Goal: Task Accomplishment & Management: Manage account settings

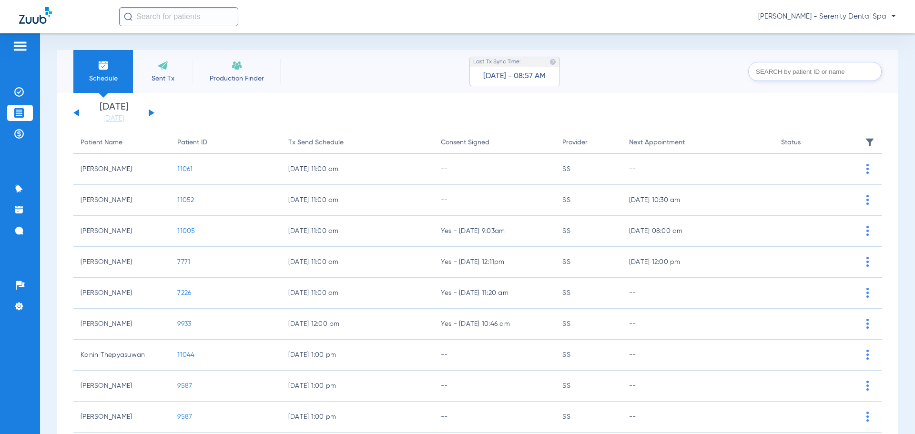
click at [26, 48] on img at bounding box center [19, 46] width 15 height 11
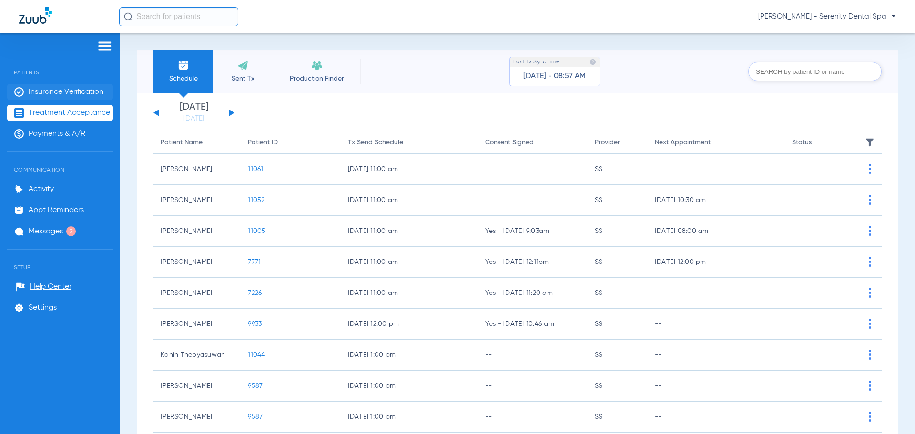
click at [90, 89] on span "Insurance Verification" at bounding box center [66, 92] width 75 height 10
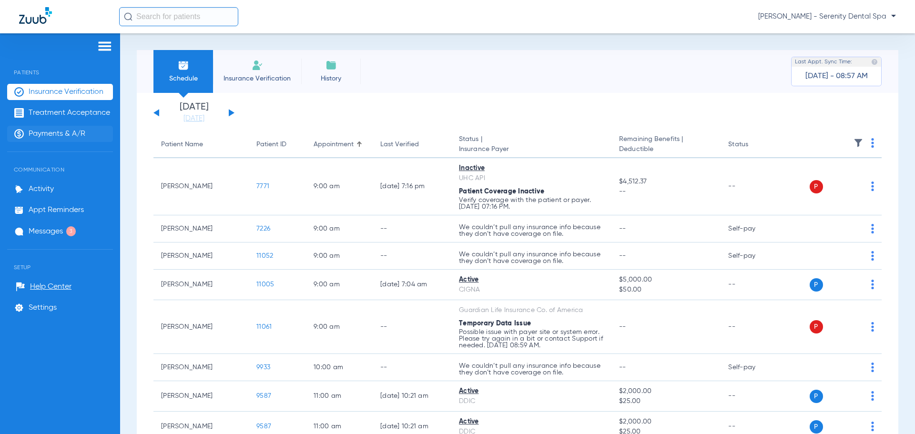
click at [97, 136] on li "Payments & A/R" at bounding box center [60, 134] width 106 height 16
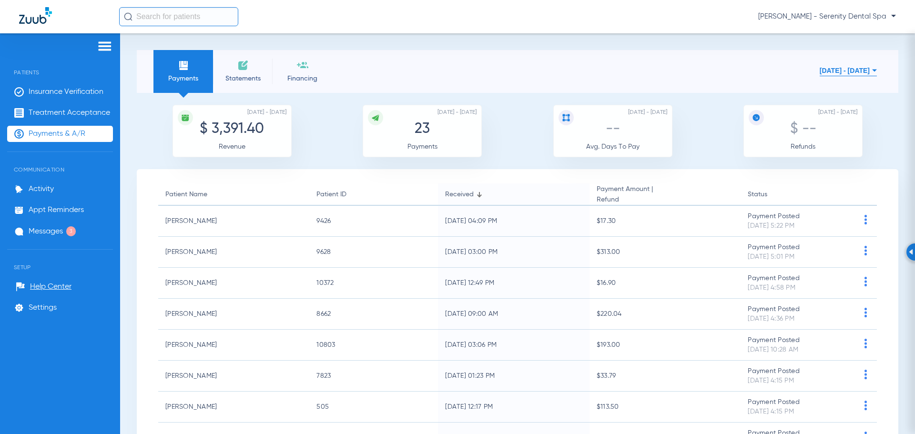
click at [820, 72] on button "Aug 01, 2025 - Aug 13, 2025" at bounding box center [848, 70] width 57 height 19
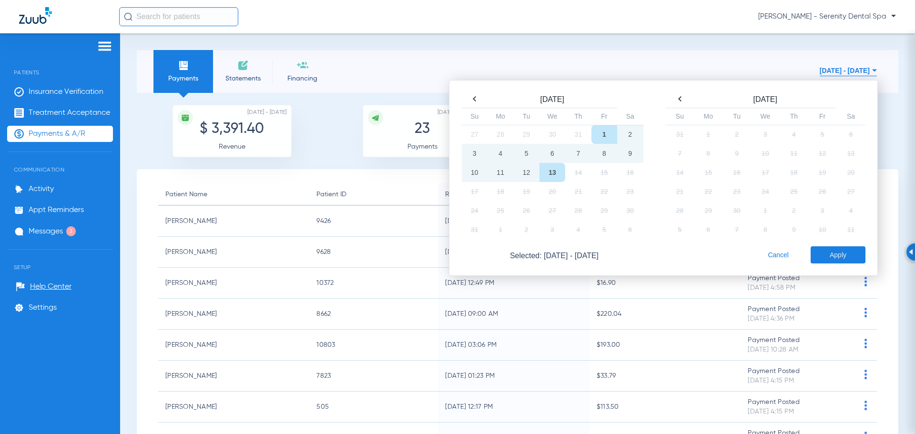
click at [549, 172] on td "13" at bounding box center [553, 172] width 26 height 19
click at [831, 257] on button "Apply" at bounding box center [838, 254] width 55 height 17
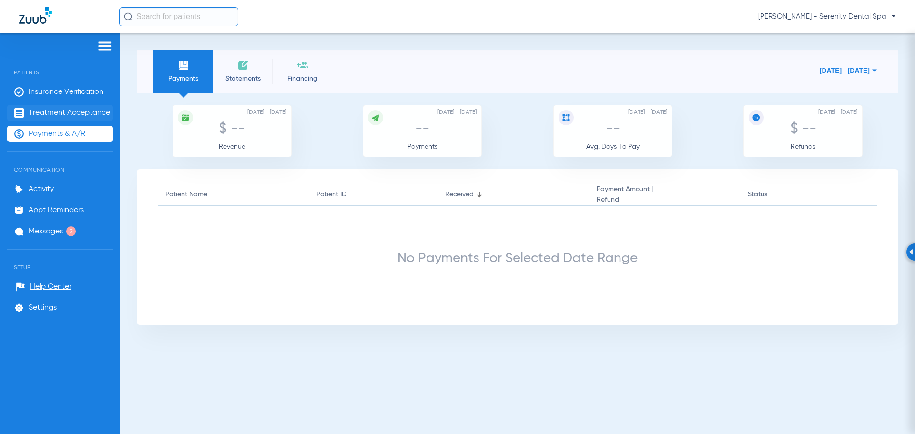
click at [94, 113] on span "Treatment Acceptance" at bounding box center [70, 113] width 82 height 10
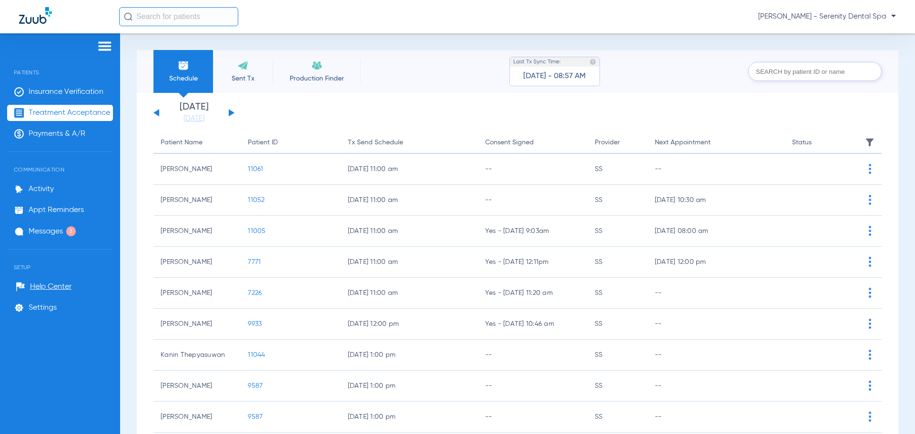
click at [158, 113] on button at bounding box center [156, 112] width 6 height 7
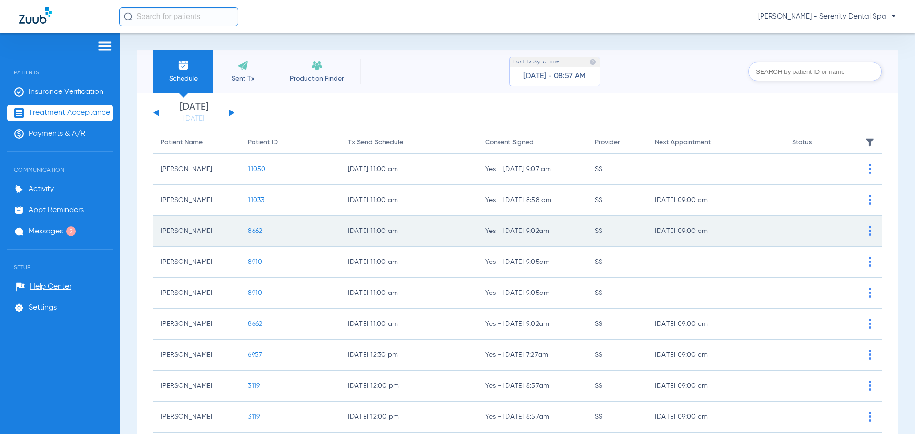
click at [254, 231] on span "8662" at bounding box center [255, 231] width 14 height 7
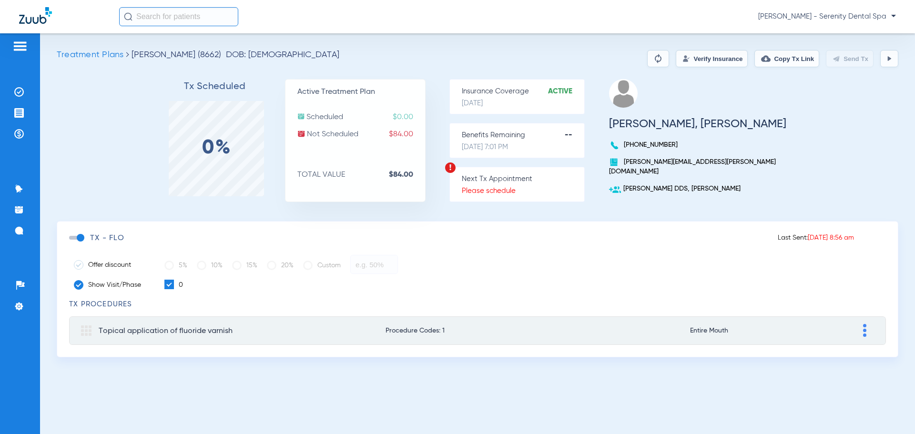
click at [17, 47] on img at bounding box center [19, 46] width 15 height 11
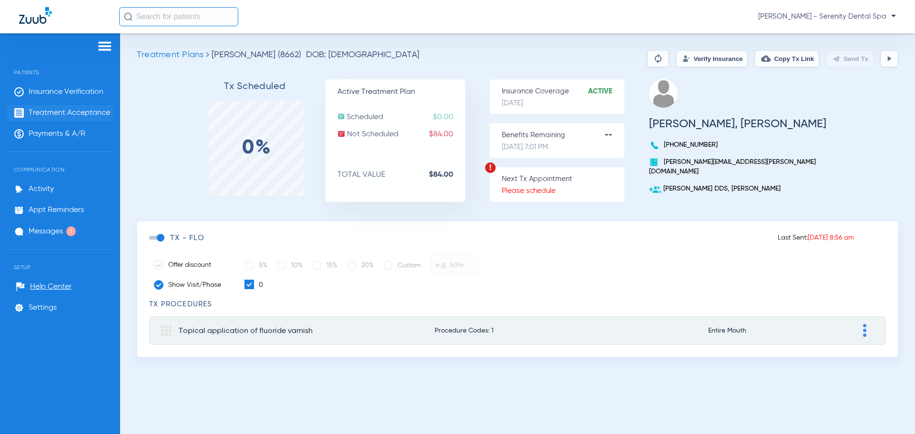
click at [74, 113] on span "Treatment Acceptance" at bounding box center [70, 113] width 82 height 10
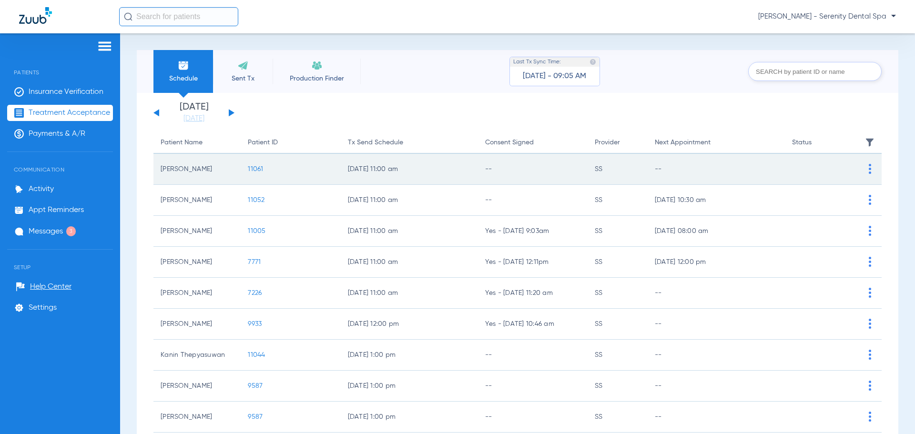
click at [256, 163] on td "11061" at bounding box center [291, 169] width 100 height 31
click at [255, 169] on span "11061" at bounding box center [255, 169] width 15 height 7
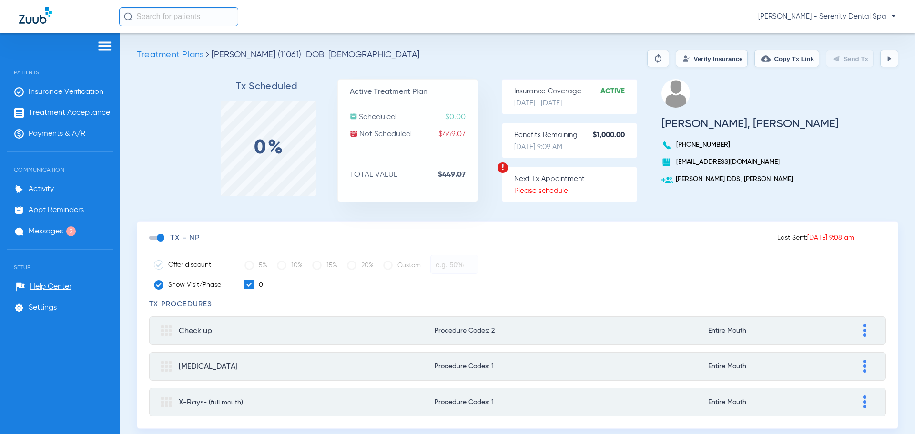
click at [884, 63] on button at bounding box center [889, 58] width 18 height 17
click at [653, 63] on img at bounding box center [658, 58] width 11 height 11
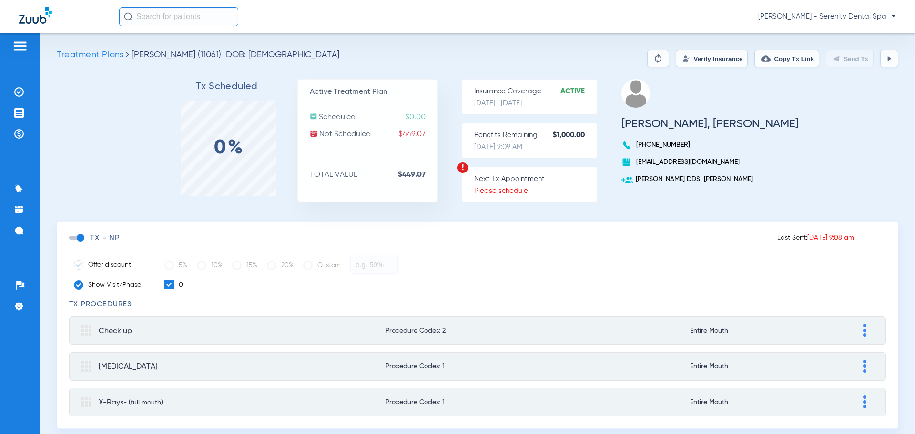
click at [886, 64] on button at bounding box center [889, 58] width 18 height 17
click at [17, 43] on img at bounding box center [19, 46] width 15 height 11
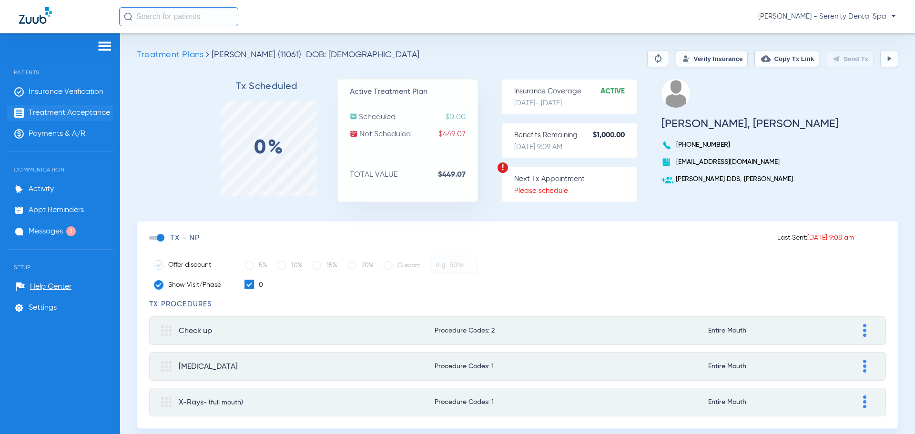
click at [71, 115] on span "Treatment Acceptance" at bounding box center [70, 113] width 82 height 10
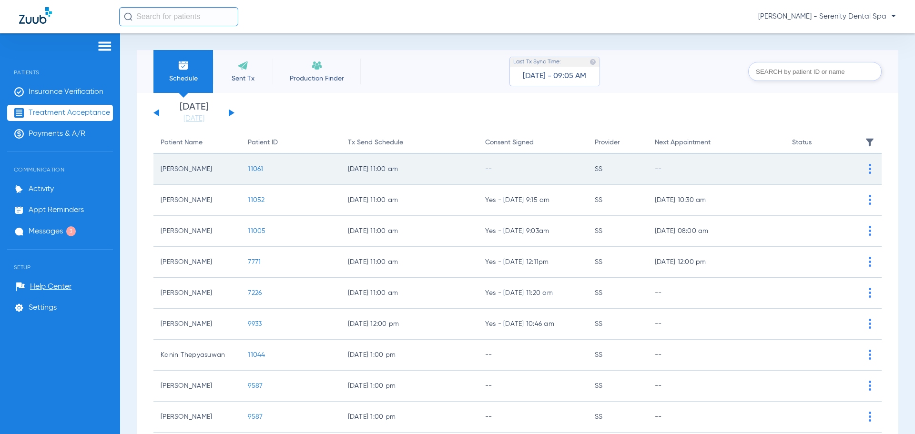
click at [259, 168] on span "11061" at bounding box center [255, 169] width 15 height 7
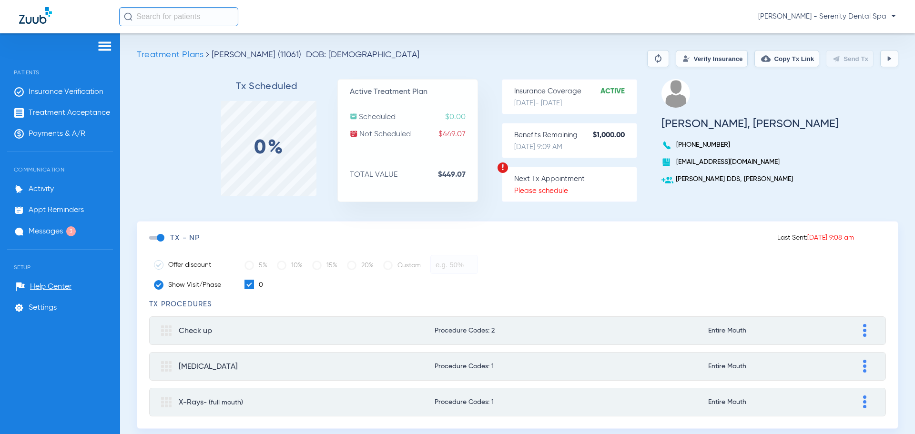
click at [887, 63] on button at bounding box center [889, 58] width 18 height 17
click at [96, 115] on span "Treatment Acceptance" at bounding box center [70, 113] width 82 height 10
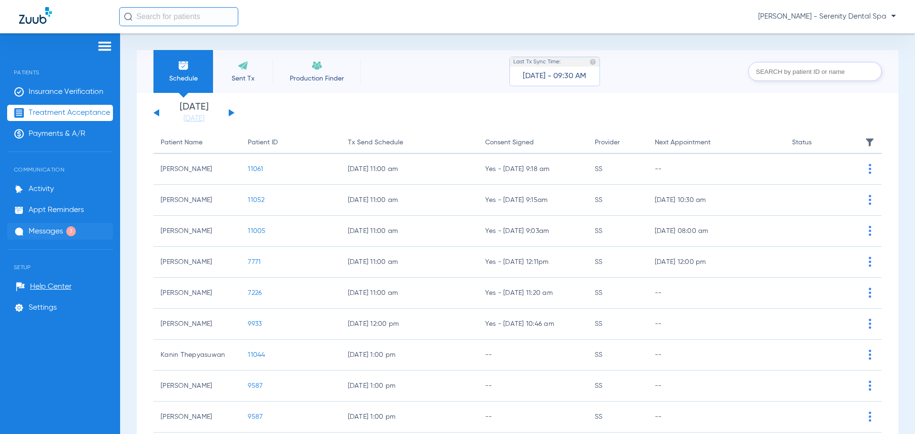
click at [50, 236] on li "Messages 3" at bounding box center [60, 231] width 106 height 17
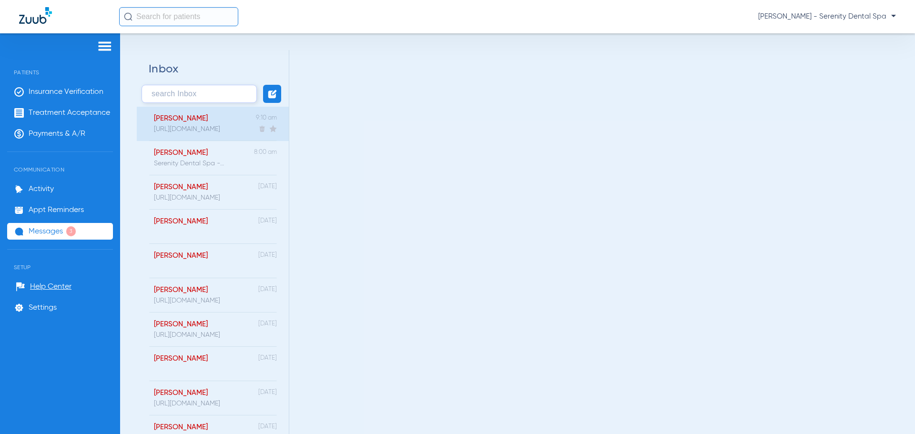
click at [232, 130] on div "MORALES, ALEXANDRA https://patient.zuub.com/patient/apuq6q0bF3So5GjvxJH2/office…" at bounding box center [213, 124] width 152 height 34
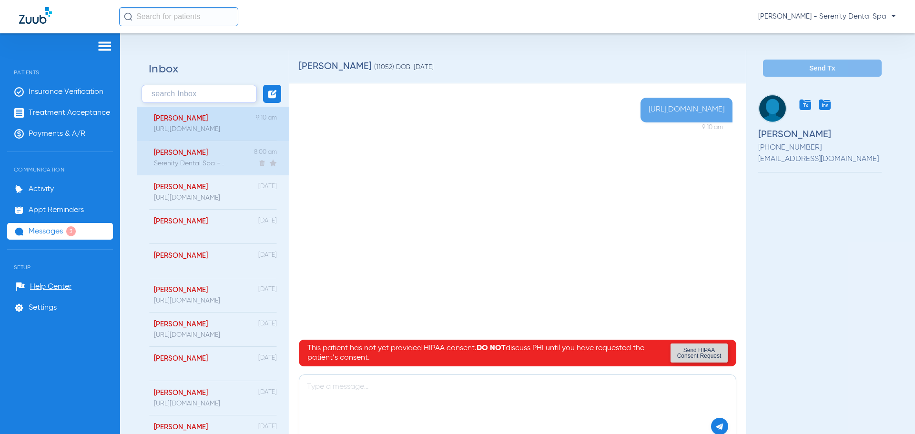
click at [202, 155] on div "Wayman-Arndt, Max" at bounding box center [189, 153] width 71 height 9
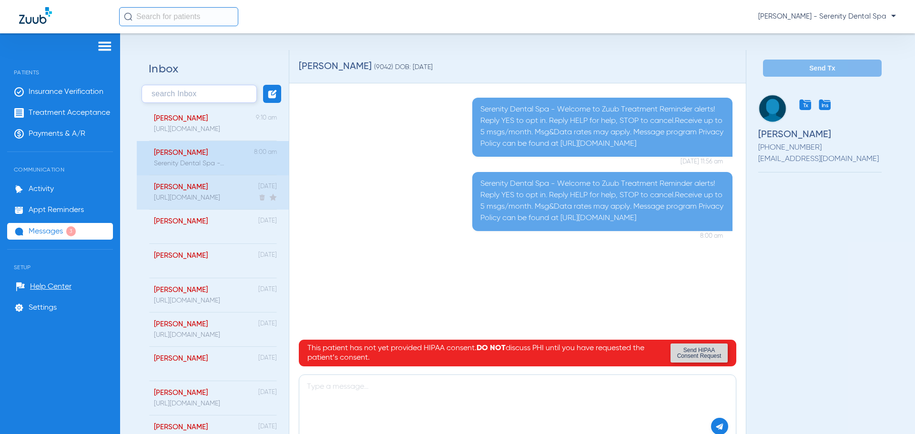
click at [212, 194] on div "https://patient.zuub.com/patient/mmYeAPeNAu4P2dehKtPK/office/17004429/practice/…" at bounding box center [187, 198] width 66 height 8
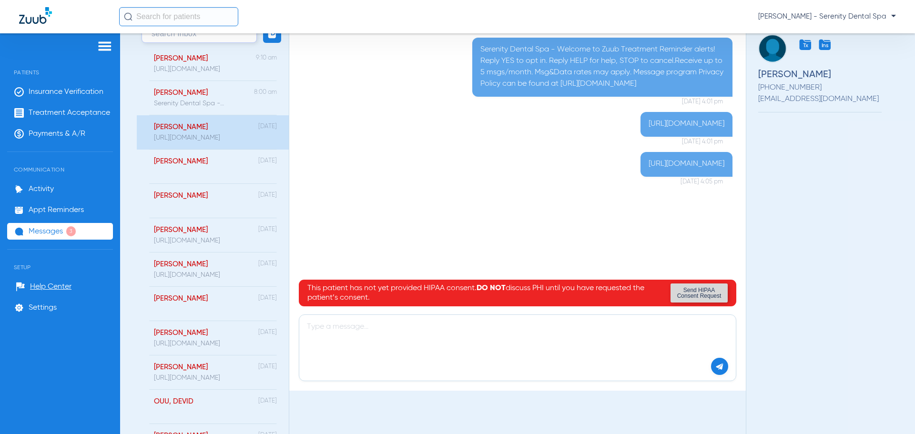
scroll to position [48, 0]
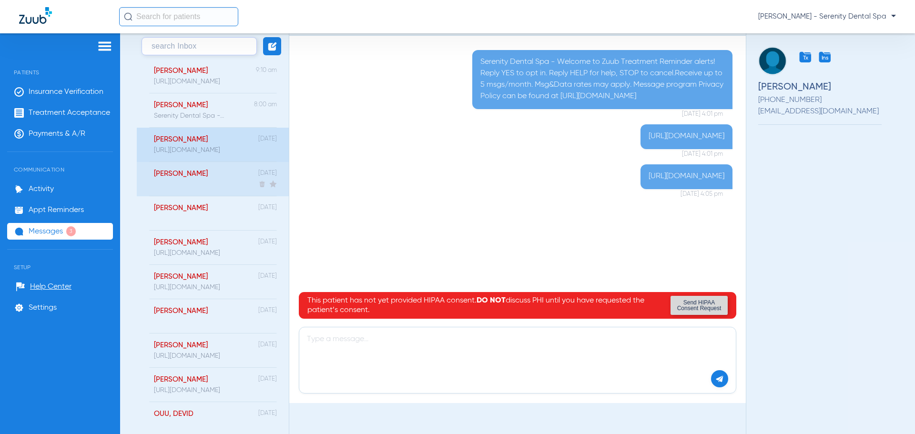
click at [186, 174] on div "Stockham, Rex" at bounding box center [181, 174] width 54 height 9
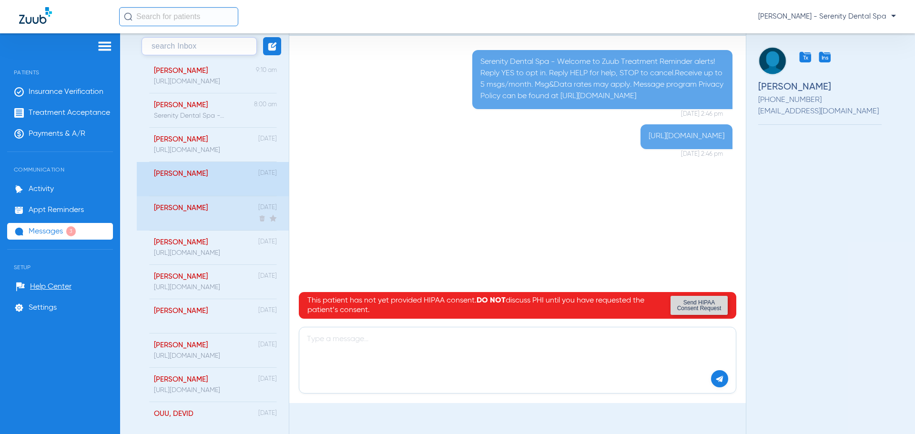
click at [200, 220] on div "Ungureanu, Nadia" at bounding box center [176, 213] width 64 height 34
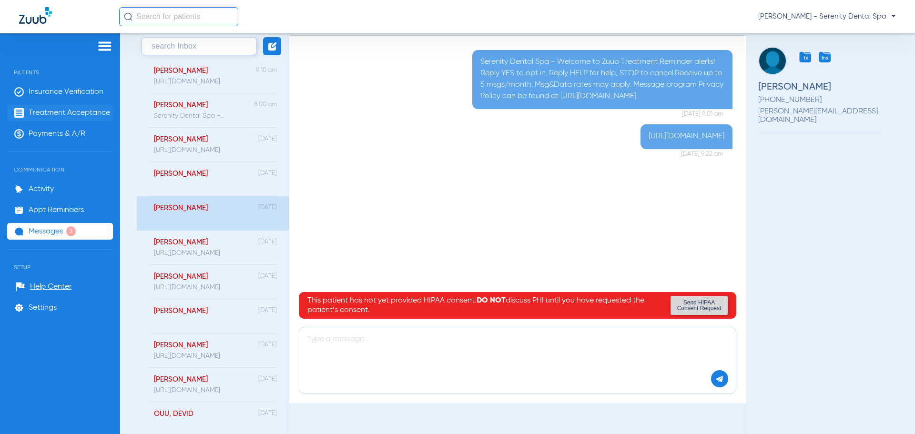
click at [66, 114] on span "Treatment Acceptance" at bounding box center [70, 113] width 82 height 10
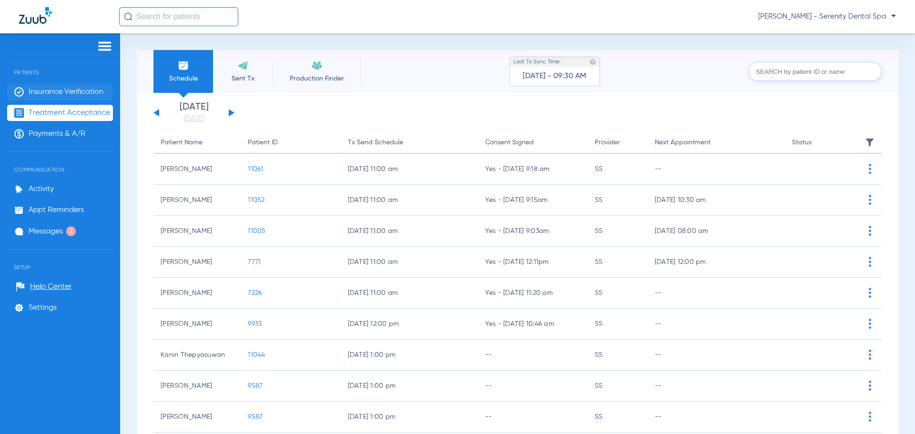
click at [77, 94] on span "Insurance Verification" at bounding box center [66, 92] width 75 height 10
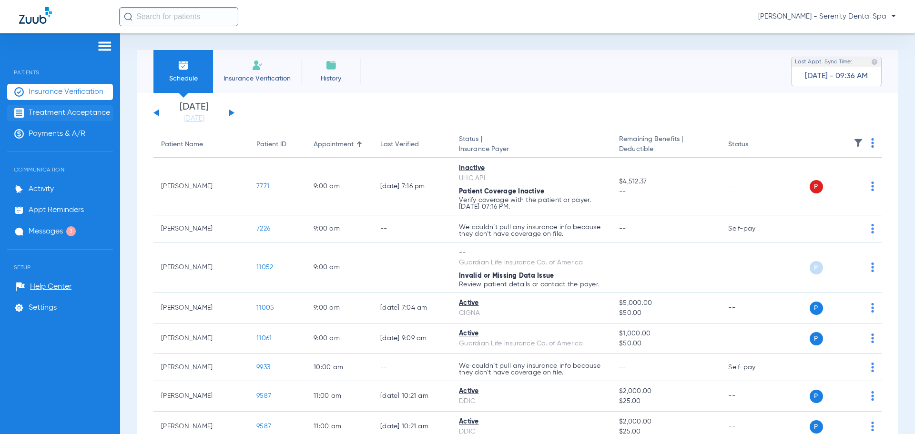
click at [68, 109] on span "Treatment Acceptance" at bounding box center [70, 113] width 82 height 10
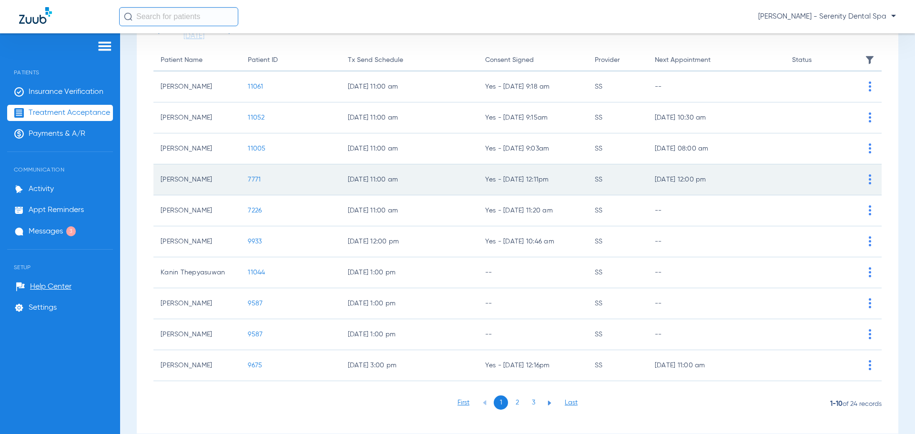
scroll to position [99, 0]
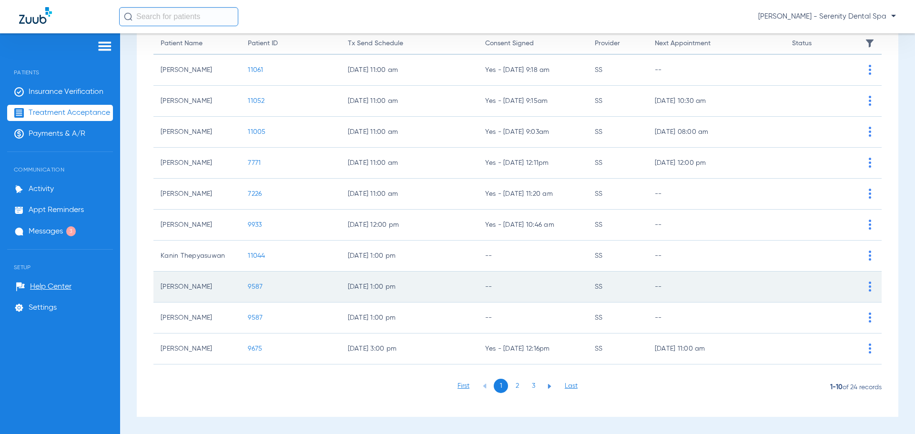
click at [248, 288] on span "9587" at bounding box center [255, 287] width 15 height 7
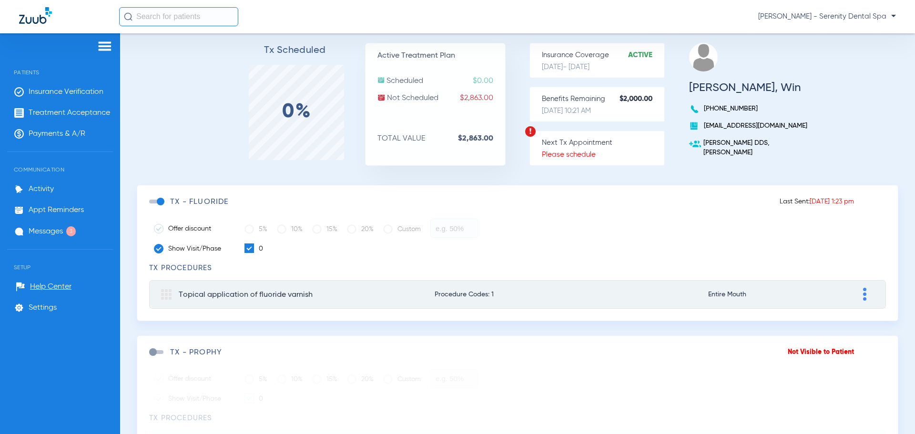
scroll to position [34, 0]
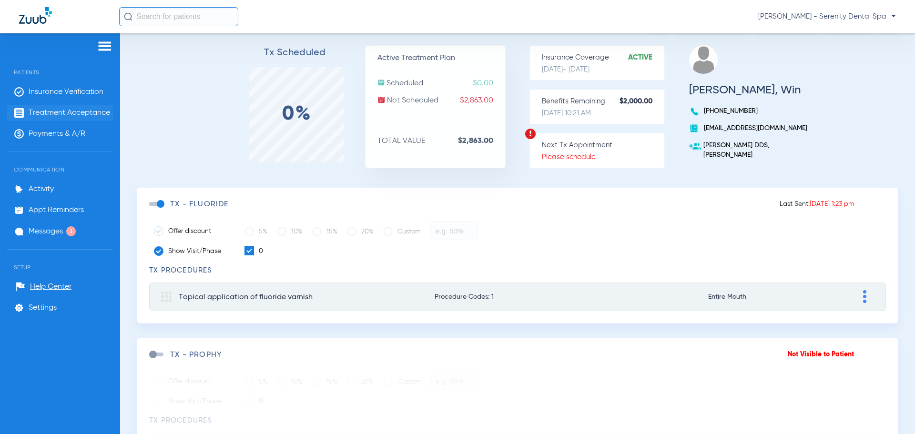
click at [76, 109] on span "Treatment Acceptance" at bounding box center [70, 113] width 82 height 10
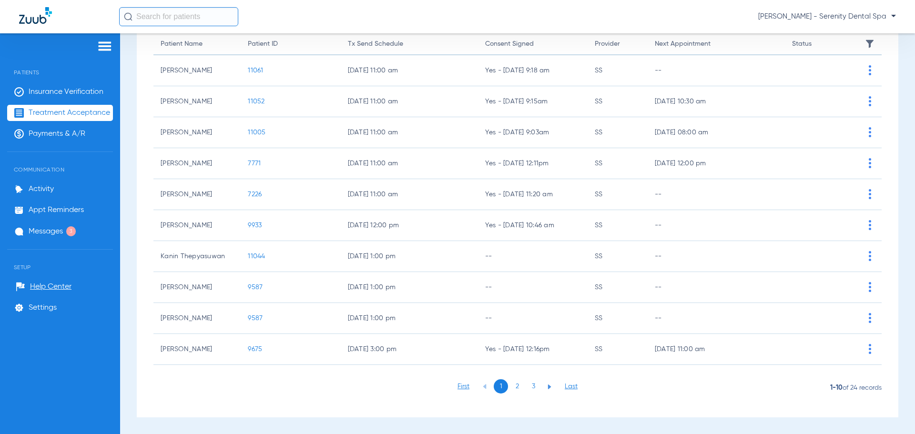
scroll to position [99, 0]
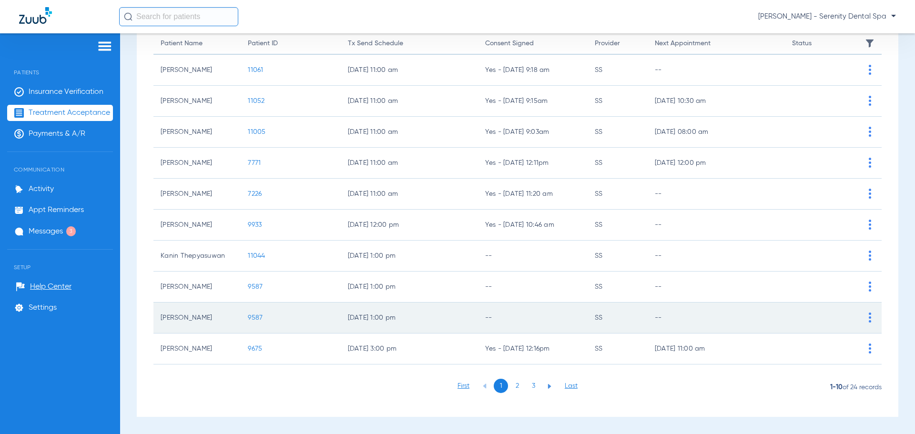
click at [257, 318] on span "9587" at bounding box center [255, 318] width 15 height 7
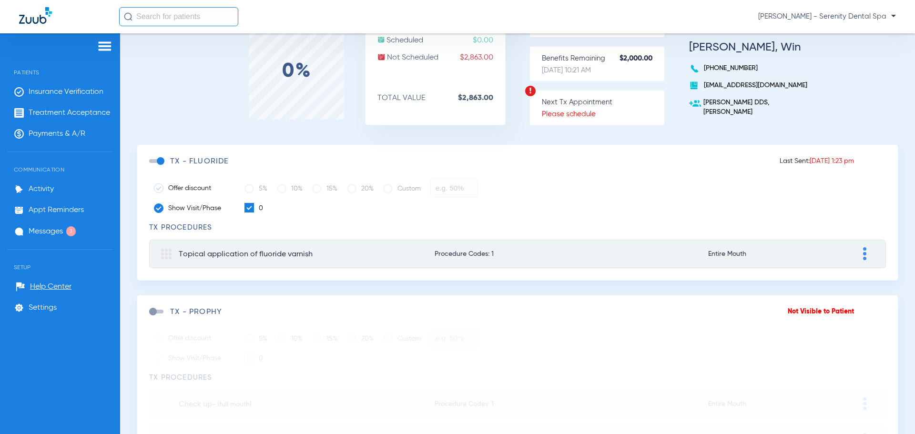
scroll to position [191, 0]
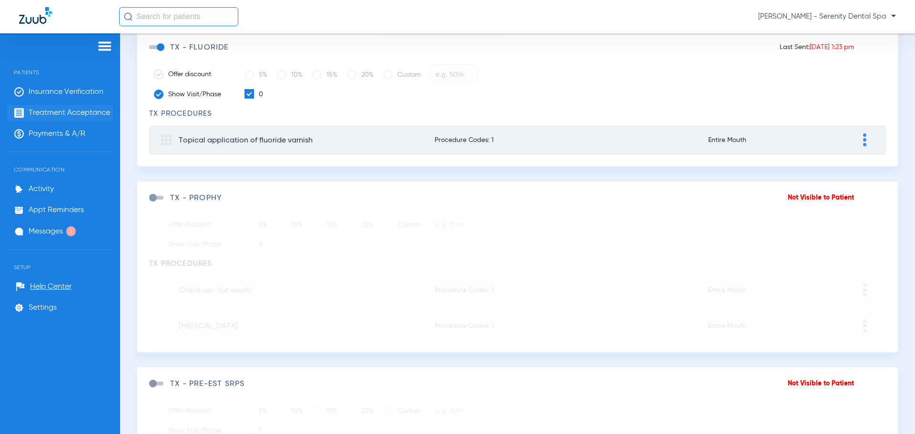
click at [64, 109] on span "Treatment Acceptance" at bounding box center [70, 113] width 82 height 10
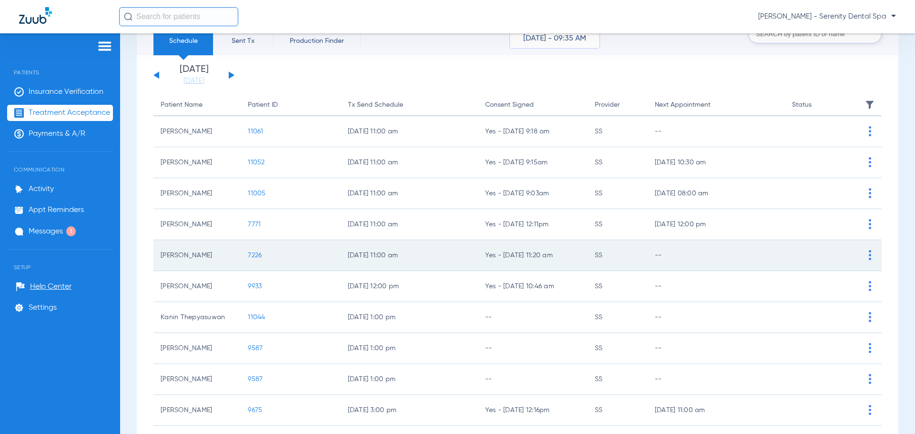
scroll to position [99, 0]
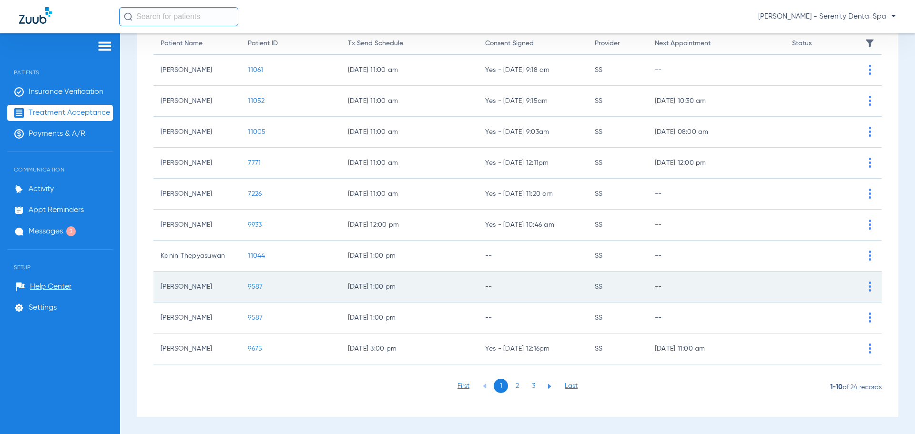
click at [256, 286] on span "9587" at bounding box center [255, 287] width 15 height 7
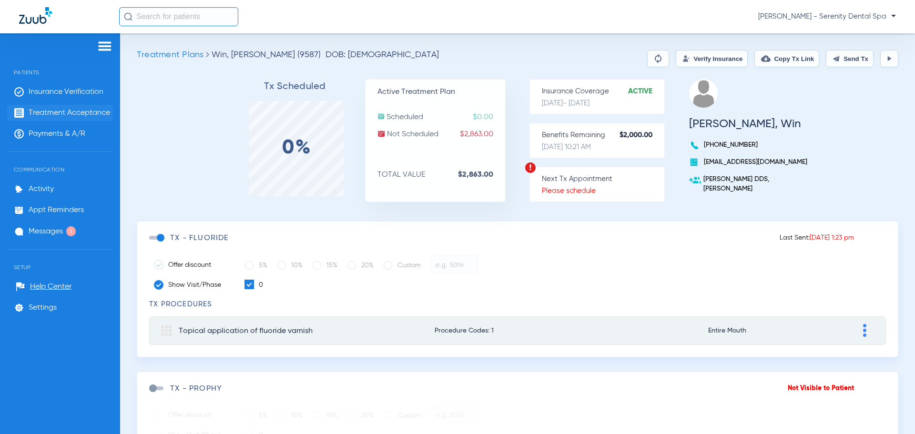
click at [84, 118] on li "Treatment Acceptance" at bounding box center [60, 113] width 106 height 16
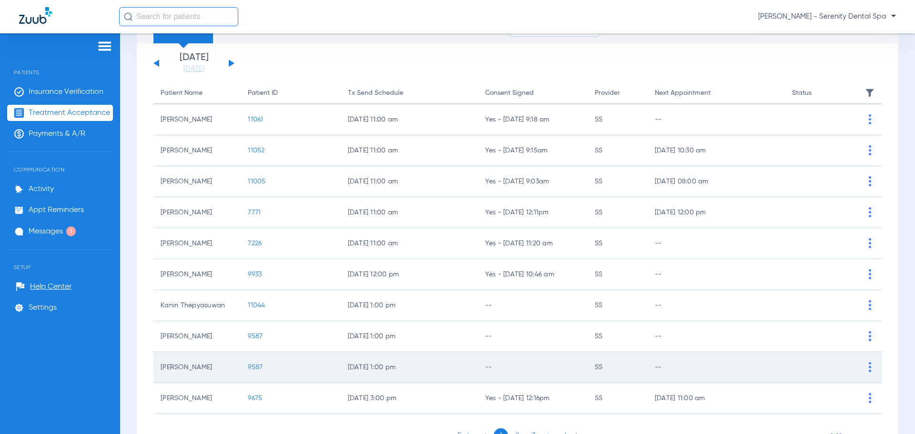
scroll to position [99, 0]
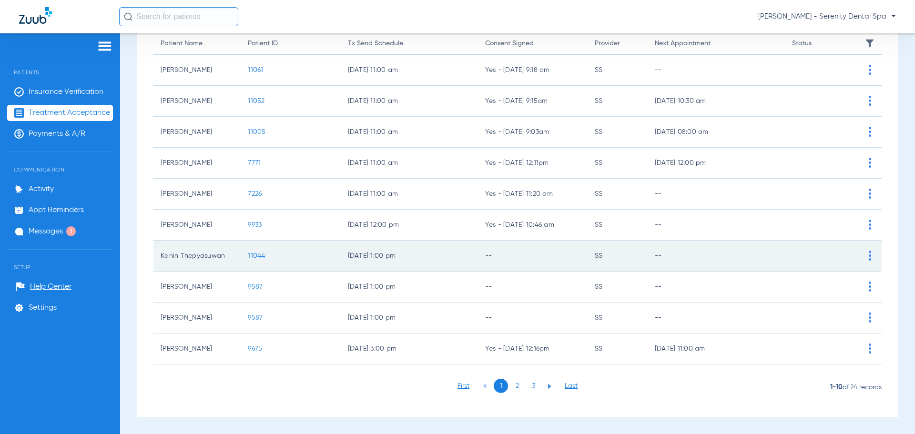
click at [261, 256] on span "11044" at bounding box center [256, 256] width 17 height 7
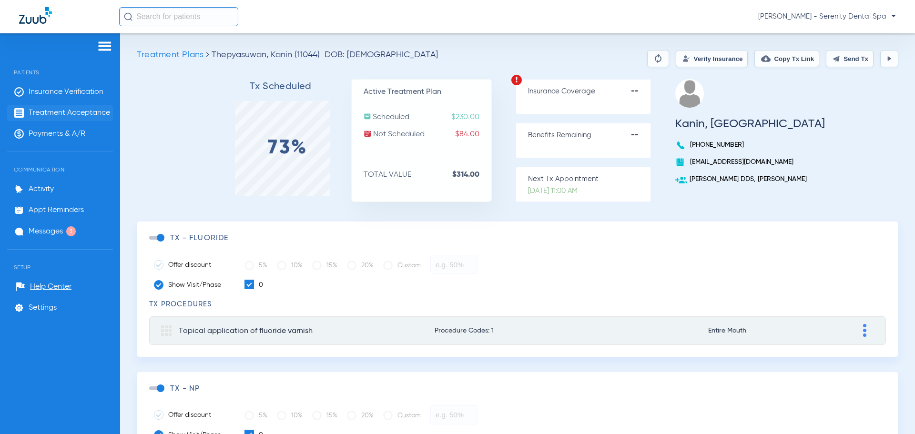
click at [83, 110] on span "Treatment Acceptance" at bounding box center [70, 113] width 82 height 10
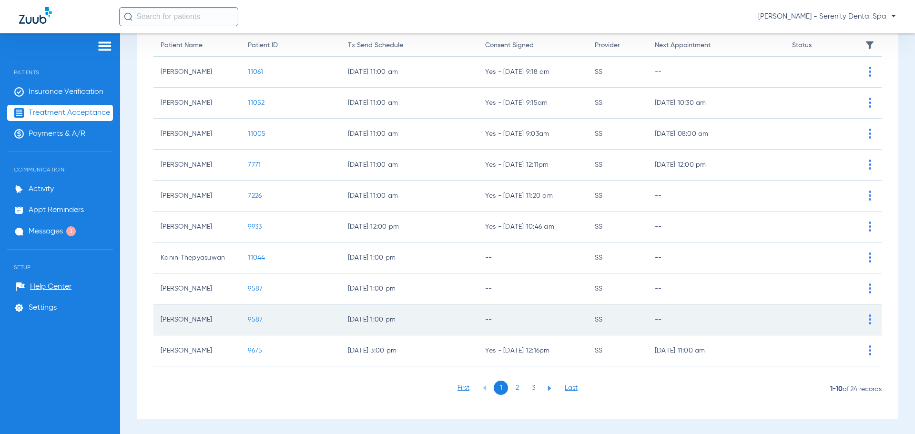
scroll to position [99, 0]
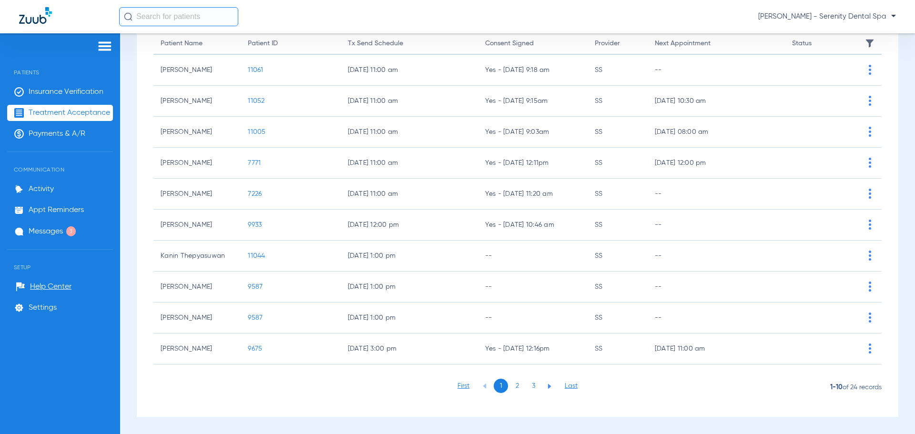
click at [519, 382] on li "2" at bounding box center [517, 386] width 14 height 14
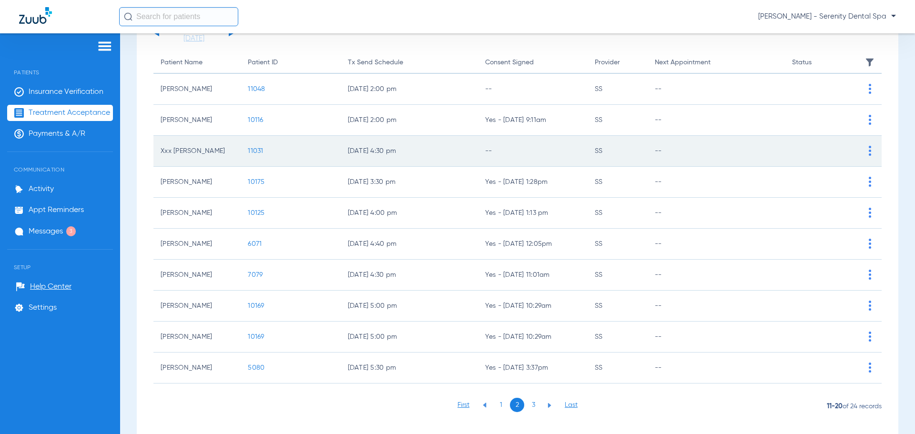
scroll to position [95, 0]
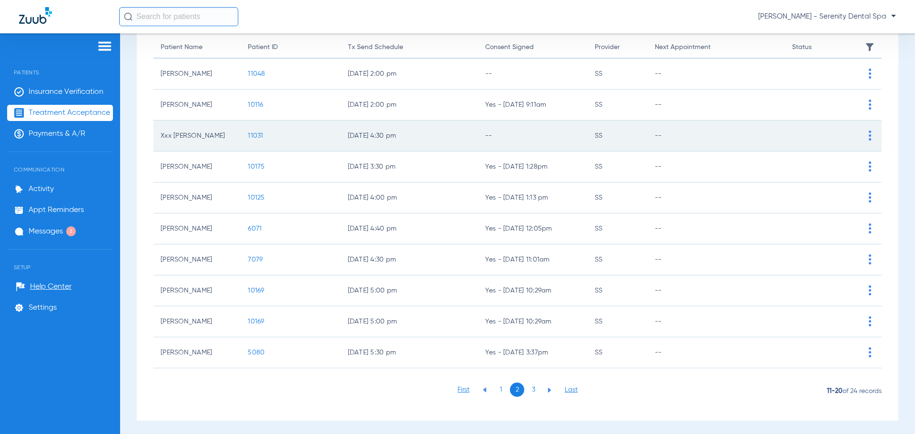
click at [249, 135] on span "11031" at bounding box center [255, 136] width 15 height 7
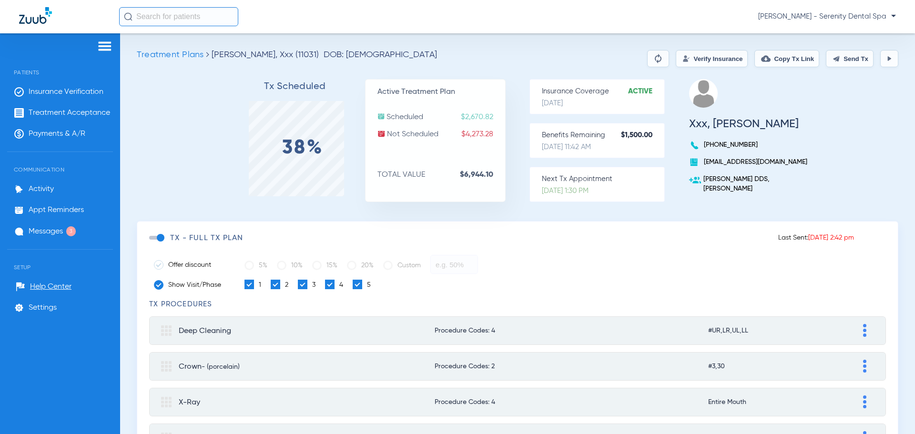
click at [888, 56] on button at bounding box center [889, 58] width 18 height 17
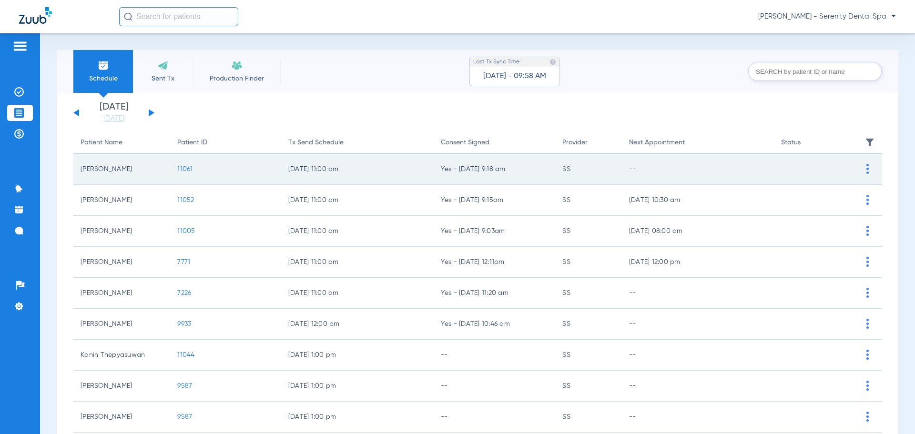
click at [189, 173] on td "11061" at bounding box center [225, 169] width 111 height 31
click at [184, 165] on td "11061" at bounding box center [225, 169] width 111 height 31
click at [184, 167] on span "11061" at bounding box center [184, 169] width 15 height 7
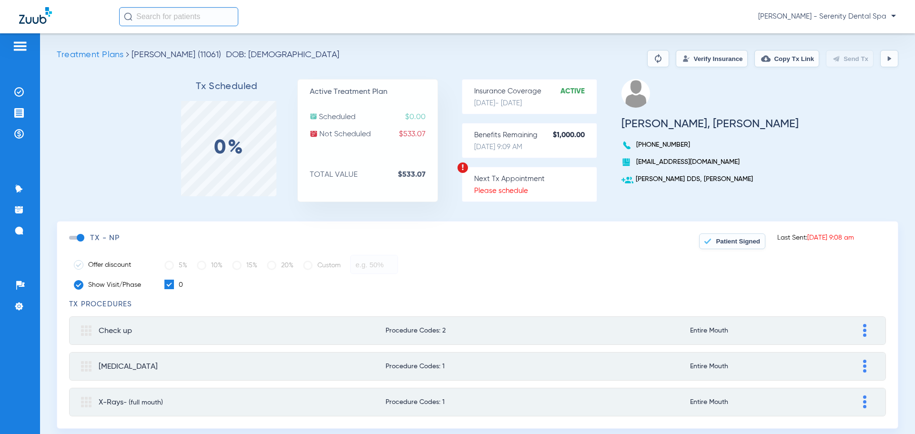
click at [885, 63] on button at bounding box center [889, 58] width 18 height 17
click at [18, 111] on img at bounding box center [19, 113] width 10 height 10
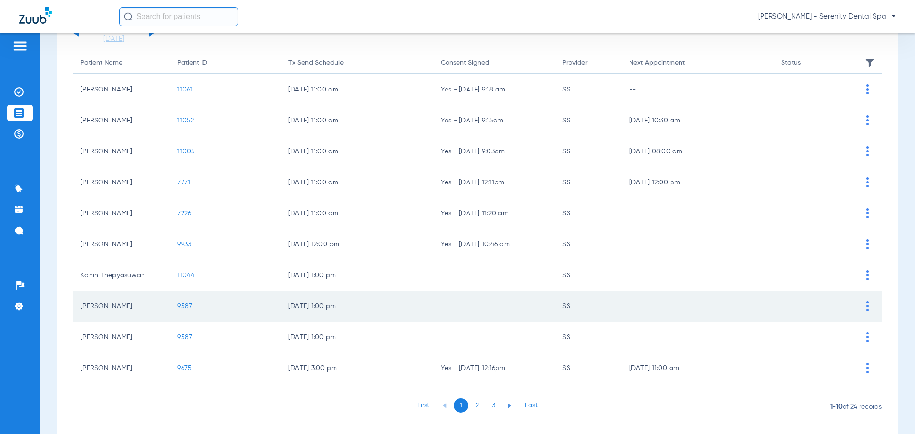
scroll to position [99, 0]
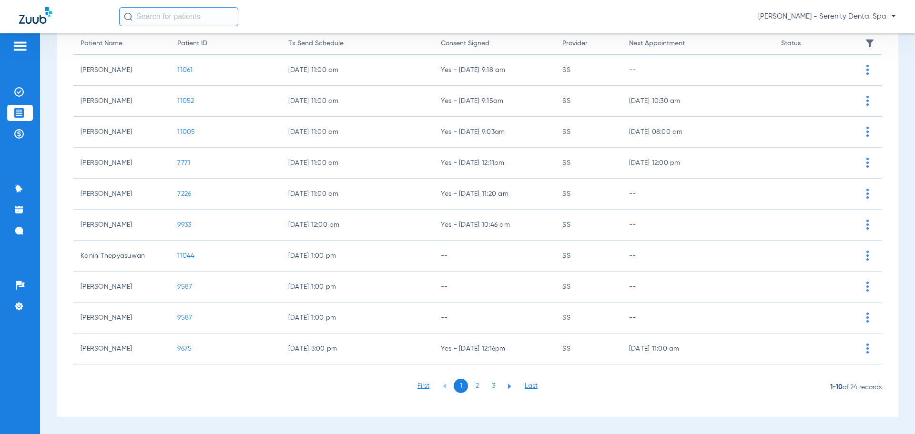
click at [473, 392] on li "2" at bounding box center [477, 386] width 14 height 14
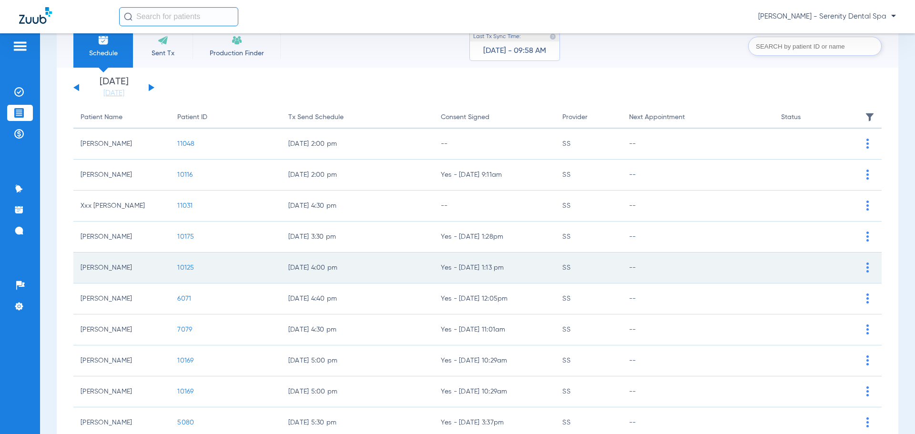
scroll to position [95, 0]
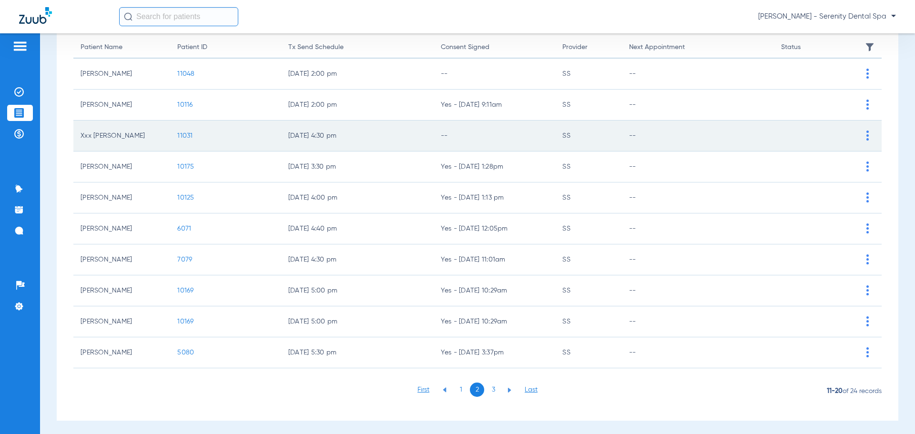
click at [186, 131] on td "11031" at bounding box center [225, 136] width 111 height 31
click at [185, 135] on span "11031" at bounding box center [184, 136] width 15 height 7
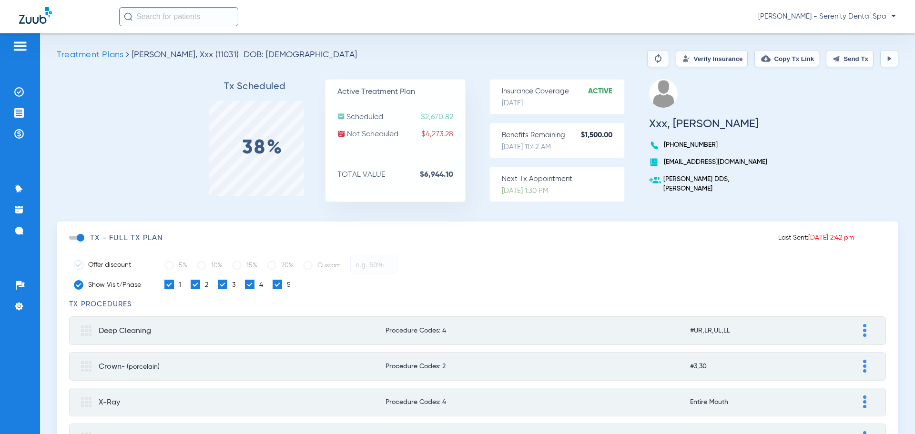
click at [886, 59] on img at bounding box center [890, 59] width 8 height 8
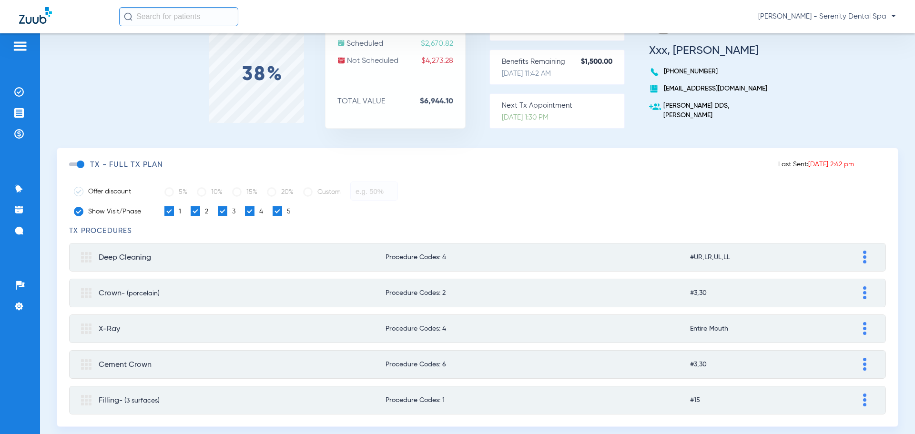
scroll to position [48, 0]
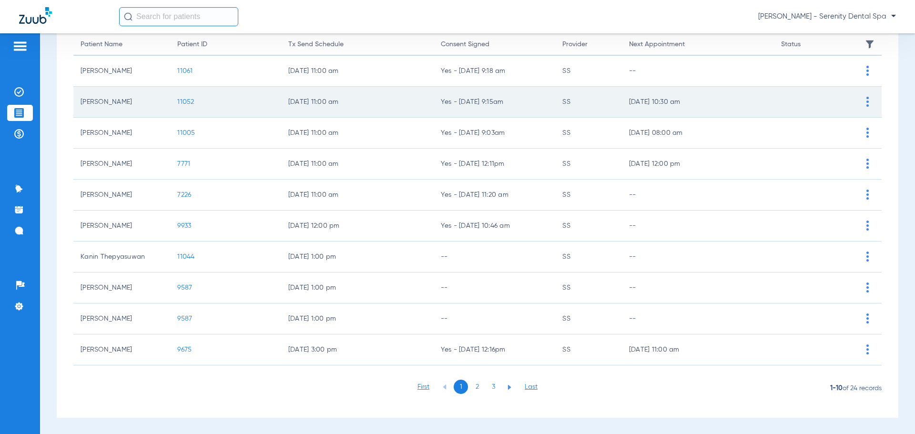
scroll to position [99, 0]
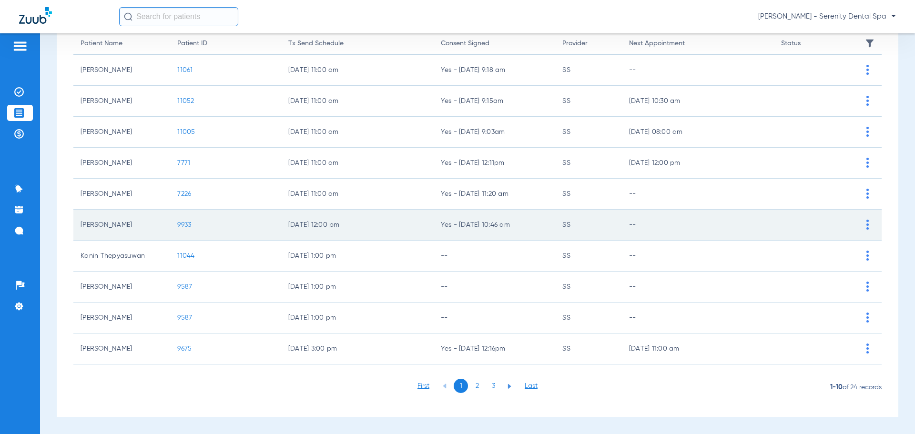
click at [184, 223] on span "9933" at bounding box center [184, 225] width 14 height 7
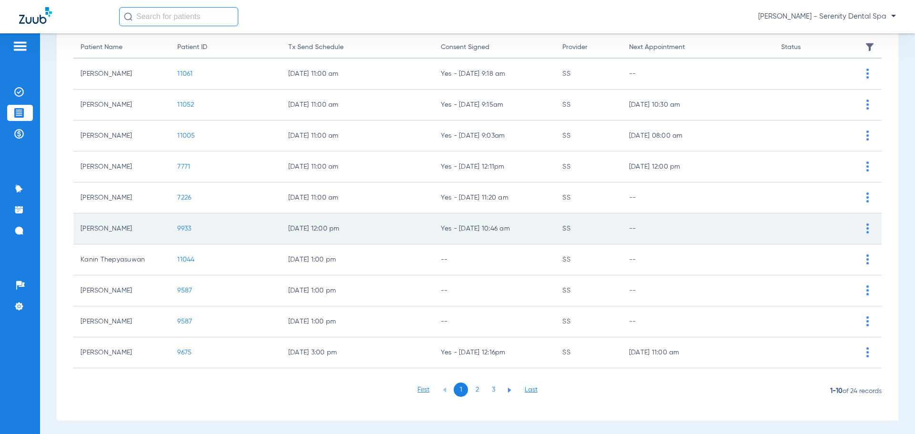
scroll to position [48, 0]
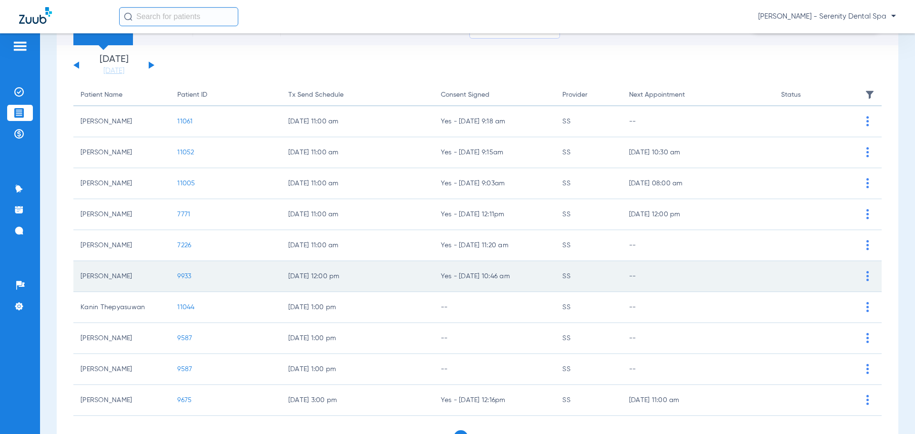
click at [187, 279] on span "9933" at bounding box center [184, 276] width 14 height 7
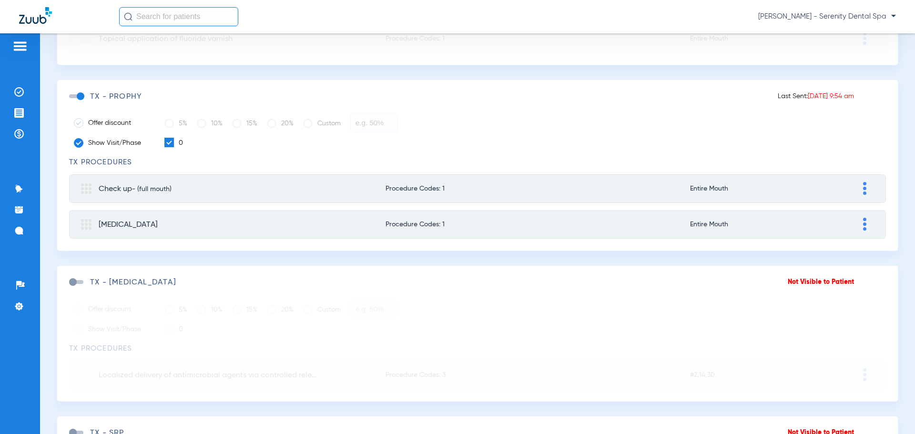
scroll to position [303, 0]
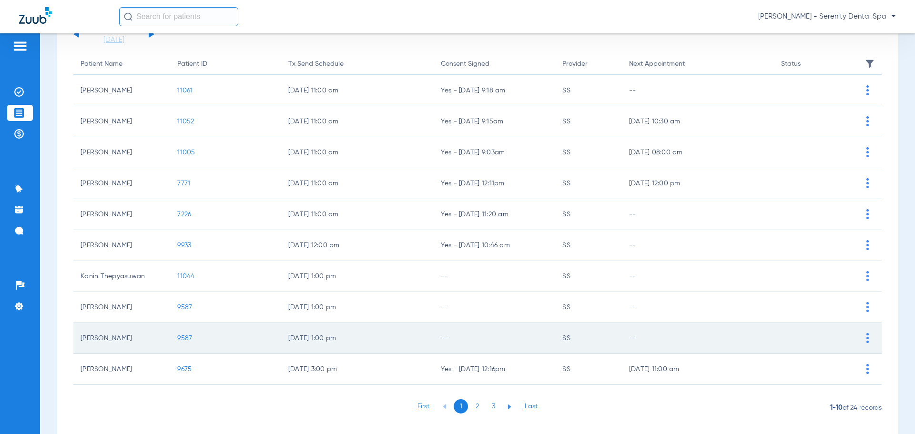
scroll to position [99, 0]
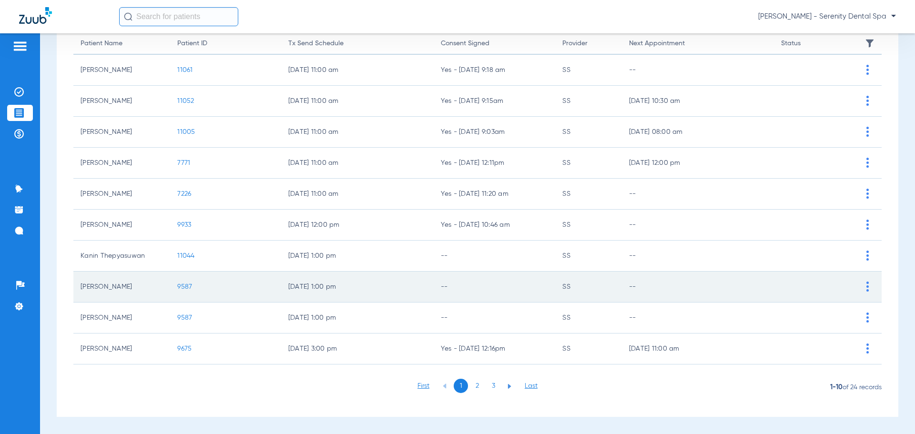
click at [186, 286] on span "9587" at bounding box center [184, 287] width 15 height 7
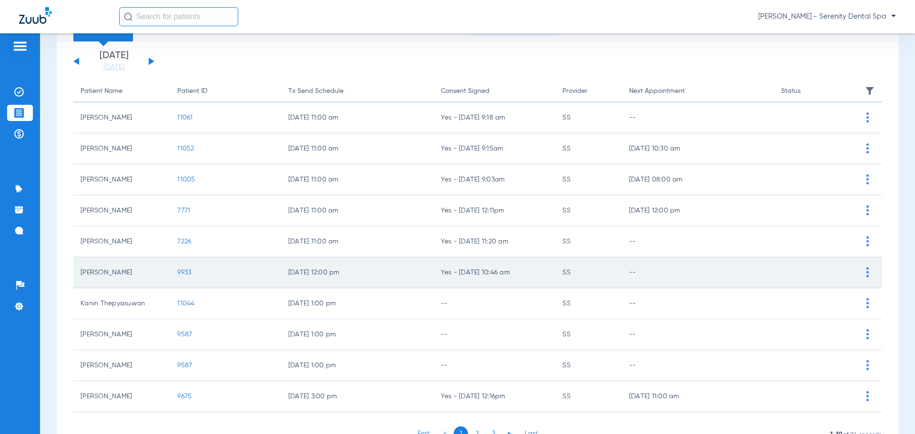
scroll to position [99, 0]
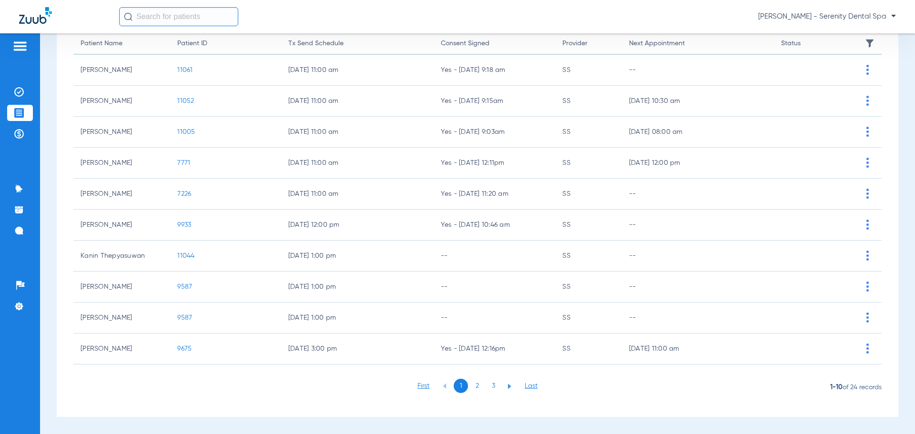
click at [473, 386] on li "2" at bounding box center [477, 386] width 14 height 14
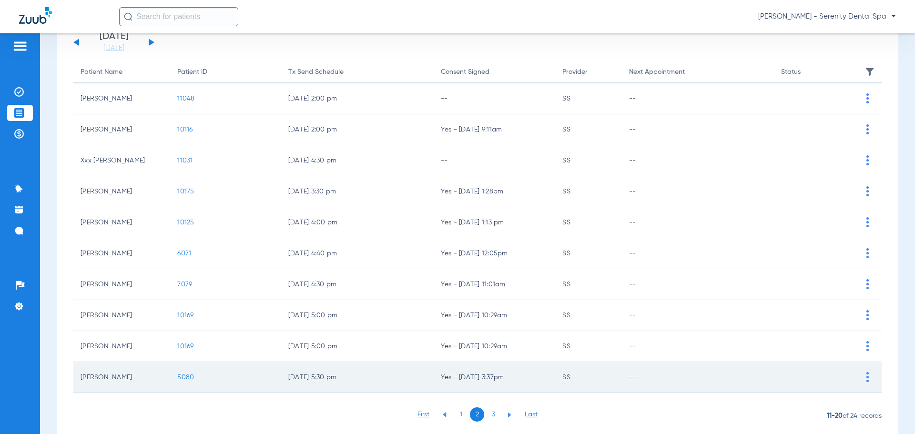
scroll to position [0, 0]
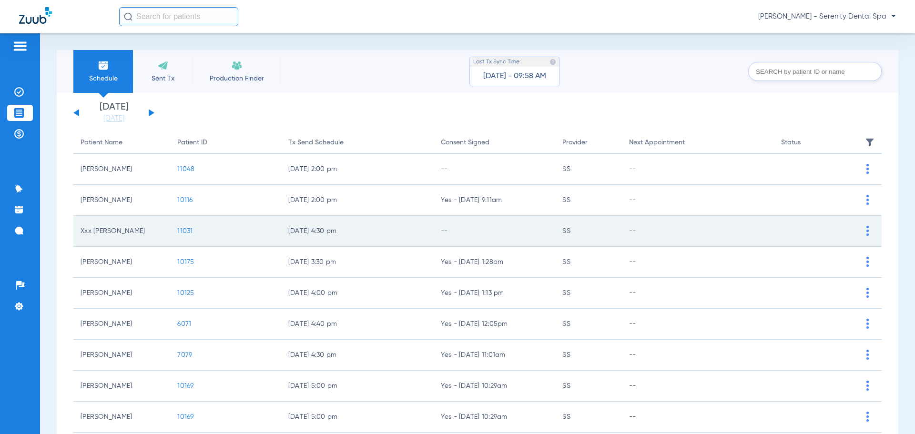
click at [186, 228] on span "11031" at bounding box center [184, 231] width 15 height 7
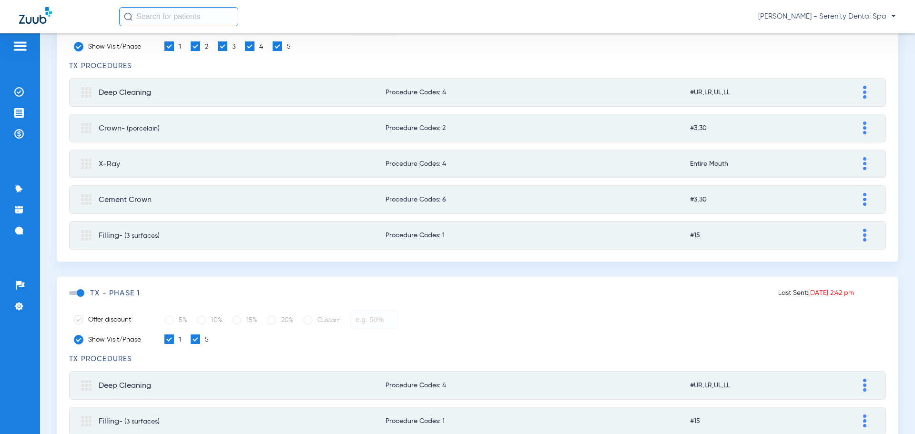
scroll to position [282, 0]
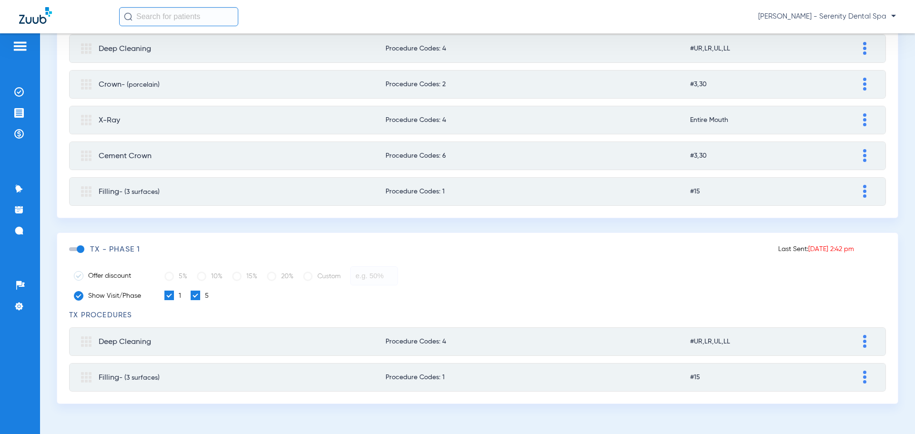
click at [863, 340] on img at bounding box center [864, 341] width 3 height 13
type input "Deep Cleaning"
type input "259.99"
type input "0.00"
type input "188.99"
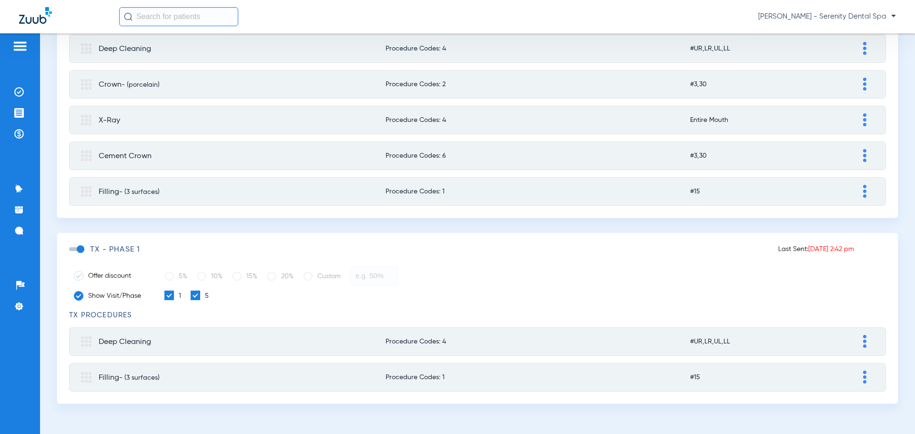
type input "0.00"
type input "71.00"
type input "259.99"
type input "0.00"
type input "233.99"
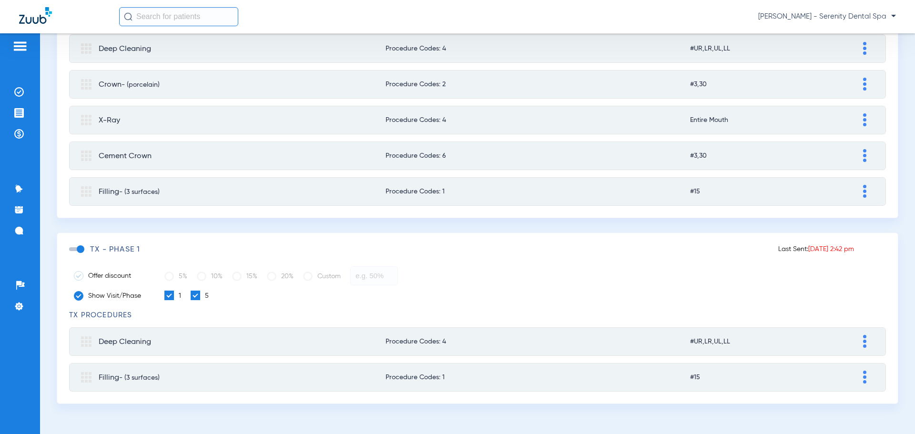
type input "0.00"
type input "26.00"
type input "259.99"
type input "0.00"
type input "233.99"
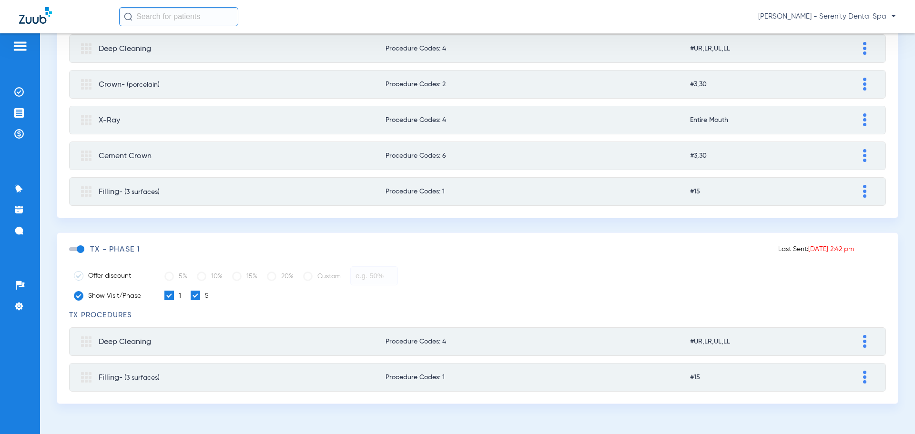
type input "0.00"
type input "26.00"
type input "259.99"
type input "0.00"
type input "233.99"
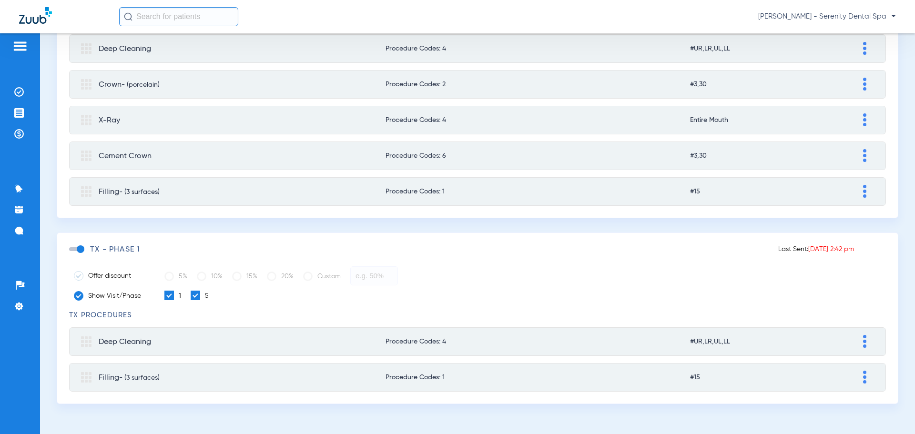
type input "0.00"
type input "26.00"
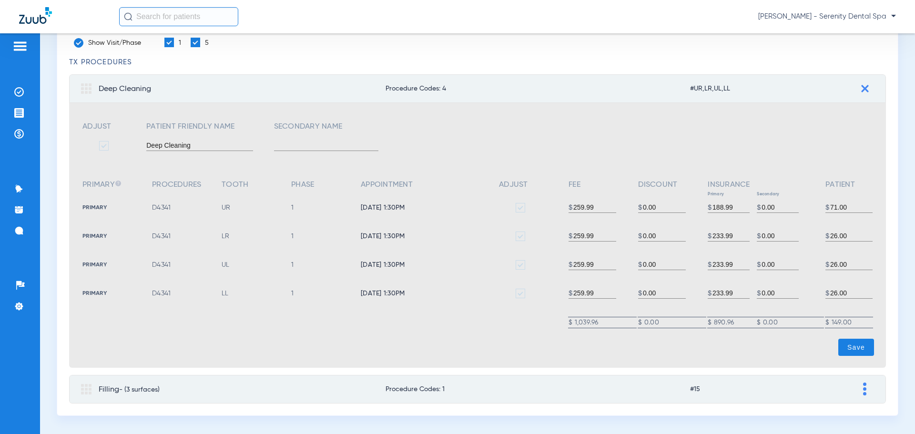
scroll to position [550, 0]
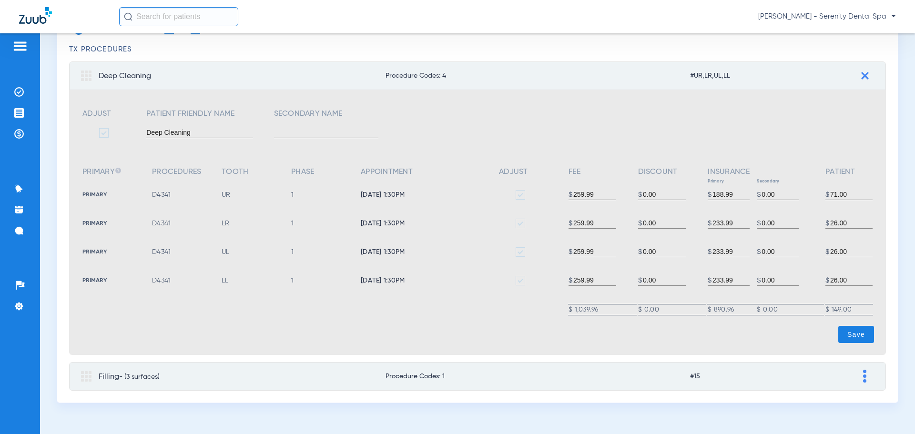
click at [866, 378] on mat-expansion-panel-header "Filling - (3 surfaces) Procedure Codes: 1 #15" at bounding box center [477, 376] width 817 height 29
type input "Filling"
type input "(3 surfaces)"
type input "295.45"
type input "0.00"
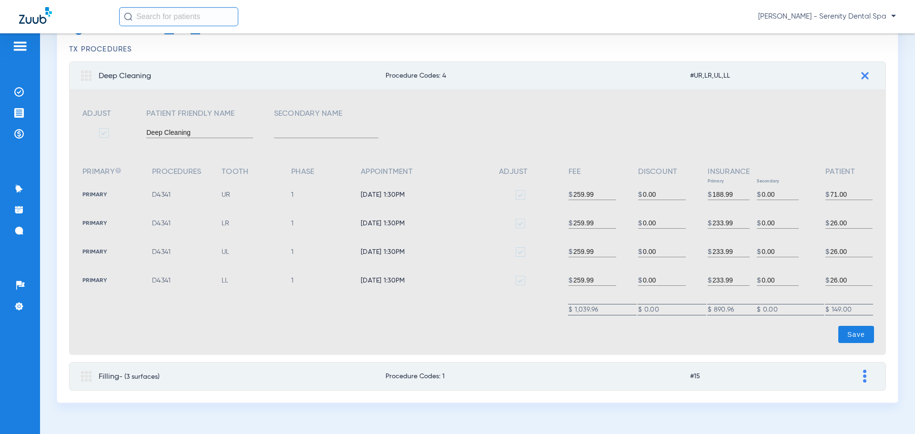
type input "172.58"
type input "0.00"
type input "122.87"
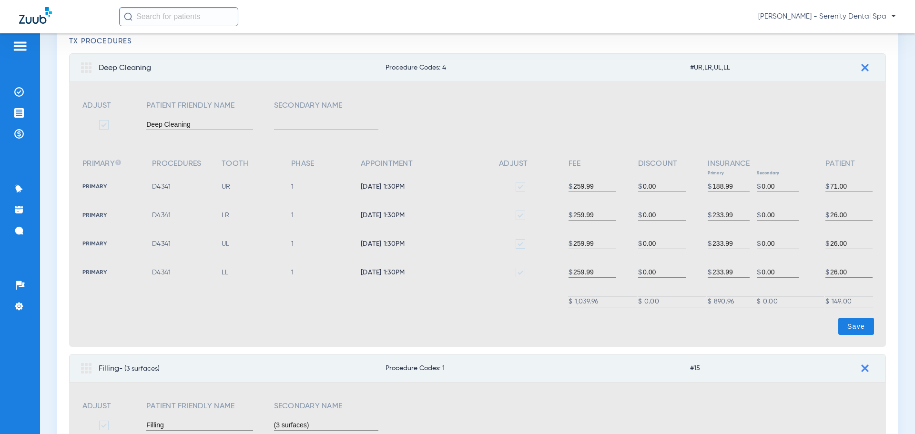
scroll to position [539, 0]
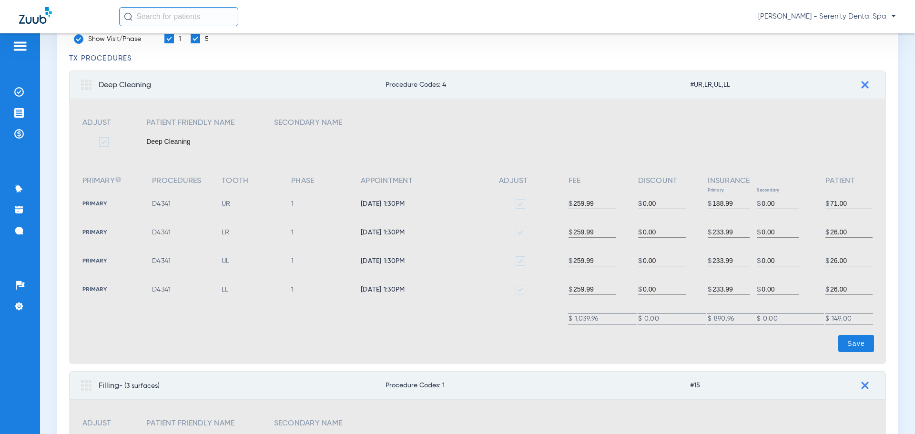
click at [861, 81] on img at bounding box center [865, 85] width 8 height 8
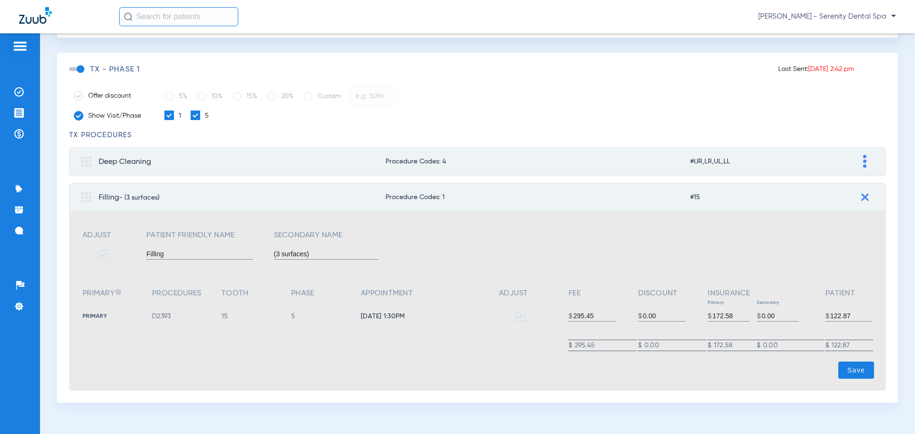
click at [861, 199] on img at bounding box center [865, 198] width 8 height 8
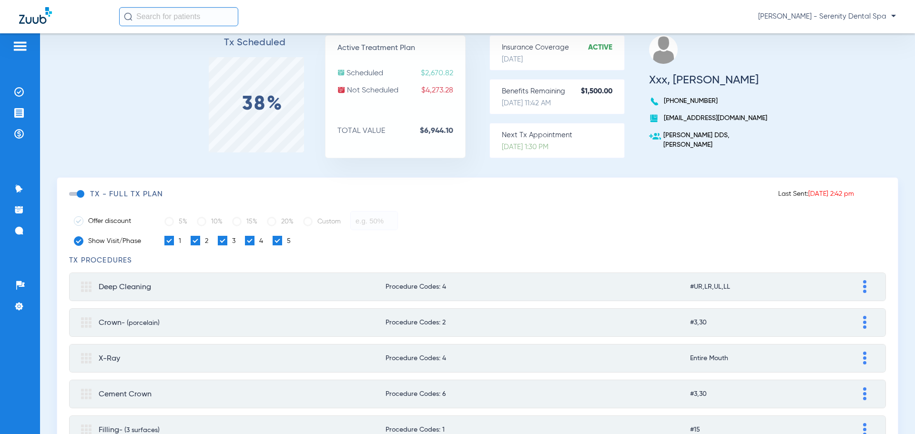
scroll to position [0, 0]
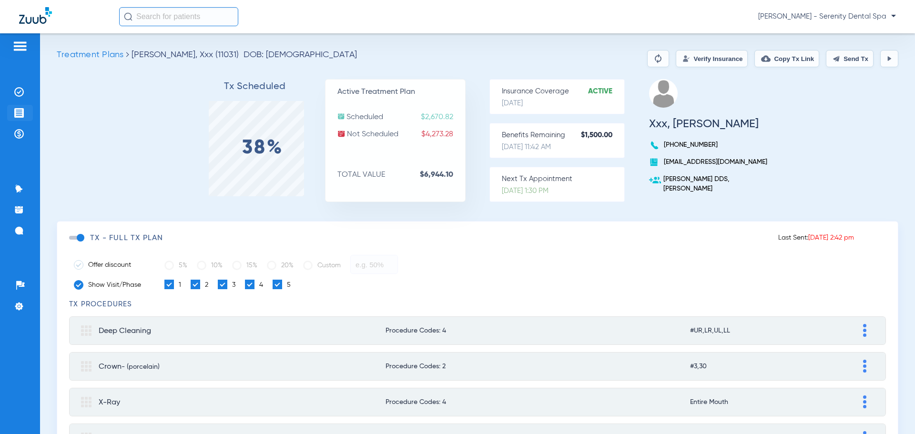
click at [23, 108] on img at bounding box center [19, 113] width 10 height 10
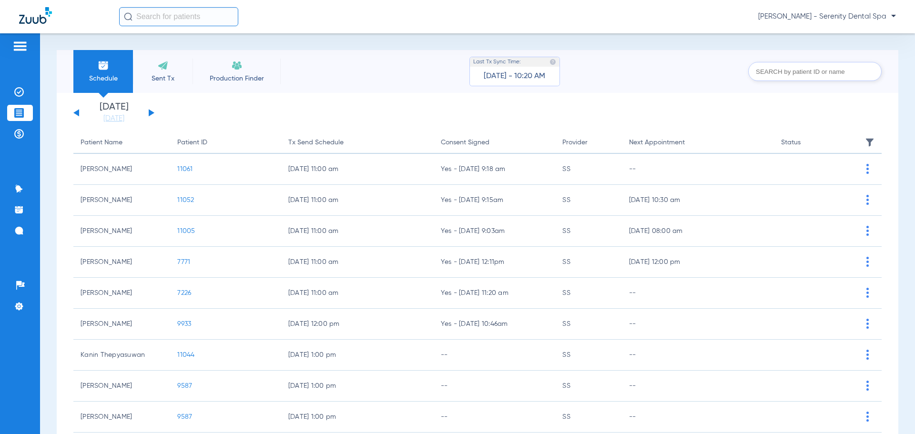
drag, startPoint x: 9, startPoint y: 34, endPoint x: 14, endPoint y: 40, distance: 7.8
click at [13, 36] on div "Patients Insurance Verification Treatment Acceptance Payments & A/R Communicati…" at bounding box center [20, 250] width 40 height 434
click at [18, 40] on div "Patients Insurance Verification Treatment Acceptance Payments & A/R Communicati…" at bounding box center [20, 250] width 40 height 434
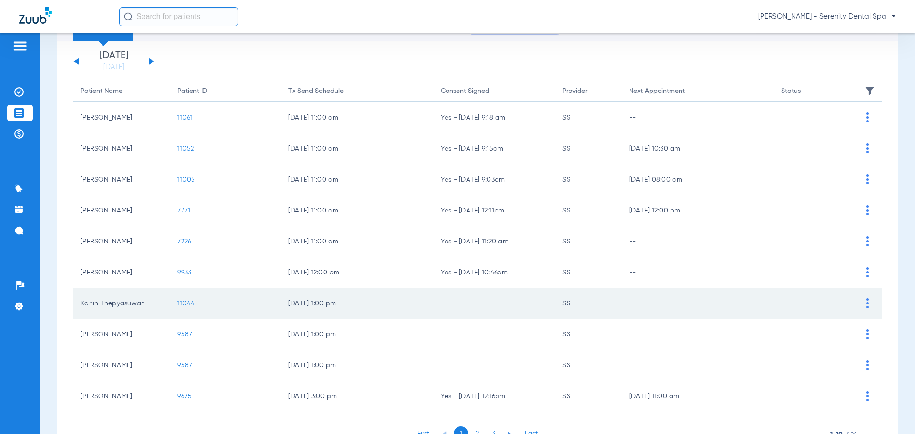
scroll to position [99, 0]
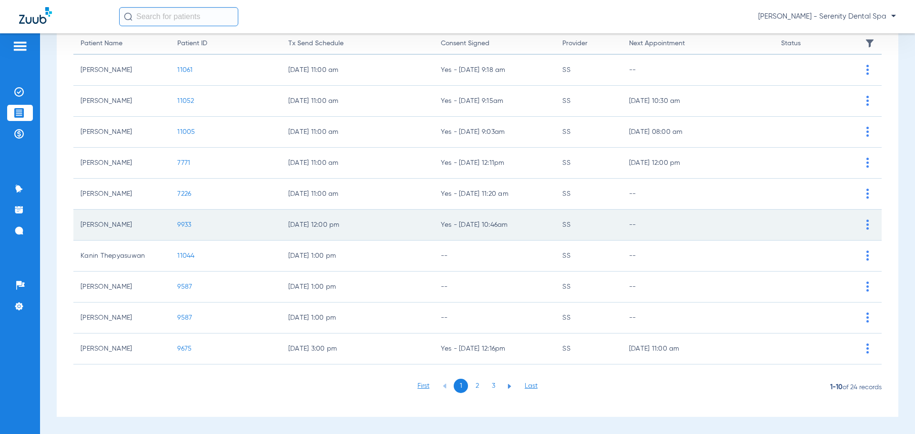
click at [186, 225] on span "9933" at bounding box center [184, 225] width 14 height 7
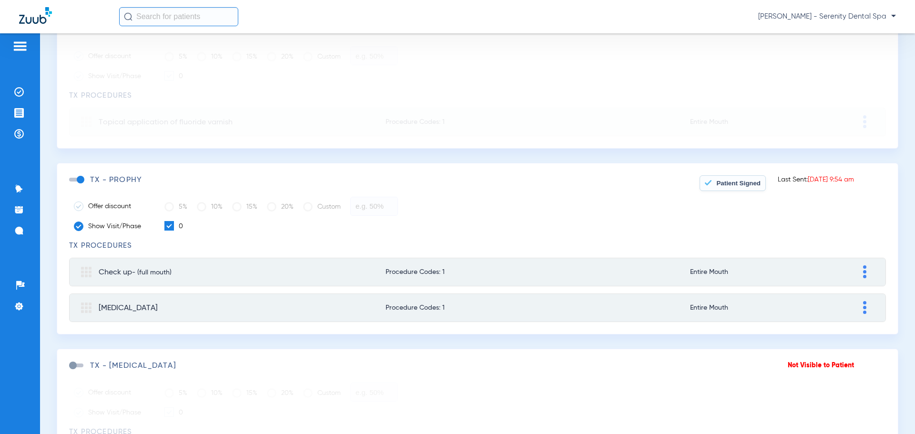
scroll to position [191, 0]
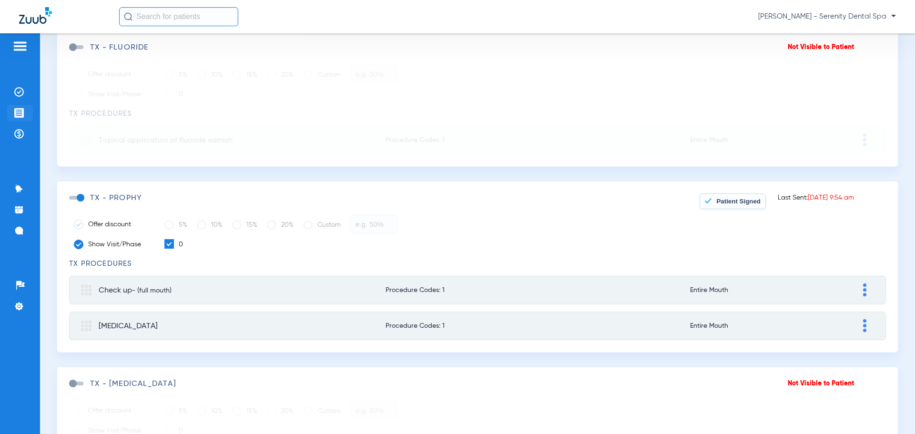
click at [23, 113] on img at bounding box center [19, 113] width 10 height 10
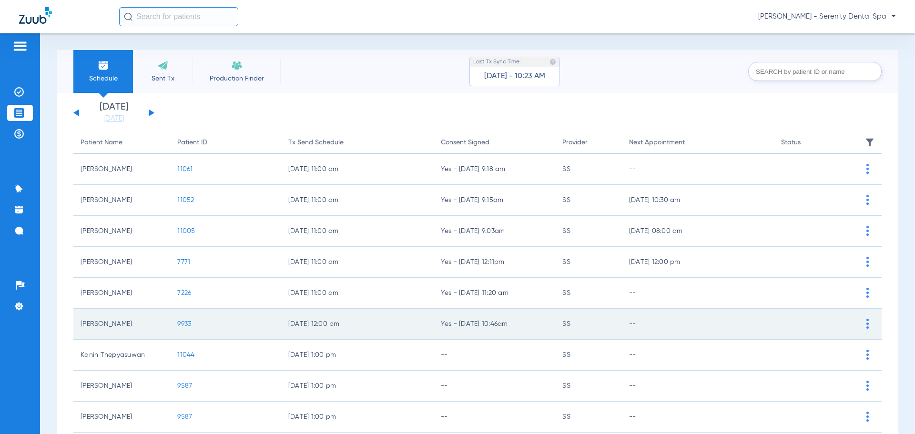
scroll to position [95, 0]
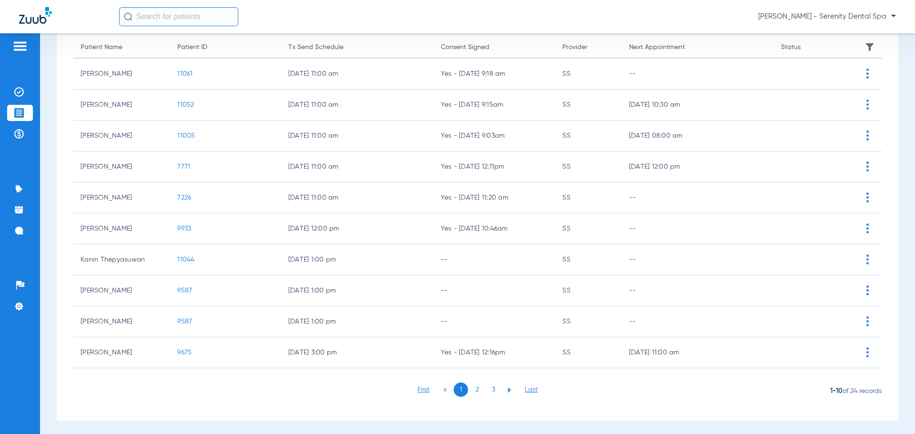
click at [476, 389] on li "2" at bounding box center [477, 390] width 14 height 14
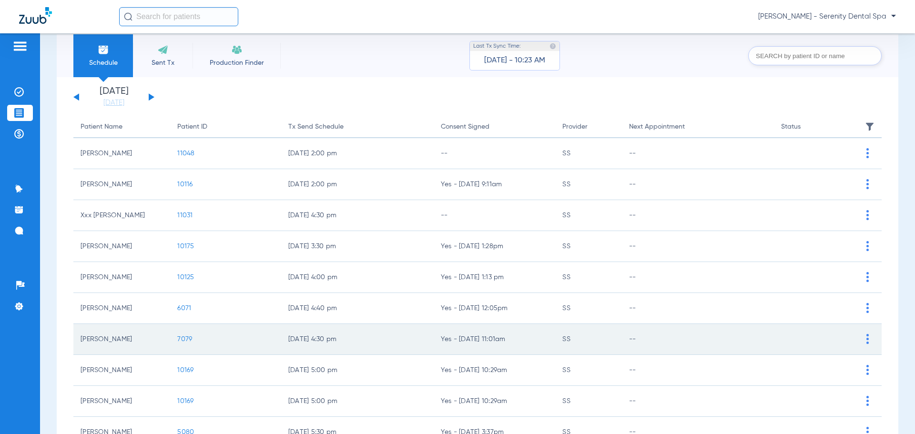
scroll to position [0, 0]
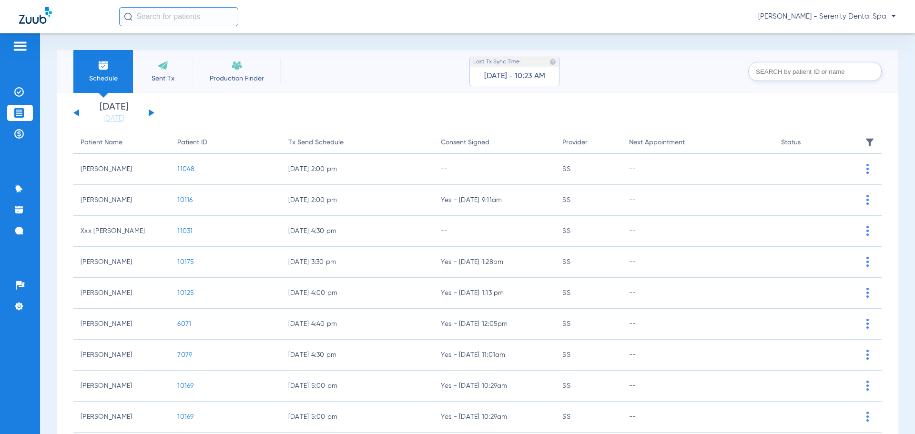
drag, startPoint x: 184, startPoint y: 203, endPoint x: 193, endPoint y: 206, distance: 9.5
click at [185, 203] on span "10116" at bounding box center [184, 200] width 15 height 7
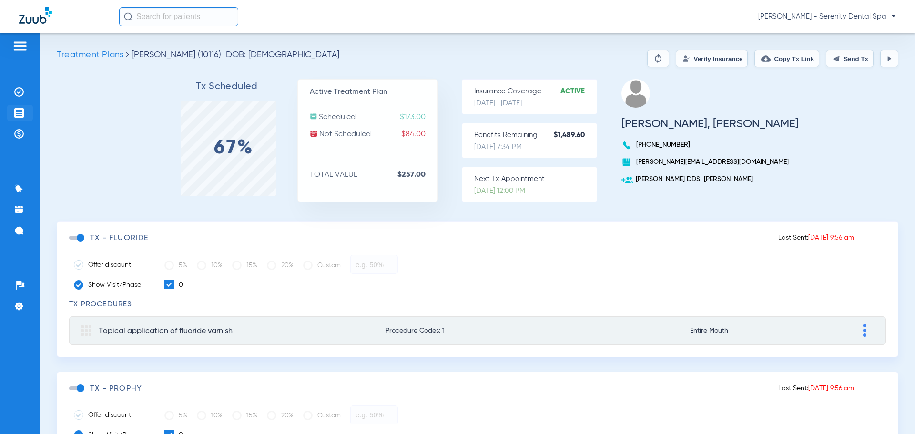
click at [17, 114] on img at bounding box center [19, 113] width 10 height 10
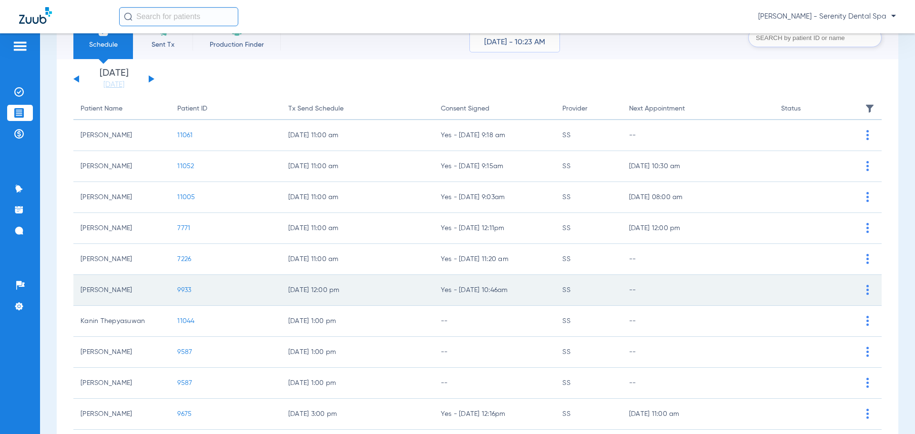
scroll to position [99, 0]
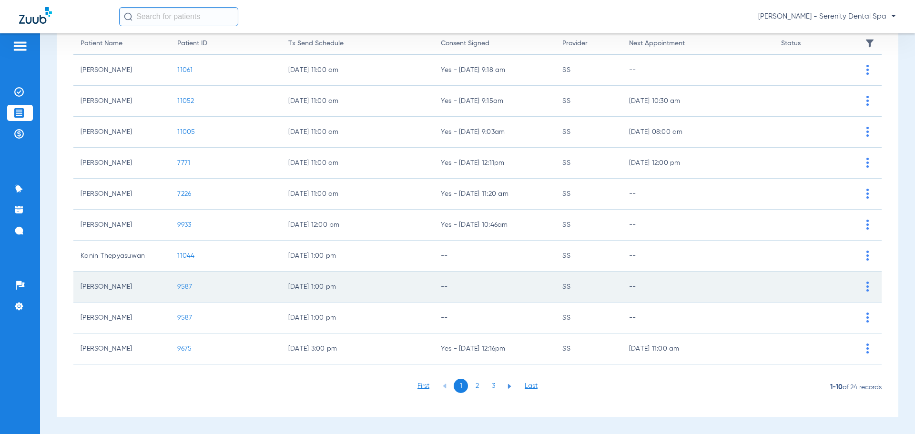
click at [184, 289] on span "9587" at bounding box center [184, 287] width 15 height 7
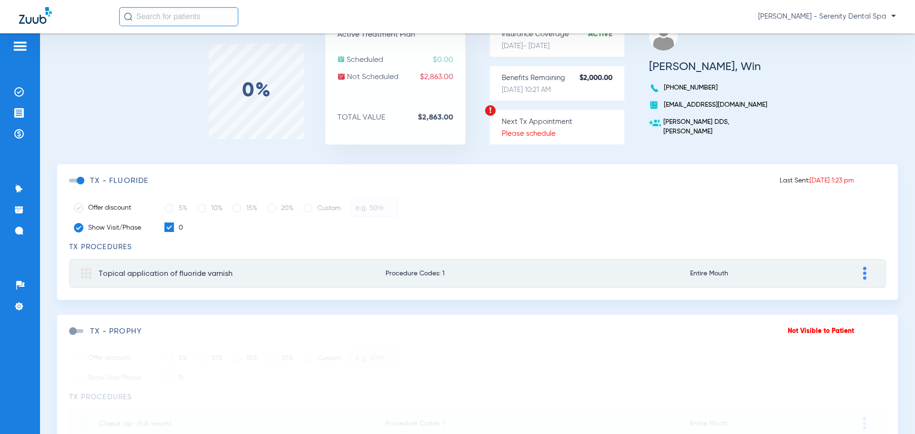
scroll to position [48, 0]
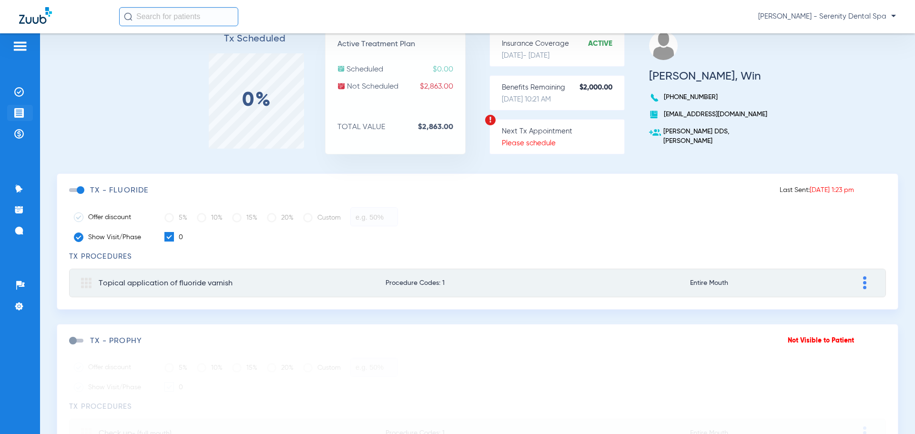
click at [17, 112] on img at bounding box center [19, 113] width 10 height 10
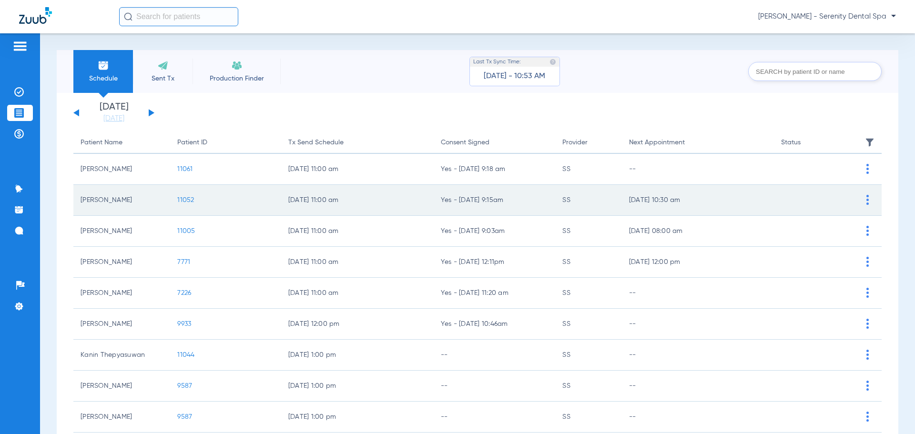
scroll to position [99, 0]
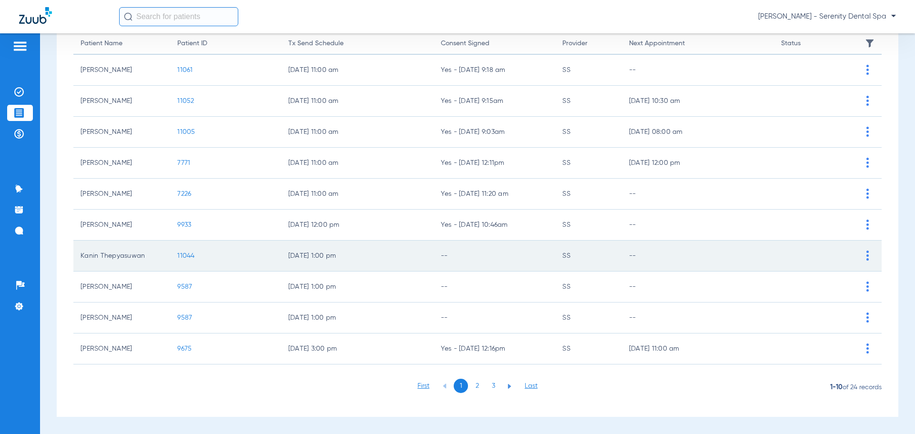
click at [186, 258] on span "11044" at bounding box center [185, 256] width 17 height 7
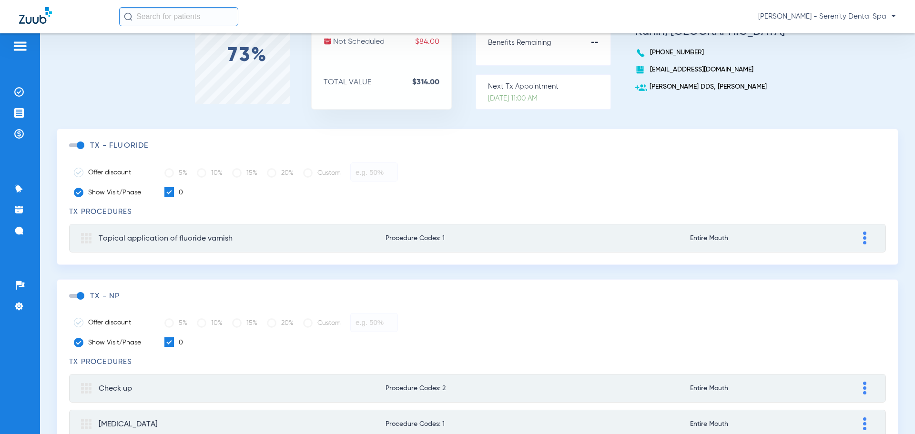
scroll to position [127, 0]
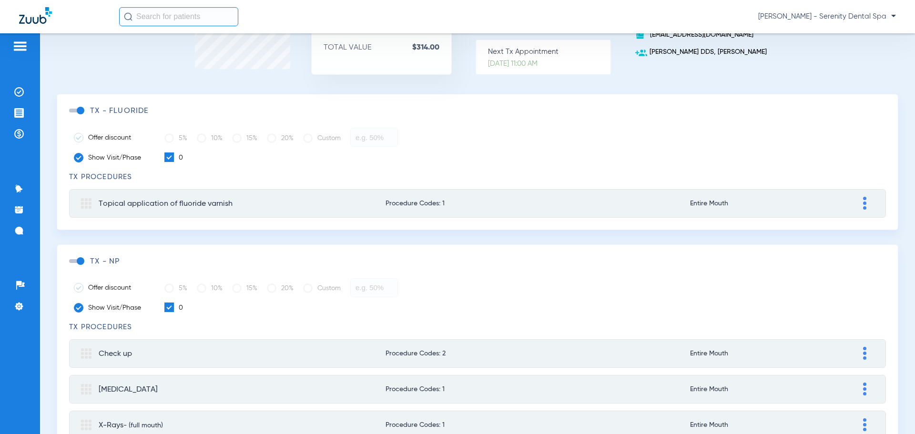
click at [81, 109] on span at bounding box center [76, 111] width 14 height 4
click at [71, 115] on input "checkbox" at bounding box center [71, 115] width 0 height 0
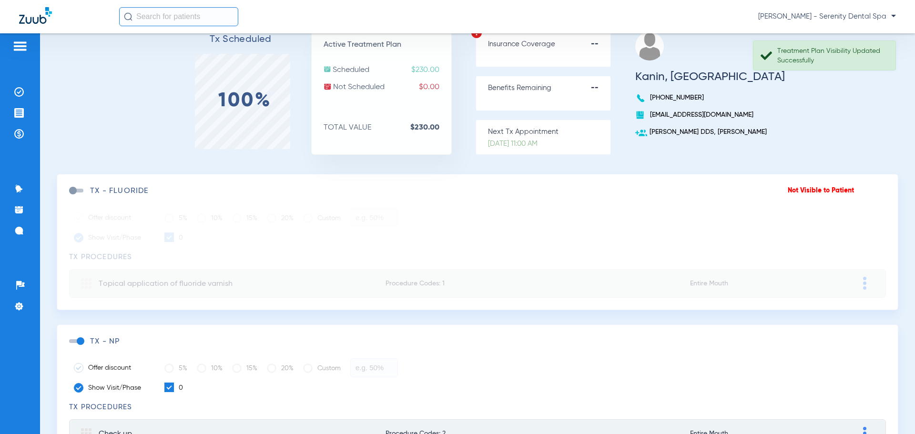
scroll to position [0, 0]
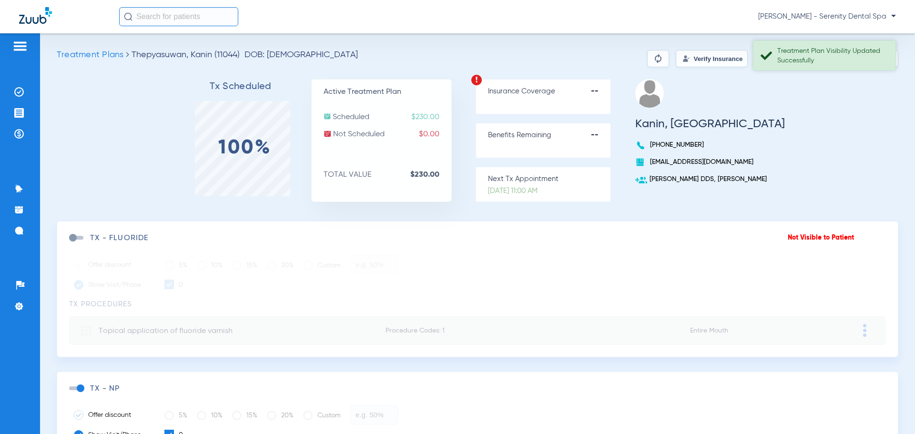
click at [850, 59] on div "Treatment Plan Visibility Updated Successfully" at bounding box center [832, 55] width 110 height 19
click at [846, 57] on button "Send Tx" at bounding box center [850, 58] width 48 height 17
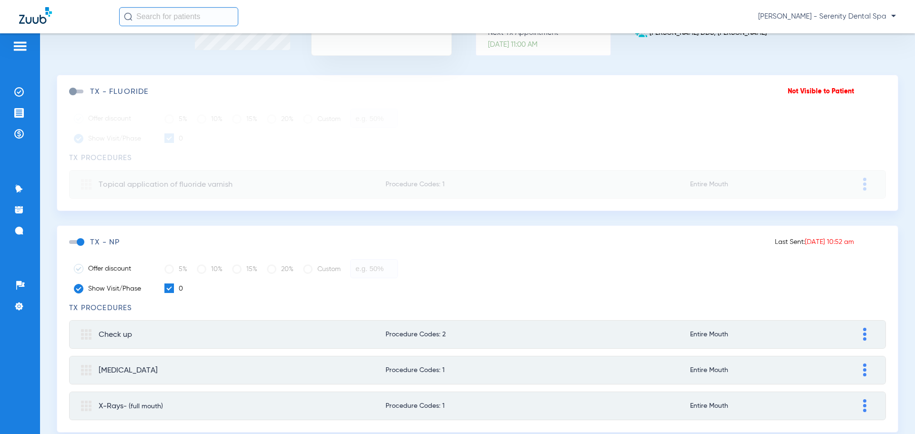
scroll to position [175, 0]
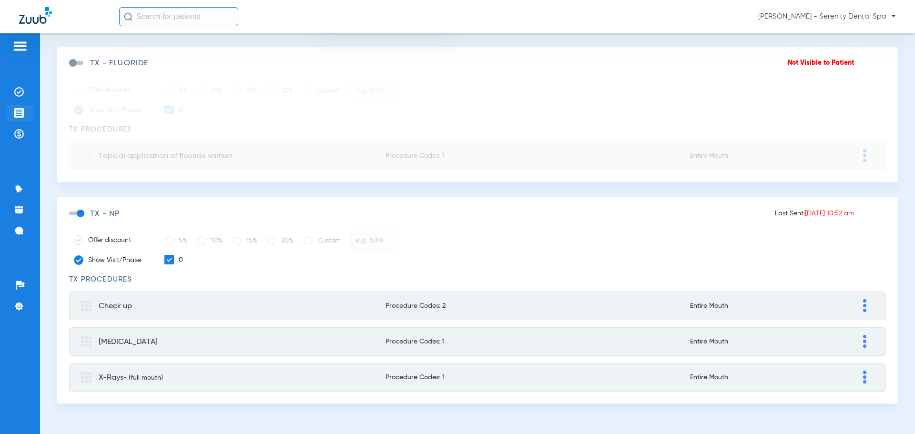
click at [18, 112] on img at bounding box center [19, 113] width 10 height 10
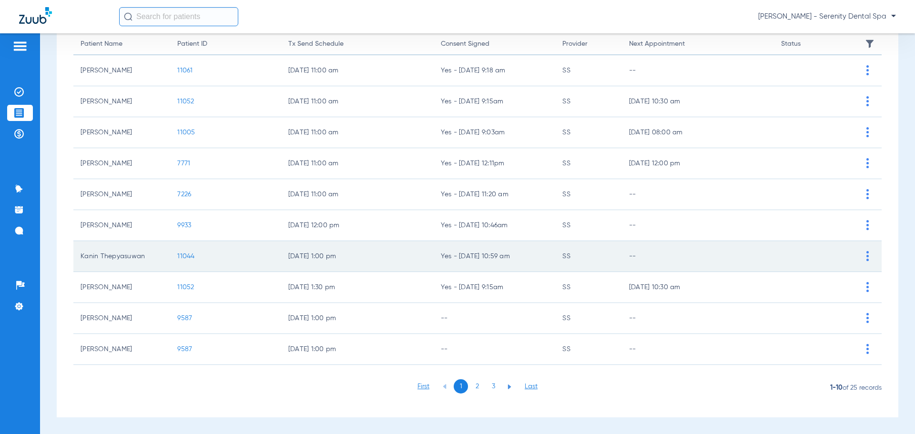
scroll to position [99, 0]
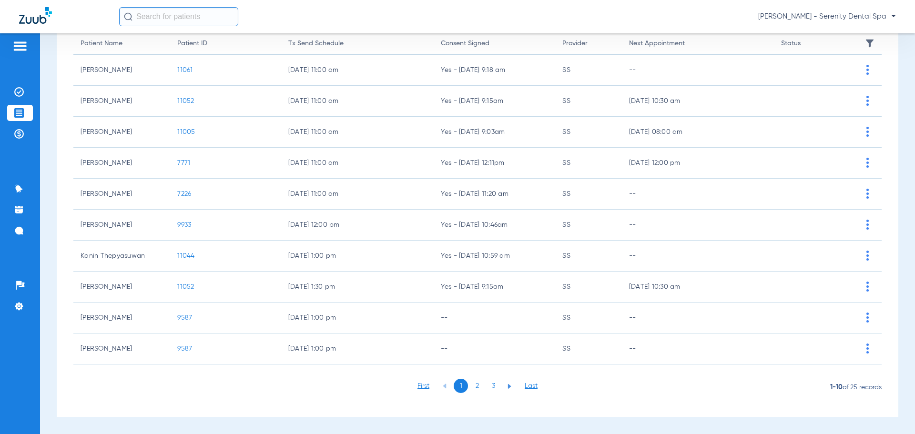
click at [188, 316] on span "9587" at bounding box center [184, 318] width 15 height 7
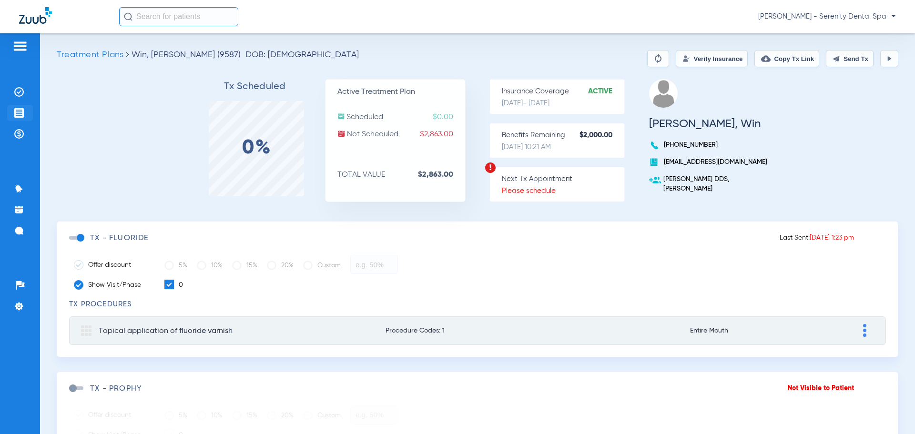
click at [18, 112] on img at bounding box center [19, 113] width 10 height 10
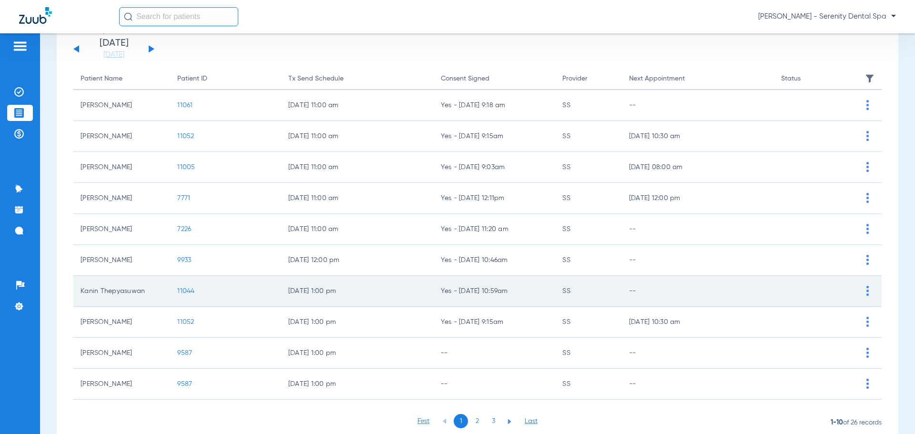
scroll to position [99, 0]
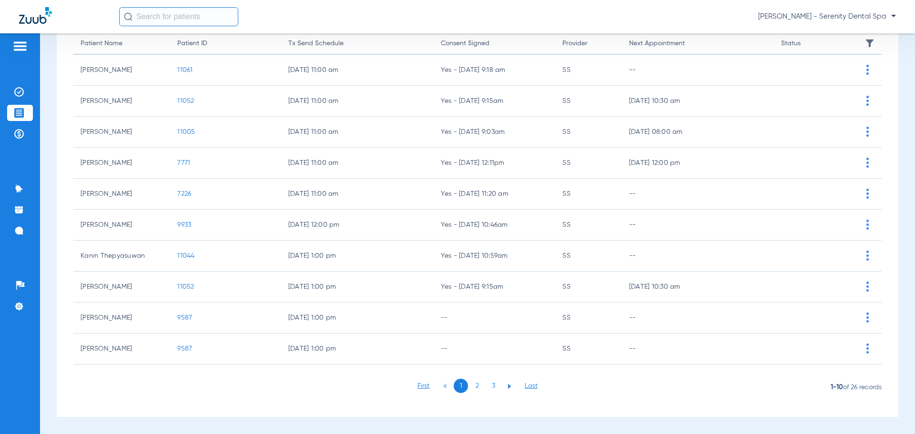
click at [475, 386] on li "2" at bounding box center [477, 386] width 14 height 14
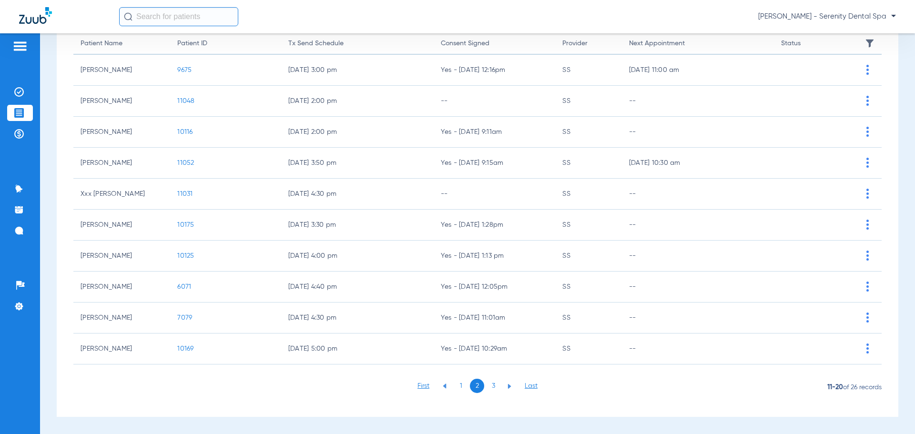
click at [458, 388] on li "1" at bounding box center [461, 386] width 14 height 14
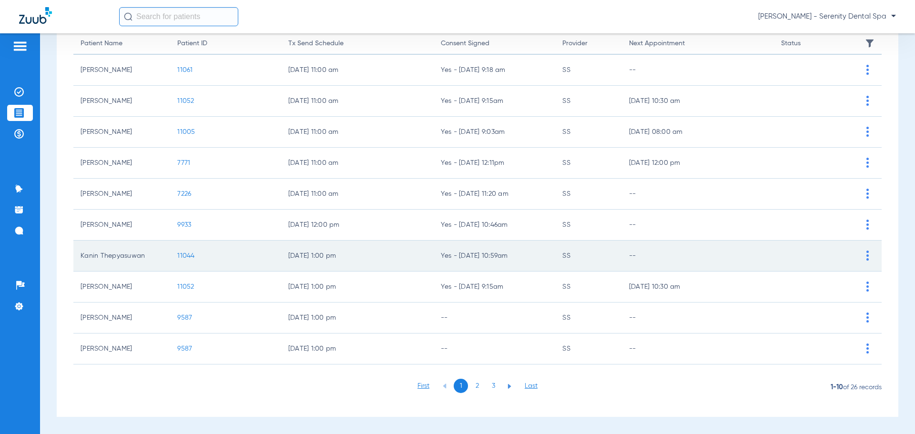
click at [194, 256] on td "11044" at bounding box center [225, 256] width 111 height 31
click at [187, 260] on td "11044" at bounding box center [225, 256] width 111 height 31
click at [189, 255] on span "11044" at bounding box center [185, 256] width 17 height 7
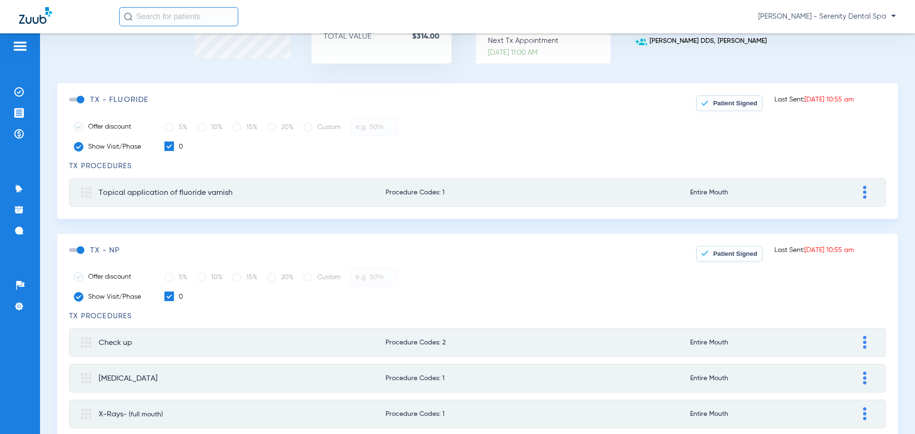
scroll to position [143, 0]
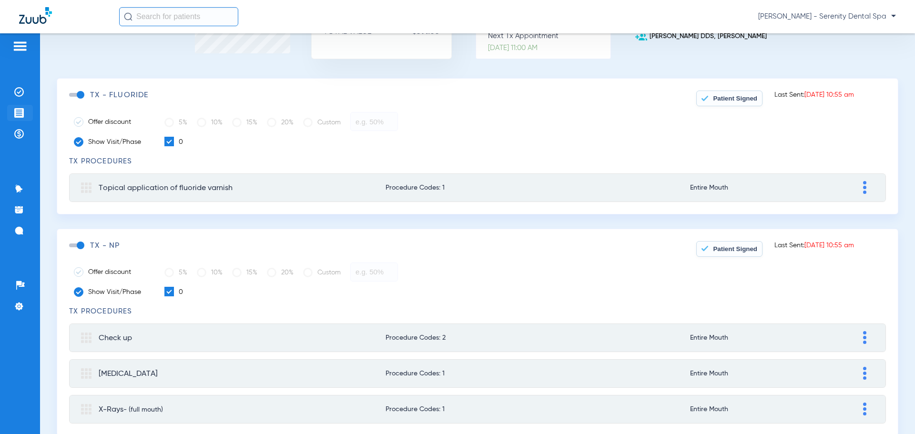
click at [21, 112] on img at bounding box center [19, 113] width 10 height 10
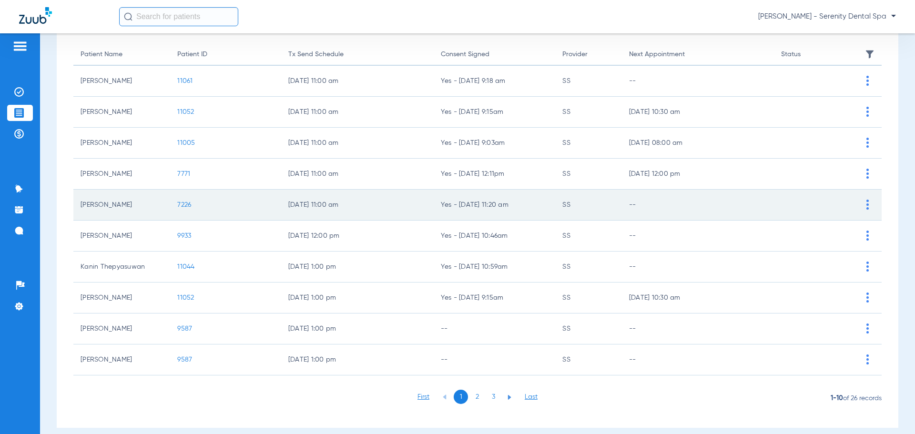
scroll to position [99, 0]
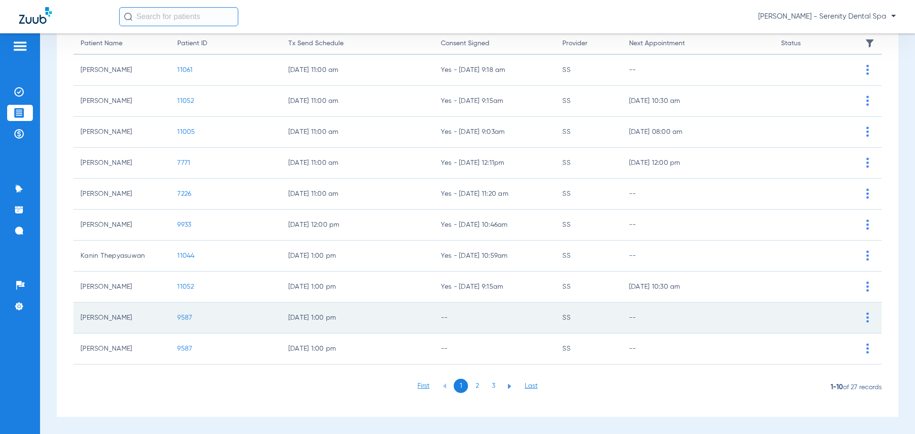
click at [188, 318] on span "9587" at bounding box center [184, 318] width 15 height 7
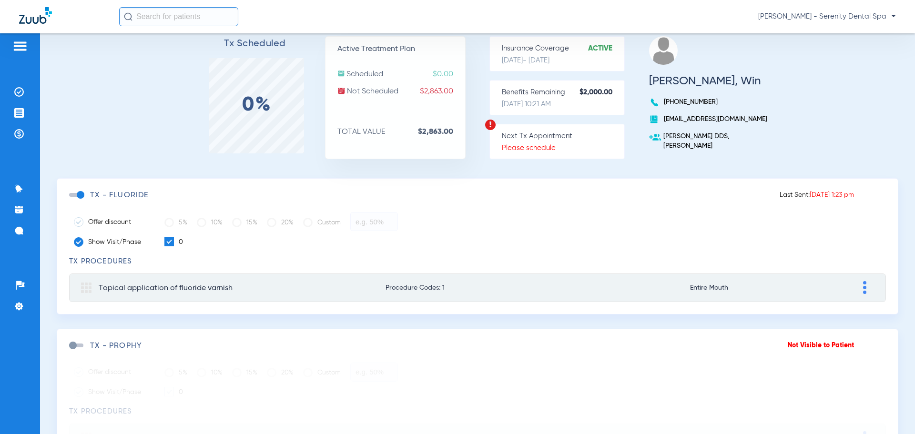
scroll to position [34, 0]
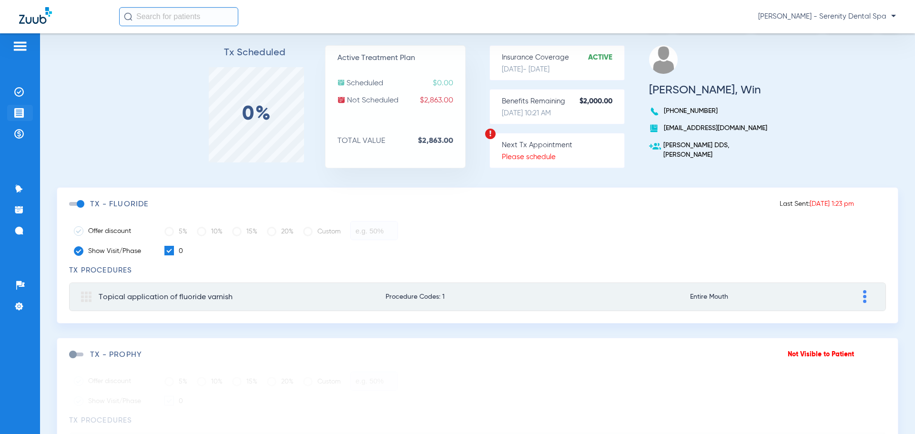
click at [13, 108] on li "Treatment Acceptance" at bounding box center [20, 113] width 26 height 16
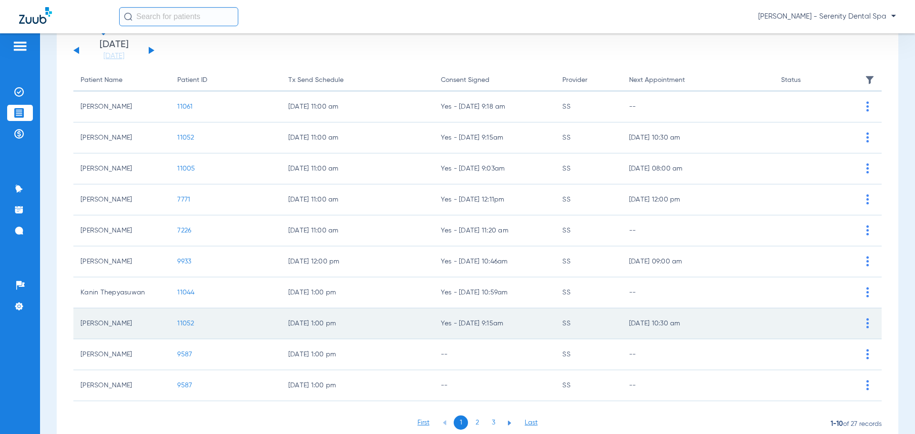
scroll to position [99, 0]
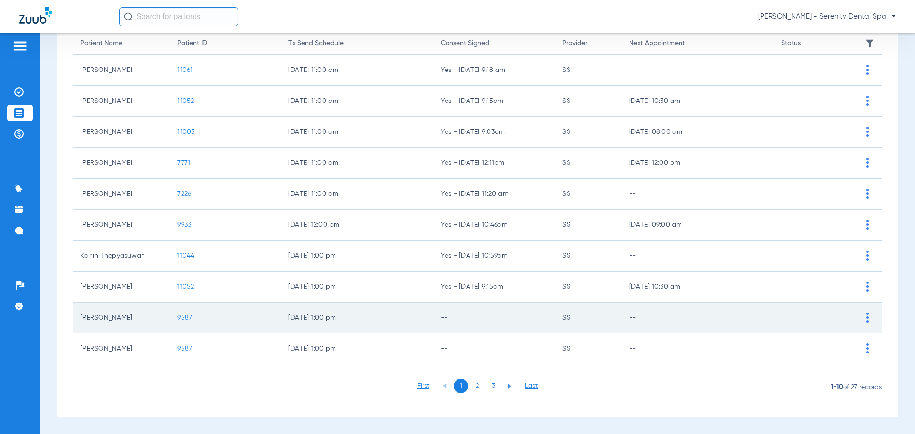
click at [113, 321] on td "[PERSON_NAME]" at bounding box center [121, 318] width 97 height 31
click at [192, 320] on td "9587" at bounding box center [225, 318] width 111 height 31
click at [191, 320] on span "9587" at bounding box center [184, 318] width 15 height 7
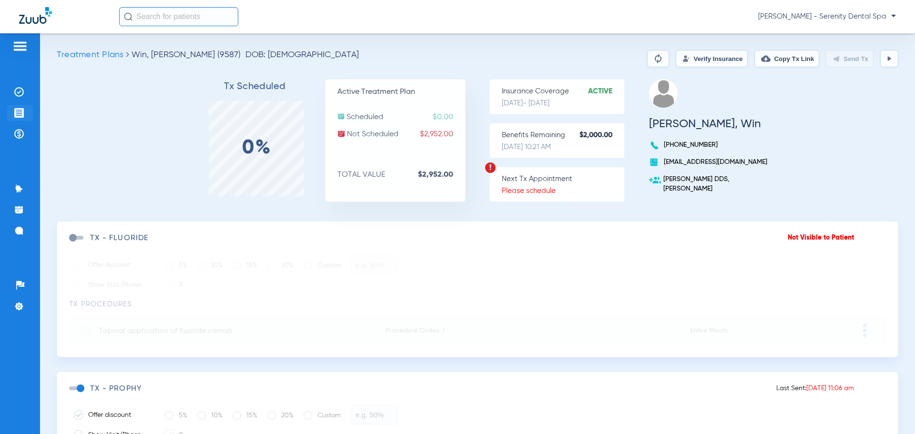
click at [21, 111] on img at bounding box center [19, 113] width 10 height 10
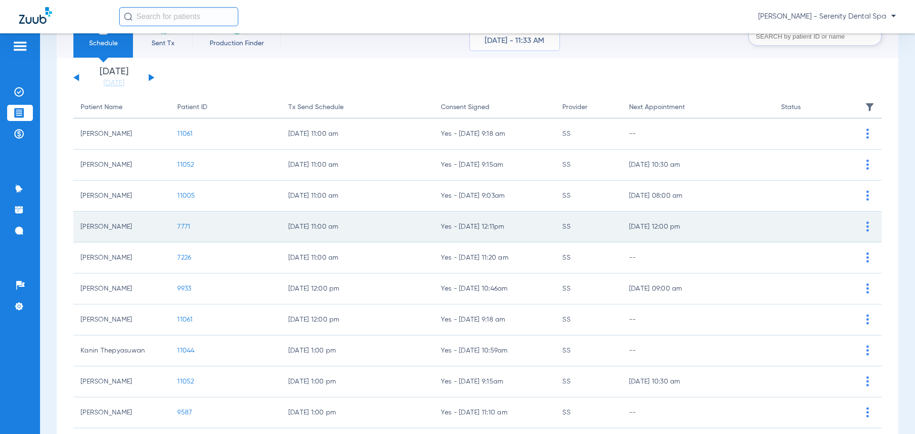
scroll to position [99, 0]
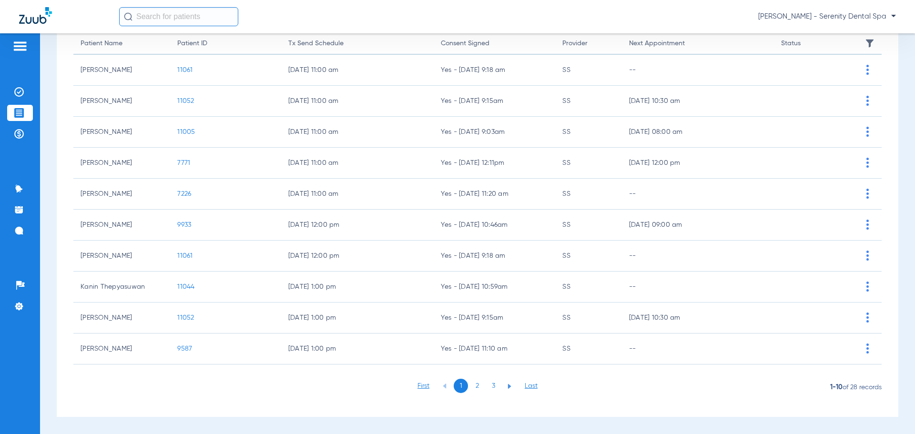
click at [474, 388] on li "2" at bounding box center [477, 386] width 14 height 14
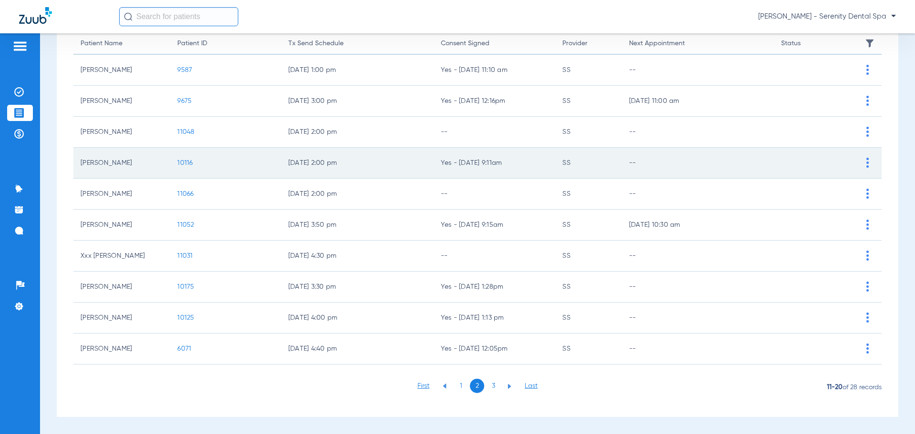
click at [187, 163] on span "10116" at bounding box center [184, 163] width 15 height 7
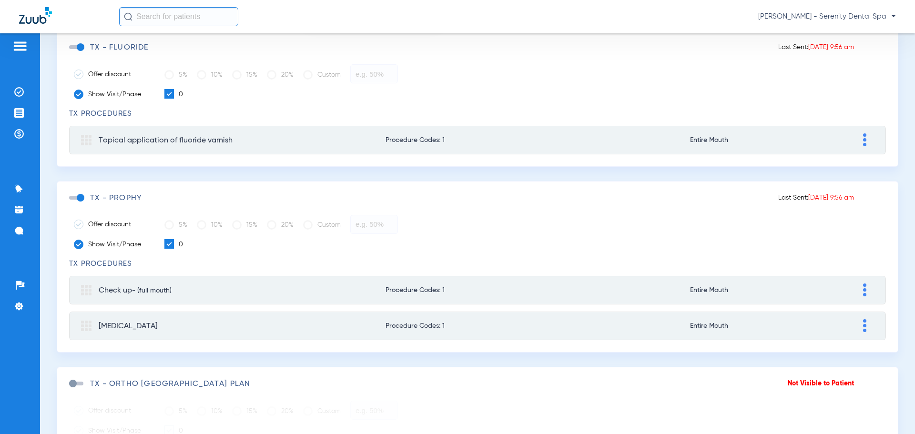
scroll to position [143, 0]
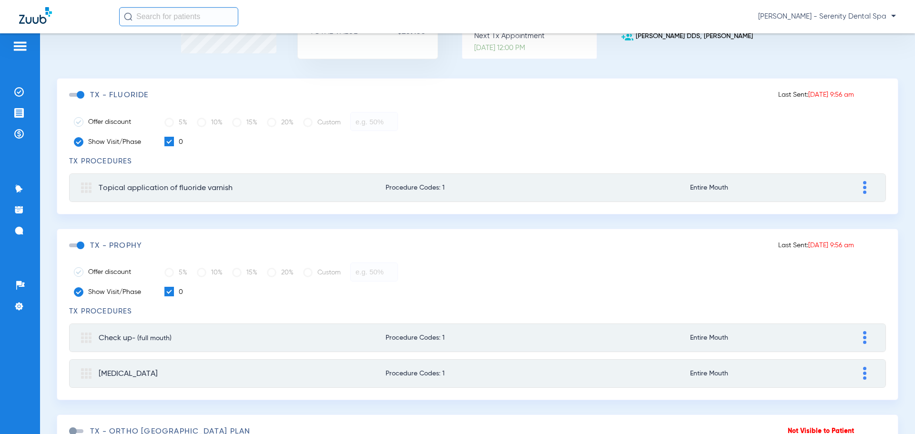
click at [77, 95] on span at bounding box center [76, 95] width 14 height 4
click at [71, 100] on input "checkbox" at bounding box center [71, 100] width 0 height 0
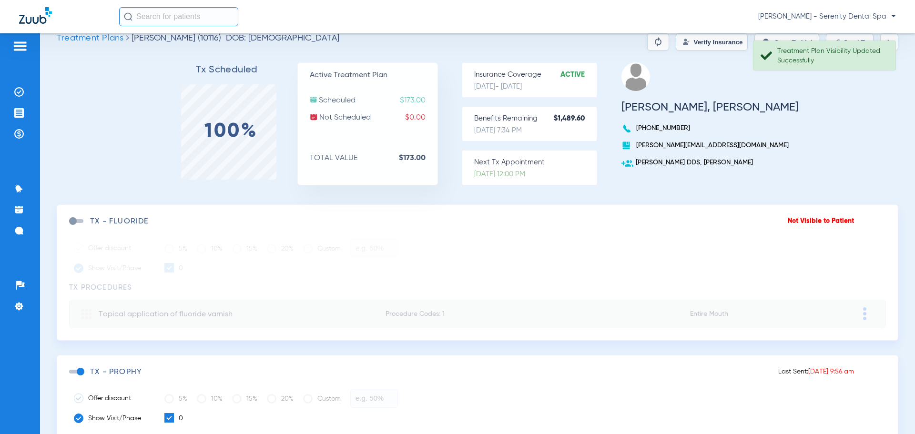
scroll to position [0, 0]
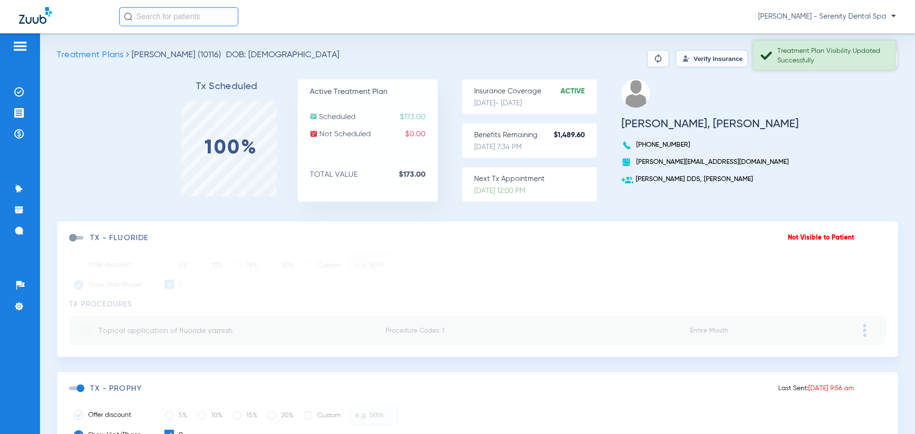
click at [857, 56] on div "Treatment Plan Visibility Updated Successfully" at bounding box center [832, 55] width 110 height 19
click at [837, 58] on button "Send Tx" at bounding box center [850, 58] width 48 height 17
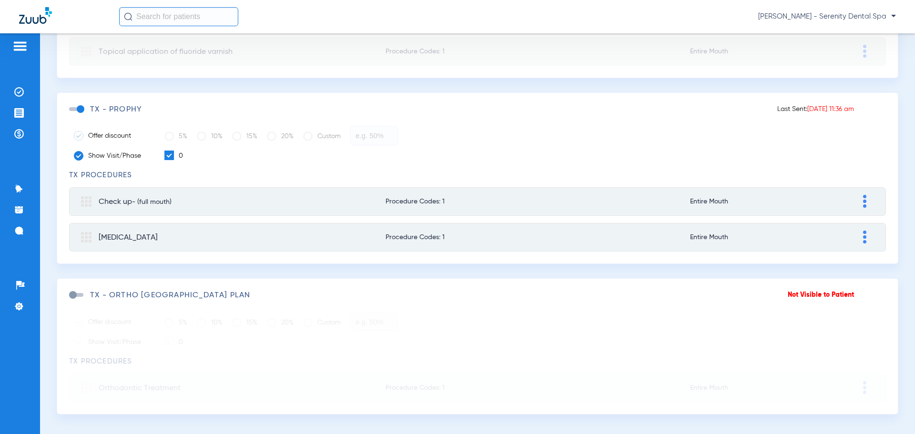
scroll to position [289, 0]
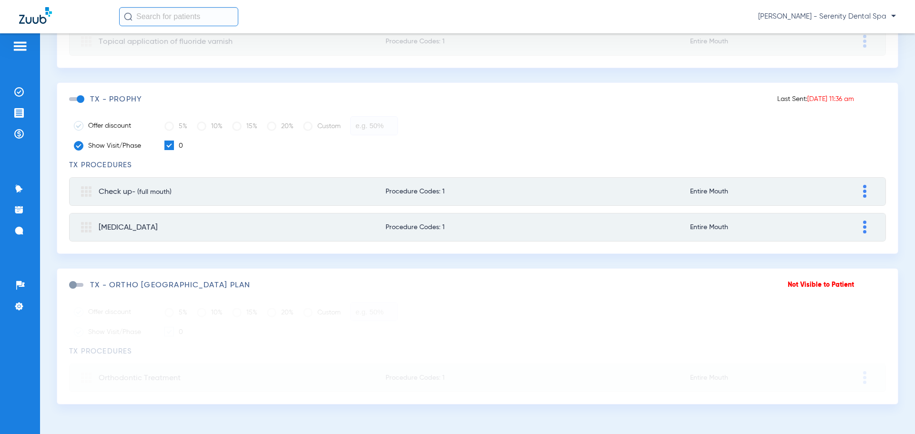
click at [863, 187] on img at bounding box center [864, 191] width 3 height 13
type input "Check up"
type input "(full mouth)"
type input "45.00"
type input "0.00"
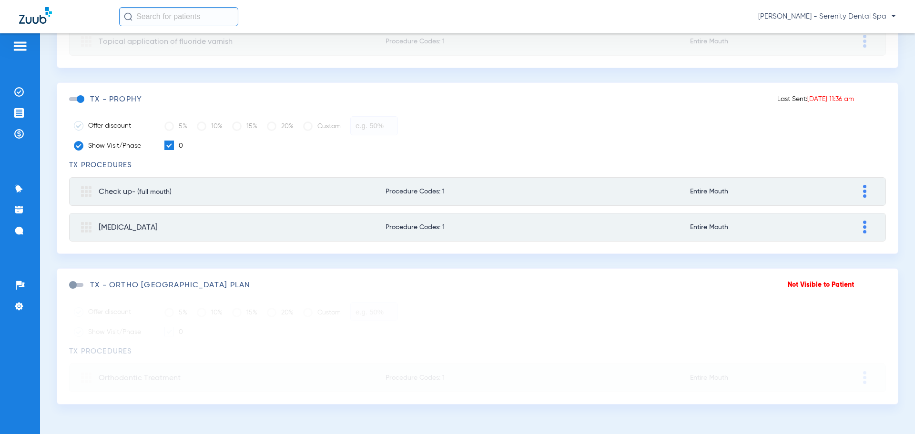
type input "45.00"
type input "0.00"
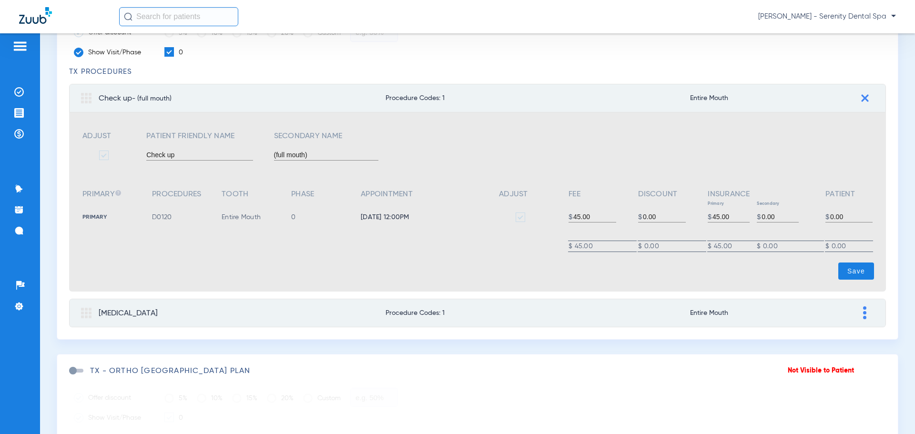
scroll to position [385, 0]
drag, startPoint x: 864, startPoint y: 308, endPoint x: 863, endPoint y: 303, distance: 5.0
click at [864, 308] on mat-expansion-panel-header "Teeth Cleaning Procedure Codes: 1 Entire Mouth" at bounding box center [477, 311] width 817 height 29
type input "[MEDICAL_DATA]"
type input "128.00"
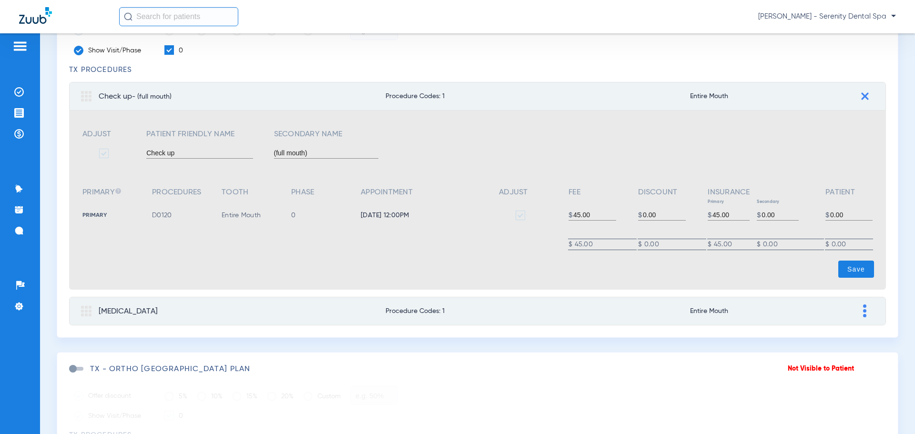
type input "0.00"
type input "128.00"
type input "0.00"
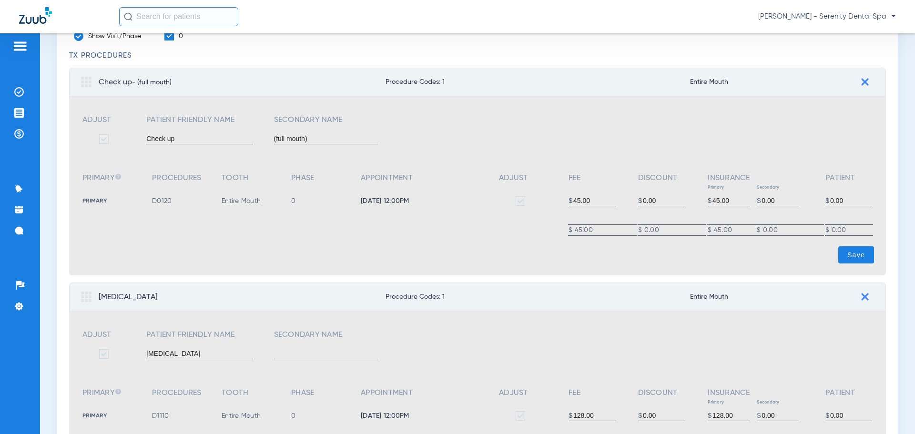
scroll to position [337, 0]
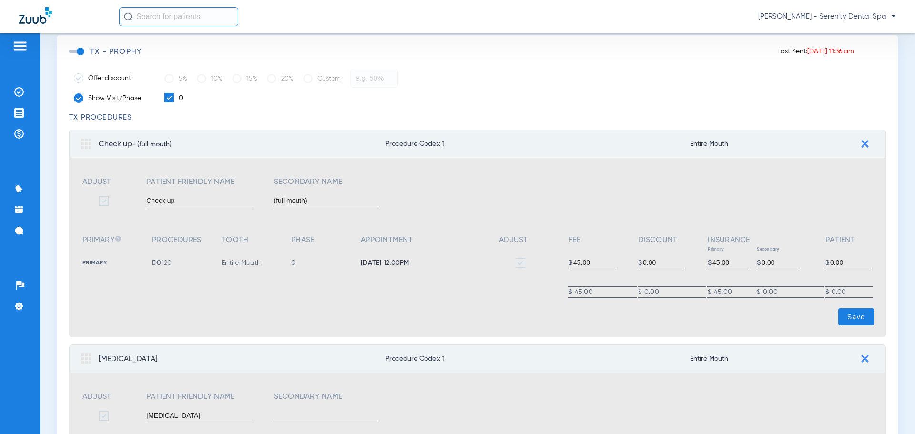
click at [861, 141] on img at bounding box center [865, 144] width 8 height 8
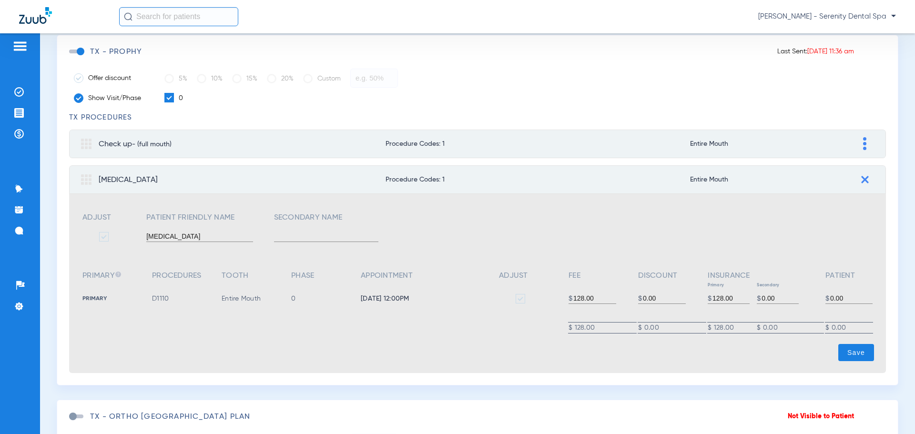
click at [861, 176] on img at bounding box center [865, 180] width 8 height 8
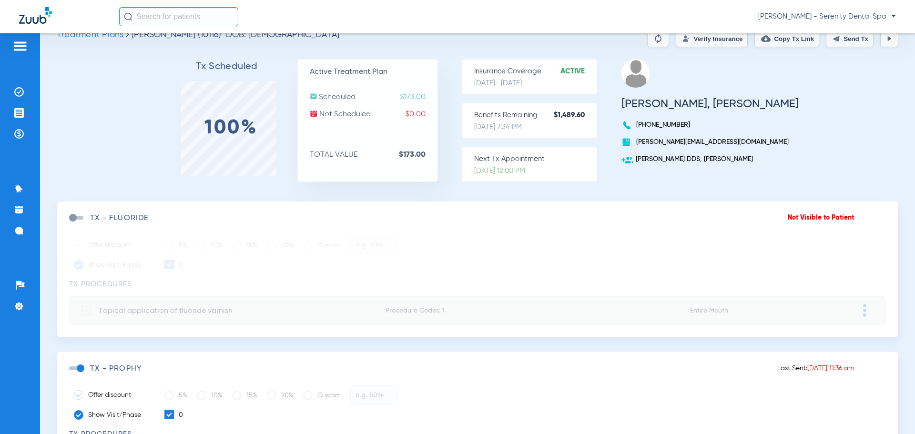
scroll to position [0, 0]
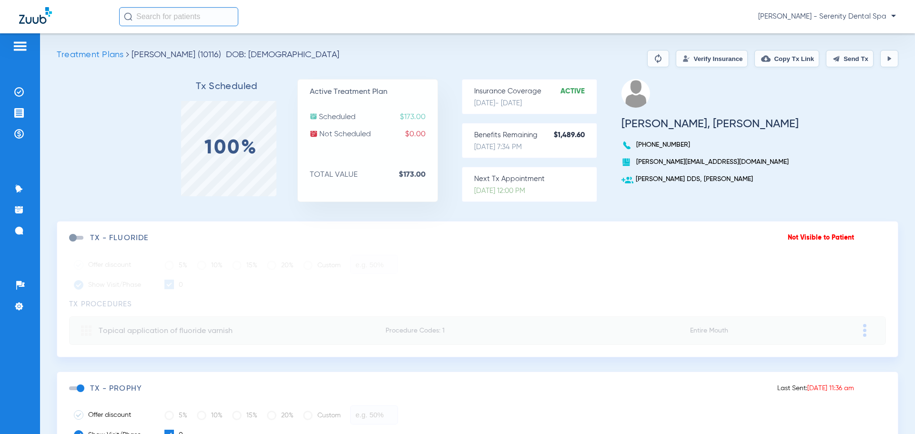
click at [647, 62] on button at bounding box center [658, 58] width 22 height 17
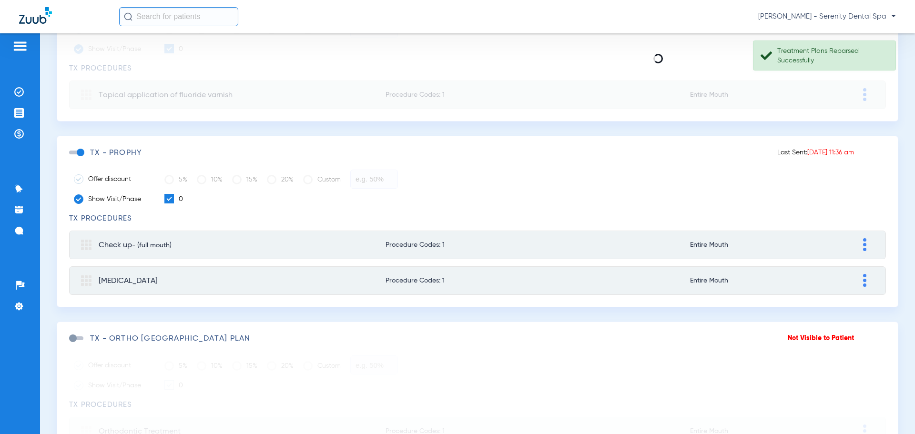
scroll to position [238, 0]
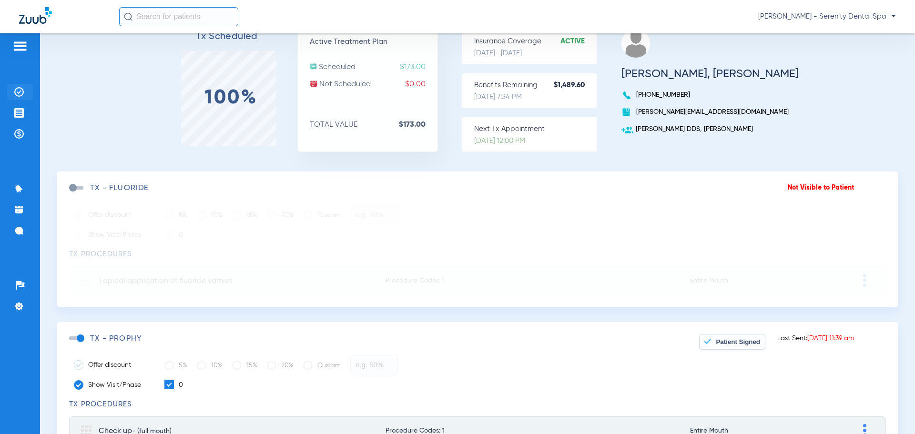
scroll to position [48, 0]
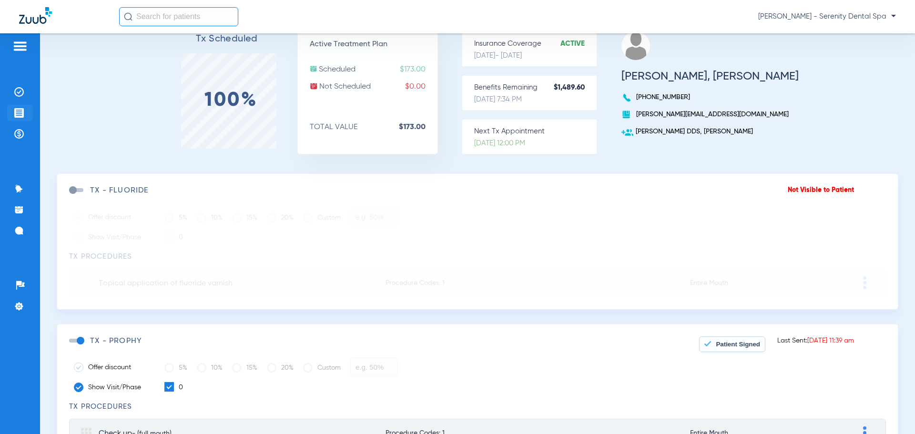
click at [14, 110] on li "Treatment Acceptance" at bounding box center [20, 113] width 26 height 16
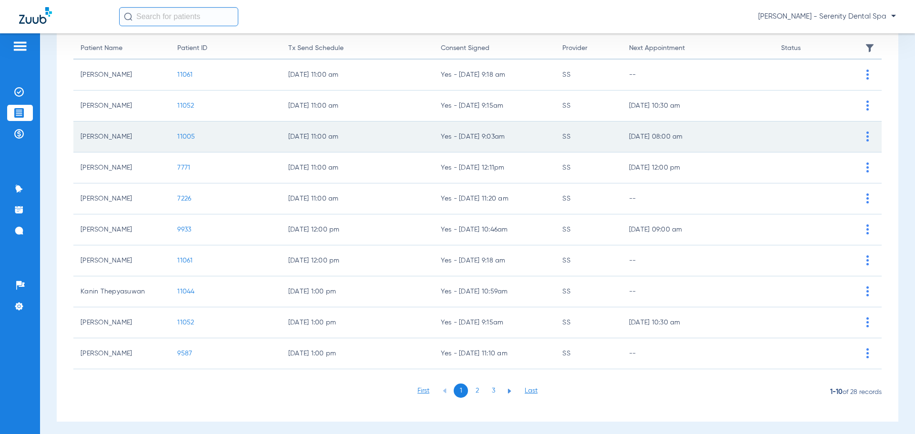
scroll to position [99, 0]
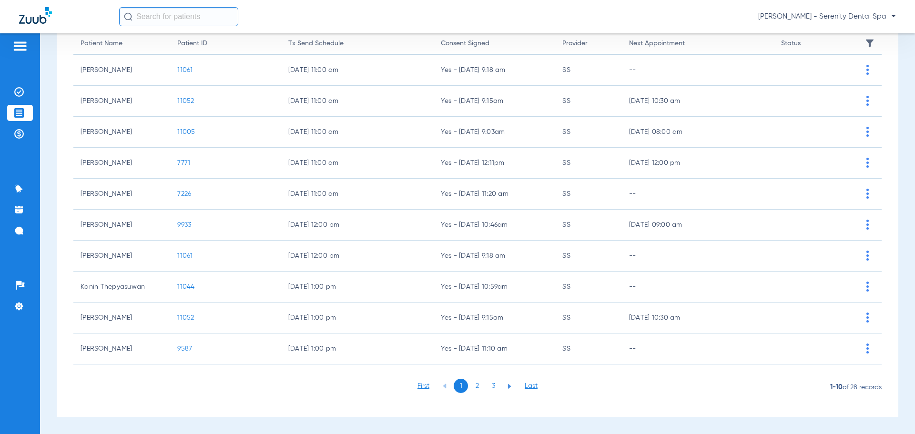
click at [476, 383] on li "2" at bounding box center [477, 386] width 14 height 14
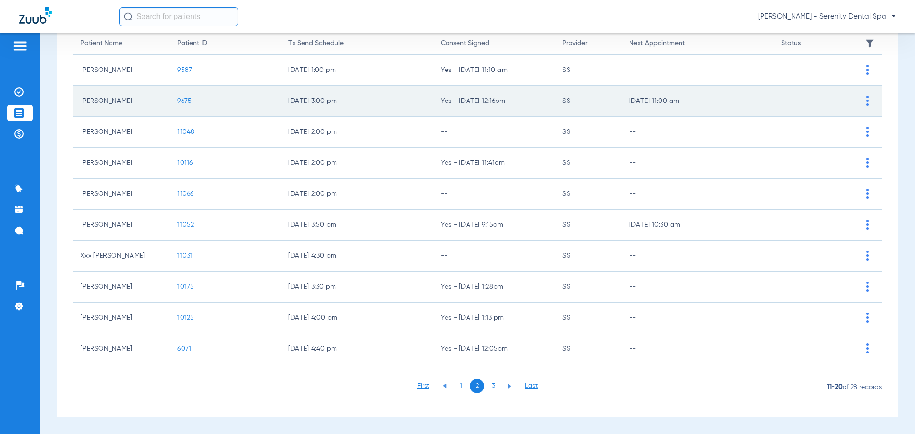
click at [181, 100] on span "9675" at bounding box center [184, 101] width 14 height 7
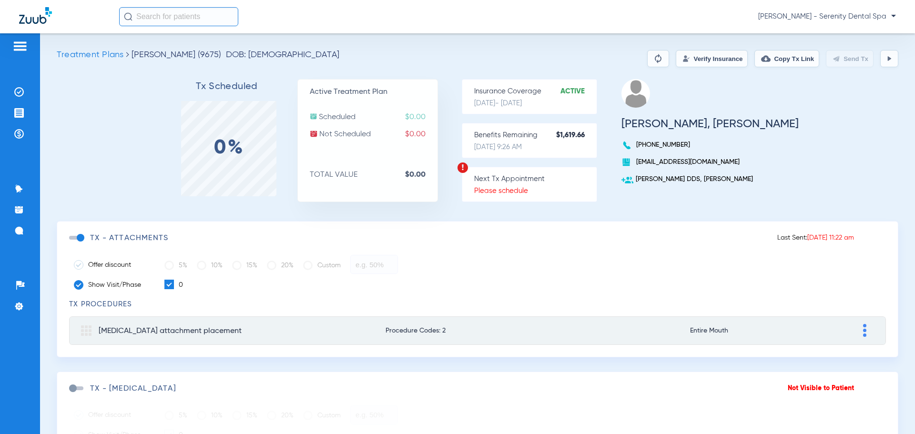
click at [784, 60] on button "Copy Tx Link" at bounding box center [787, 58] width 65 height 17
click at [114, 54] on span "Treatment Plans" at bounding box center [90, 55] width 67 height 9
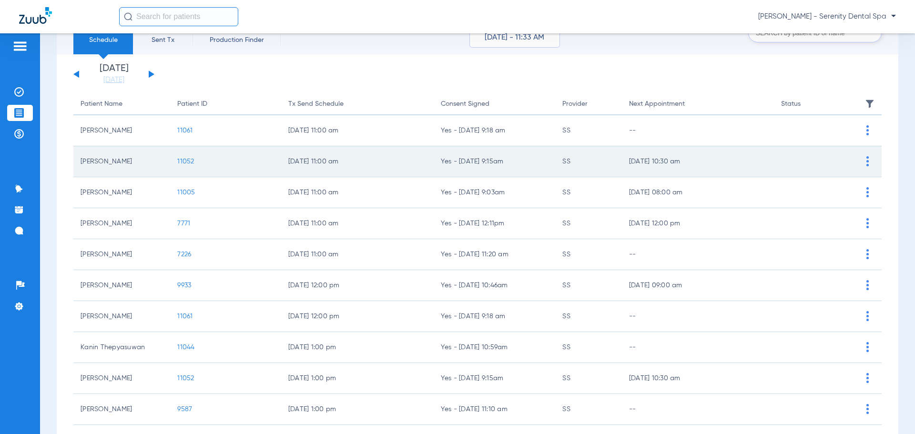
scroll to position [99, 0]
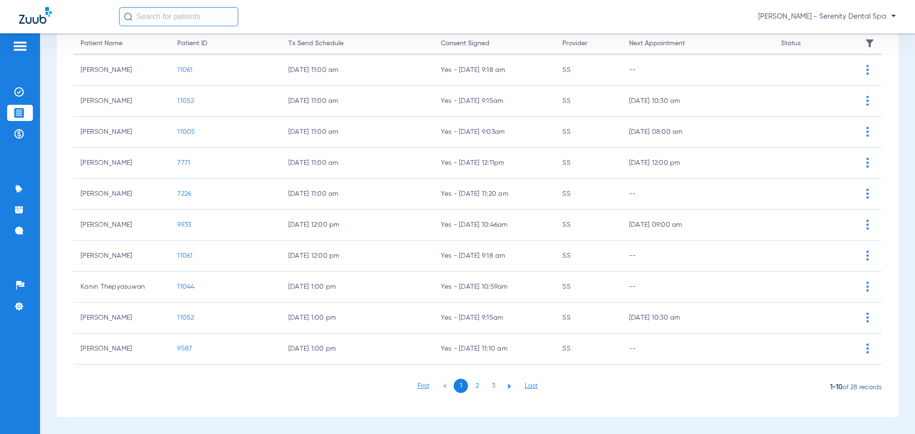
click at [470, 386] on li "2" at bounding box center [477, 386] width 14 height 14
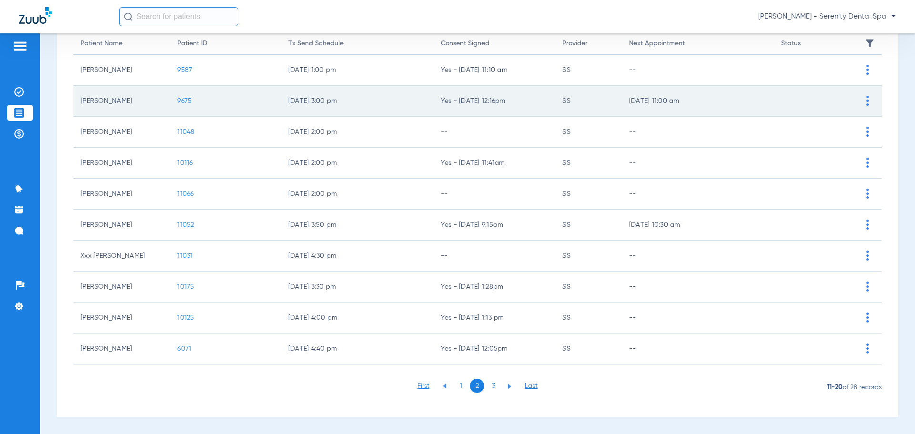
click at [867, 103] on img at bounding box center [868, 101] width 2 height 10
click at [806, 125] on li "Send Tx Now" at bounding box center [828, 126] width 107 height 14
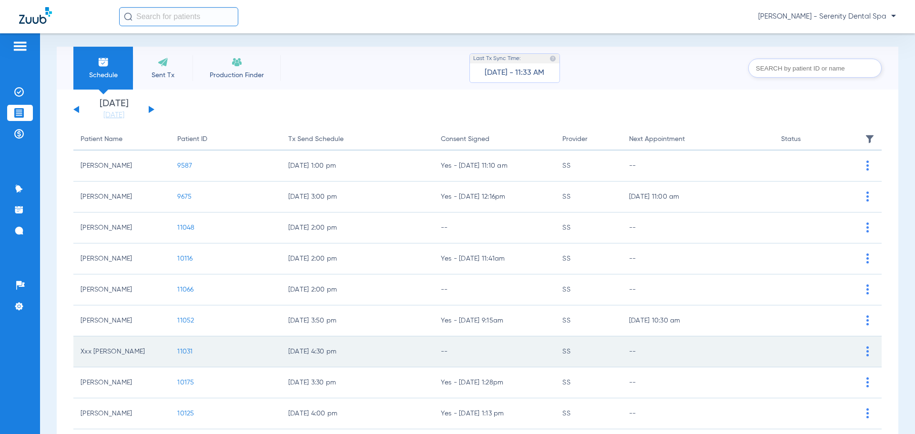
scroll to position [0, 0]
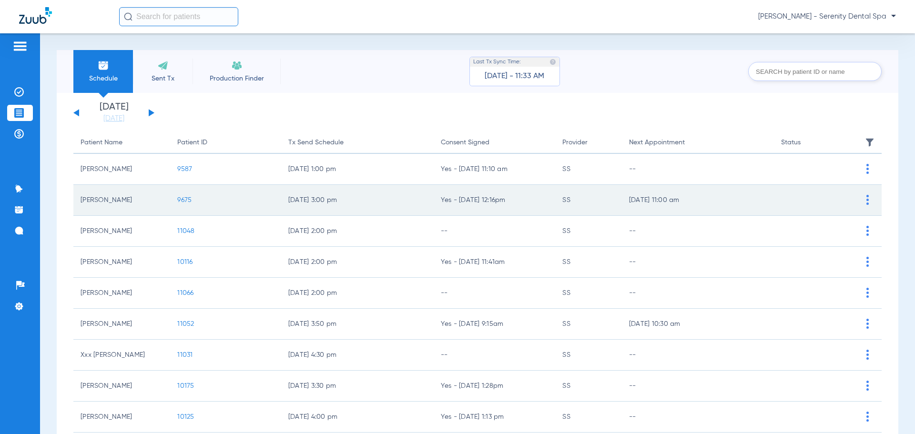
click at [187, 202] on span "9675" at bounding box center [184, 200] width 14 height 7
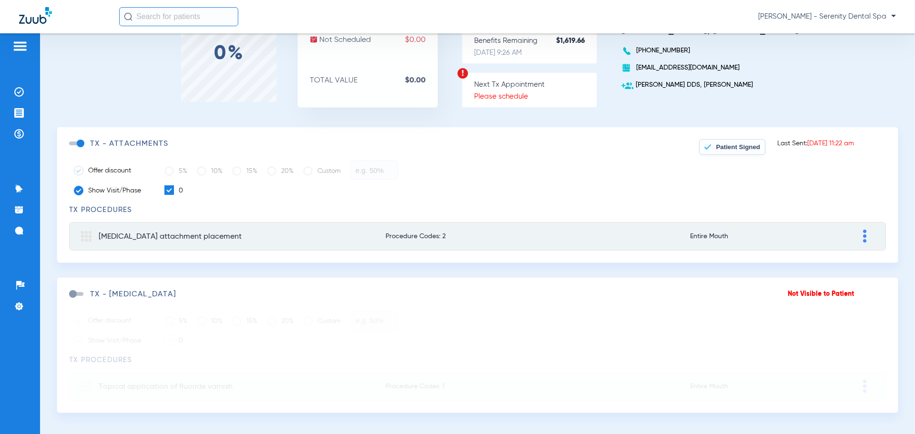
scroll to position [103, 0]
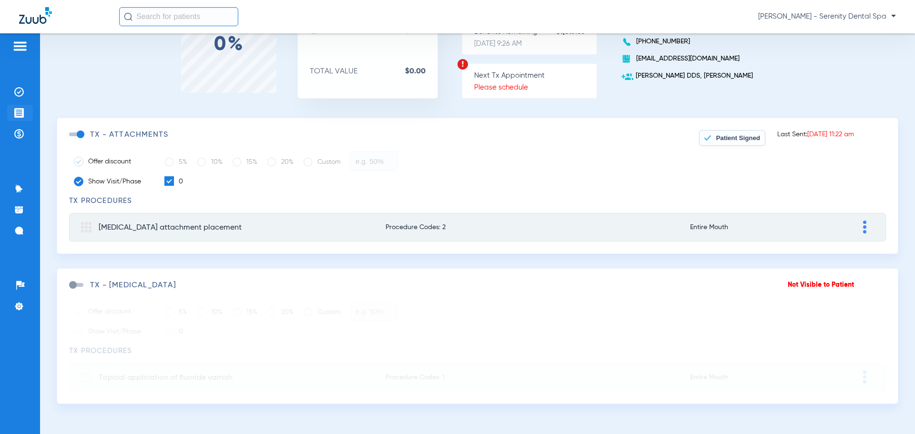
click at [24, 106] on li "Treatment Acceptance" at bounding box center [20, 113] width 26 height 16
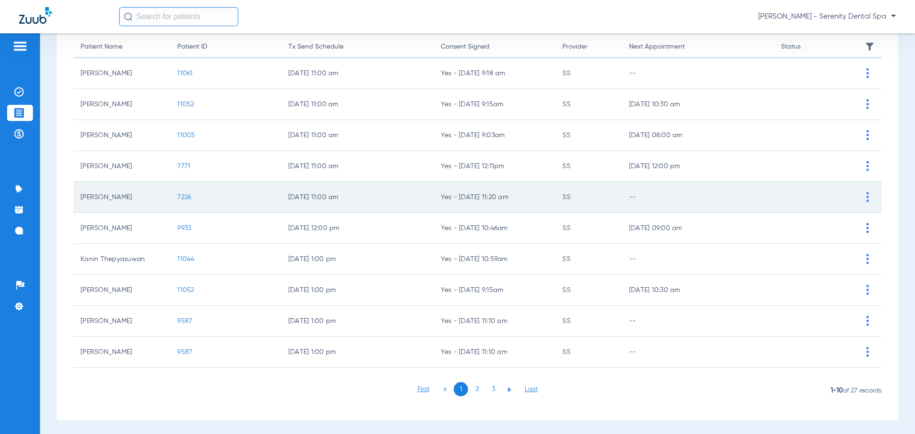
scroll to position [99, 0]
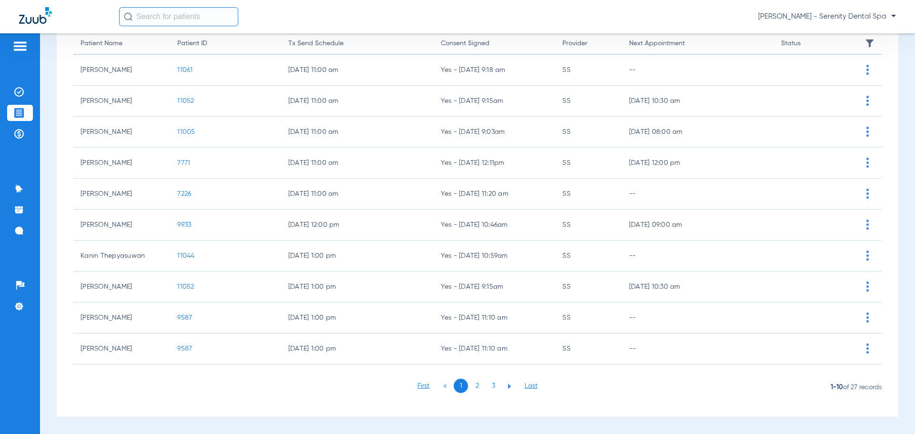
click at [470, 388] on li "2" at bounding box center [477, 386] width 14 height 14
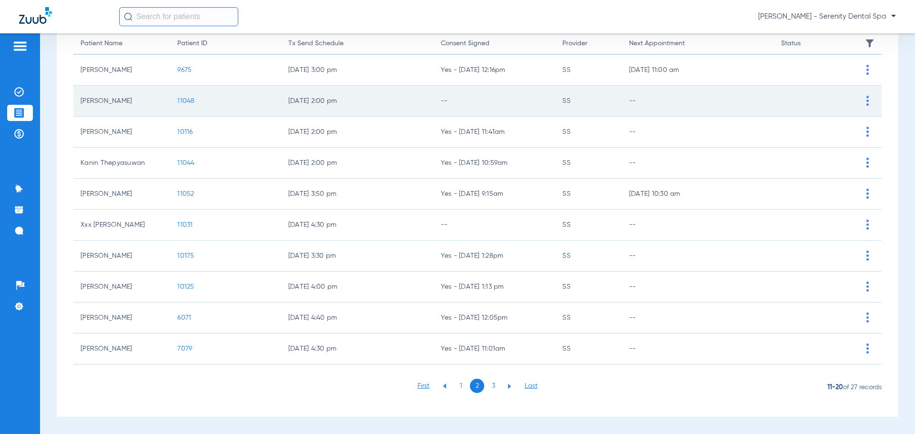
click at [185, 102] on span "11048" at bounding box center [185, 101] width 17 height 7
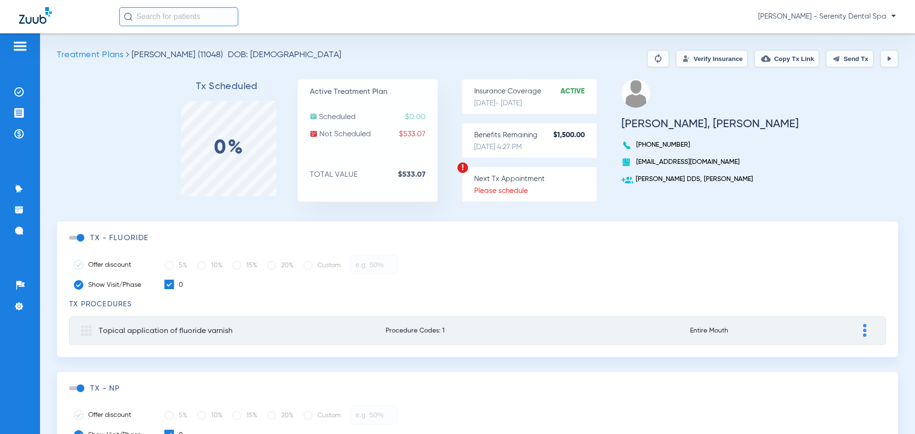
scroll to position [175, 0]
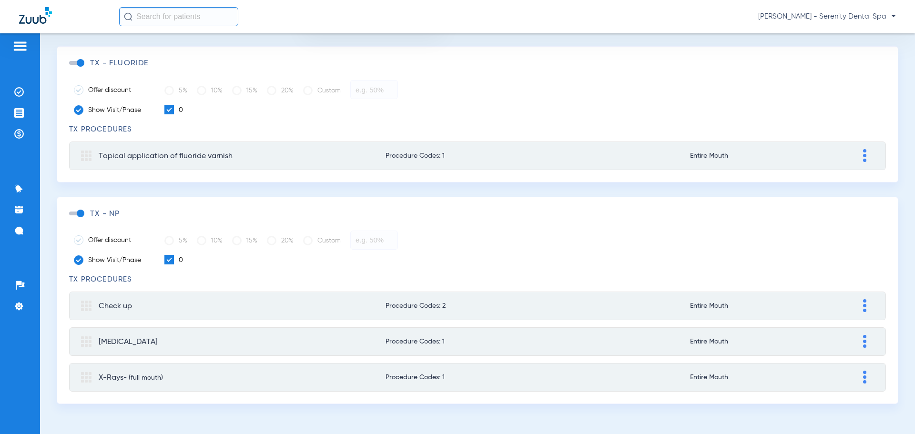
click at [80, 65] on span at bounding box center [76, 63] width 14 height 4
click at [71, 68] on input "checkbox" at bounding box center [71, 68] width 0 height 0
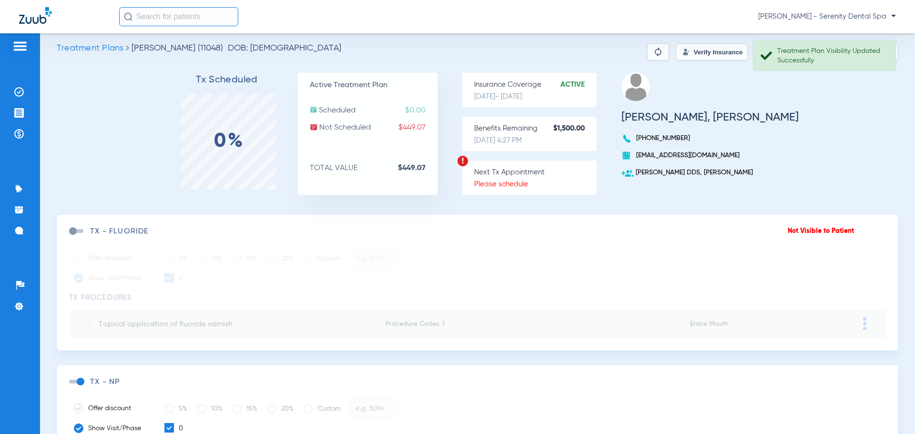
scroll to position [0, 0]
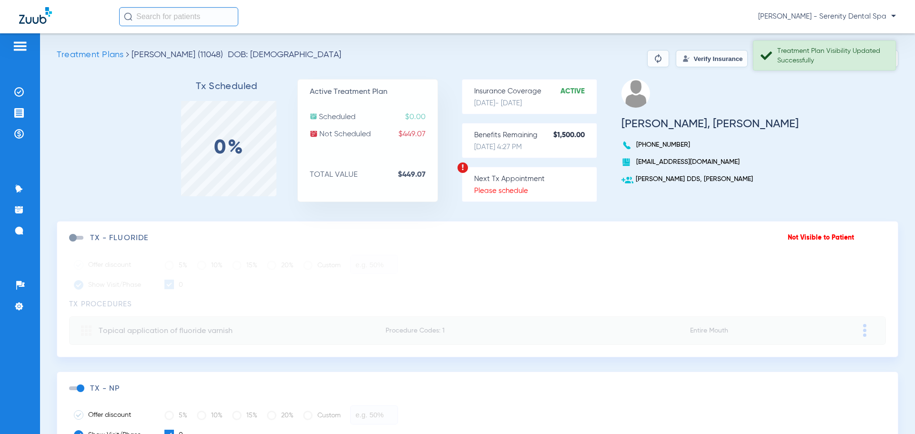
click at [850, 57] on div "Treatment Plan Visibility Updated Successfully" at bounding box center [832, 55] width 110 height 19
click at [846, 61] on button "Send Tx" at bounding box center [850, 58] width 48 height 17
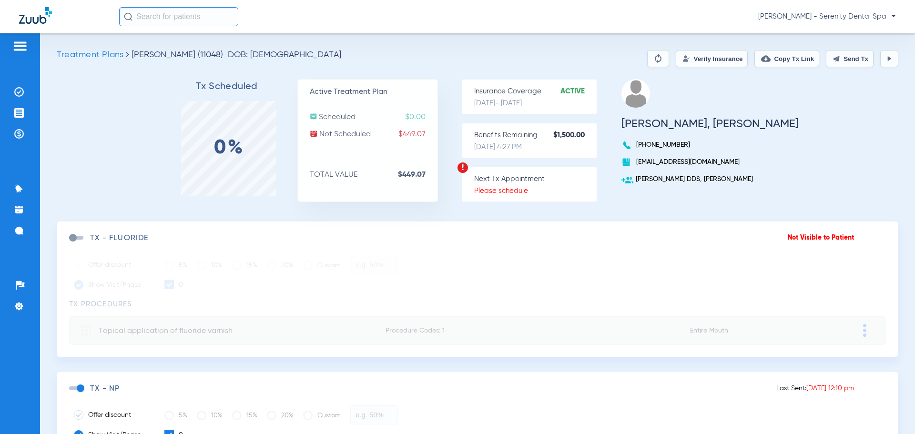
click at [653, 62] on img at bounding box center [658, 58] width 11 height 11
click at [647, 52] on button at bounding box center [658, 58] width 22 height 17
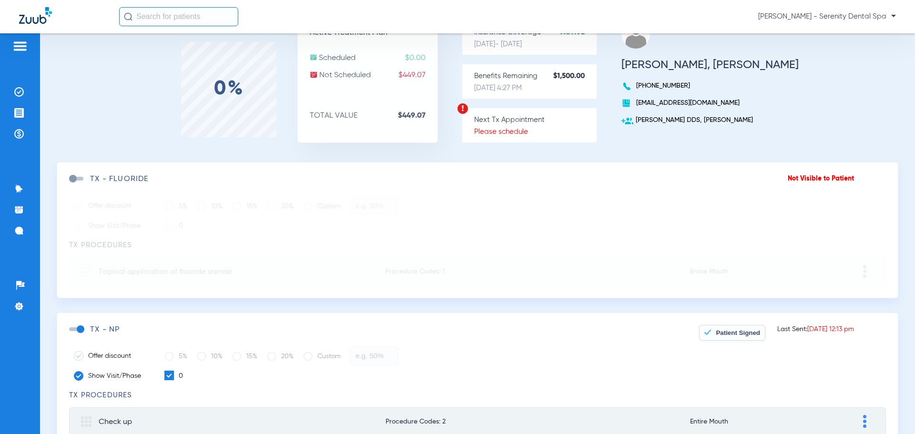
scroll to position [32, 0]
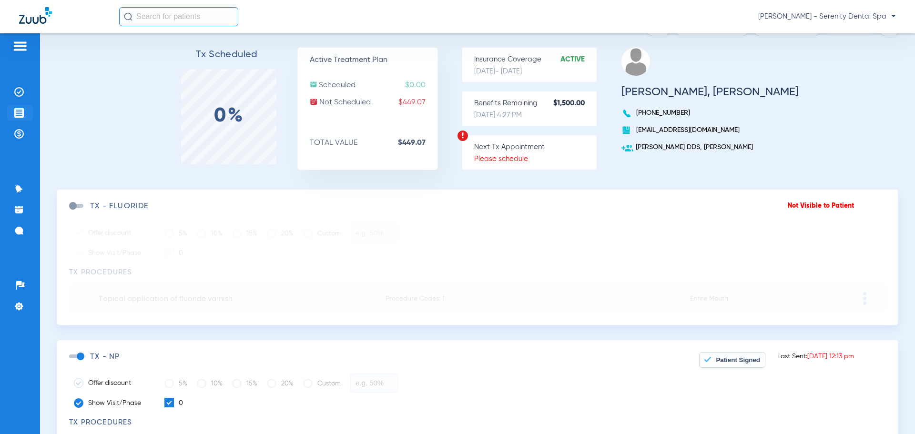
click at [19, 105] on li "Treatment Acceptance" at bounding box center [20, 113] width 26 height 16
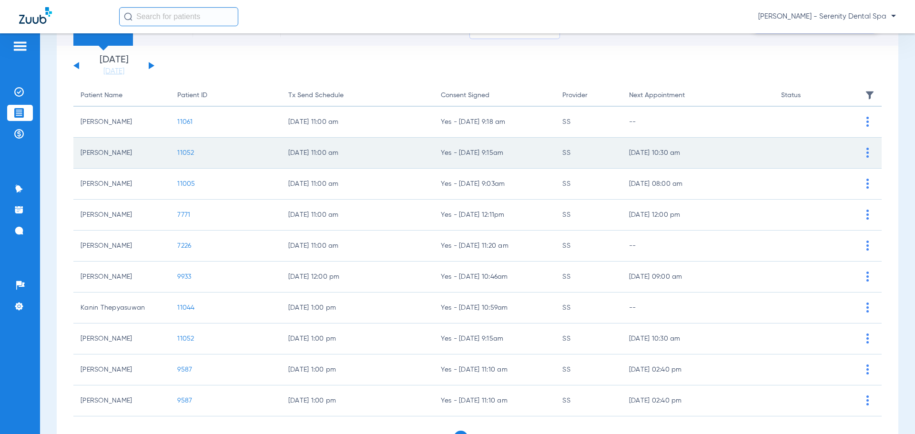
scroll to position [99, 0]
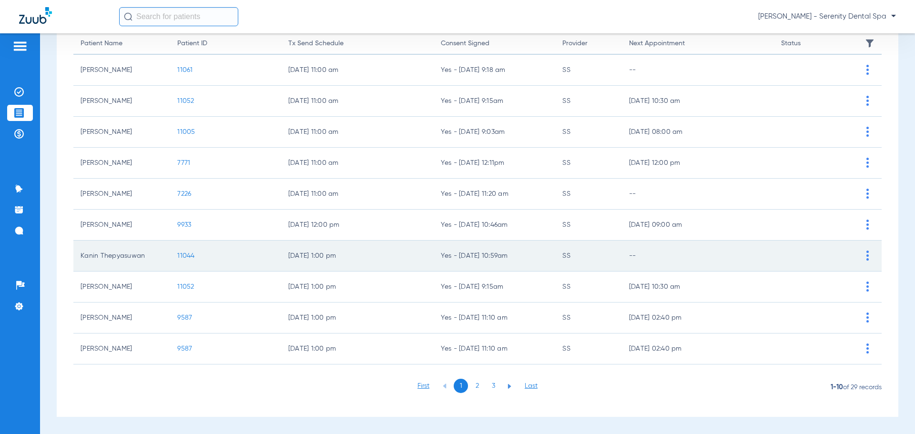
click at [187, 253] on span "11044" at bounding box center [185, 256] width 17 height 7
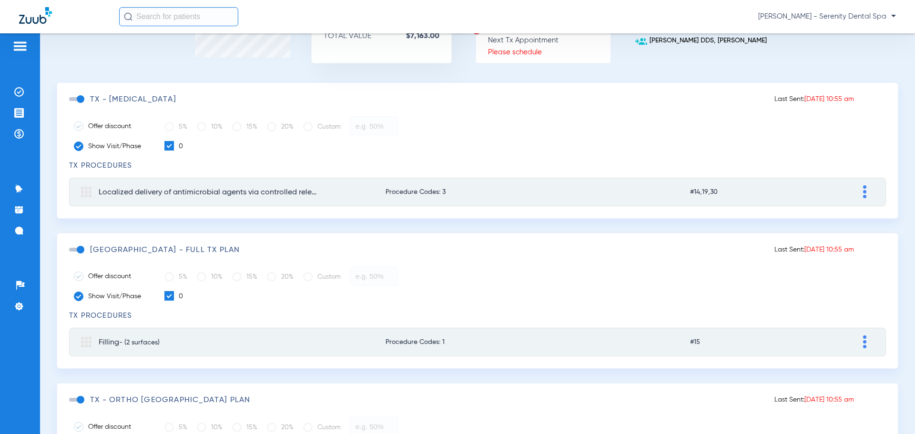
scroll to position [191, 0]
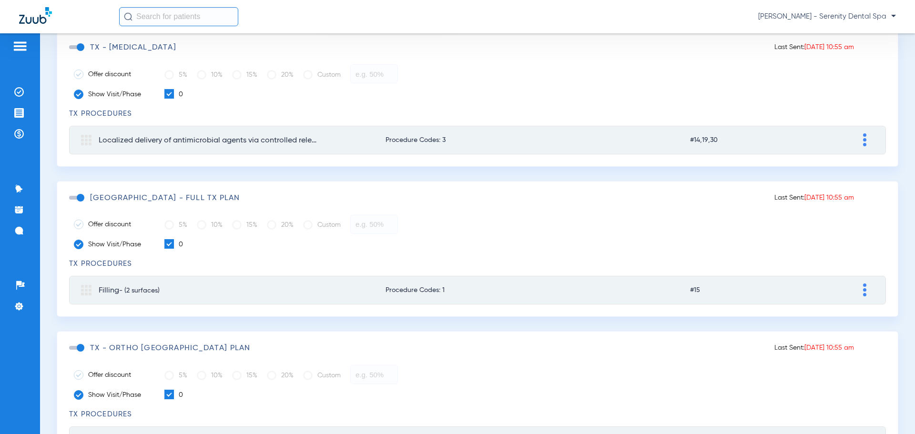
click at [863, 292] on img at bounding box center [864, 290] width 3 height 13
type input "Filling"
type input "(2 surfaces)"
type input "111.00"
type input "0.00"
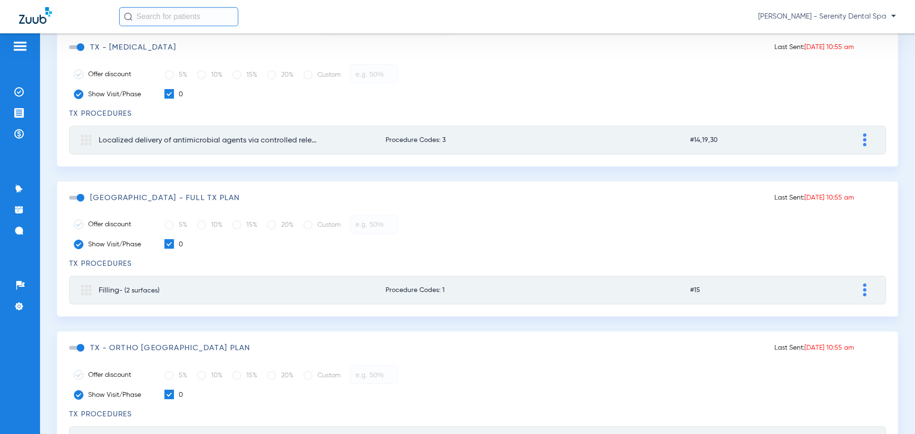
type input "48.80"
type input "0.00"
type input "62.20"
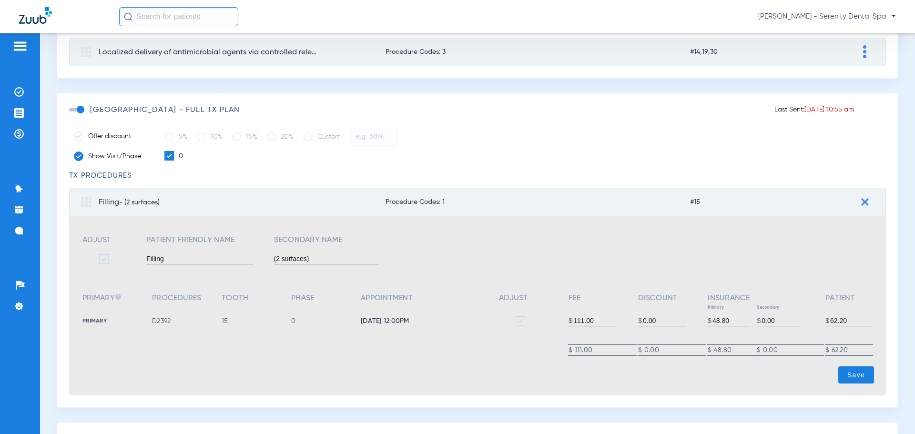
scroll to position [286, 0]
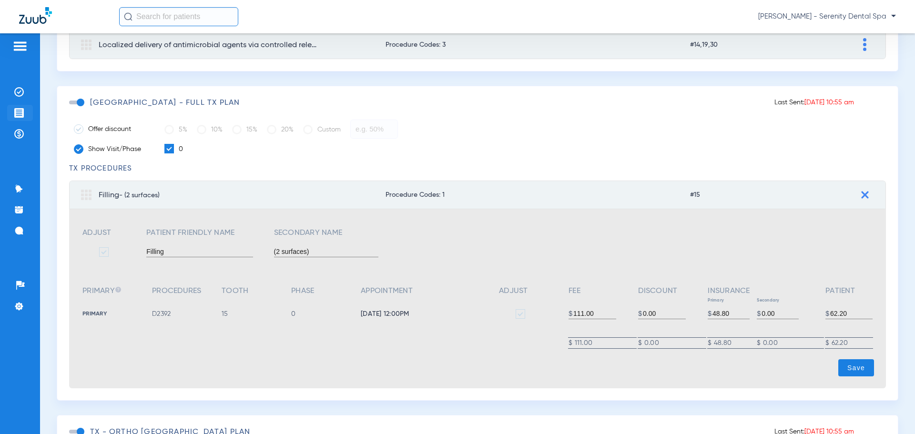
click at [25, 107] on li "Treatment Acceptance" at bounding box center [20, 113] width 26 height 16
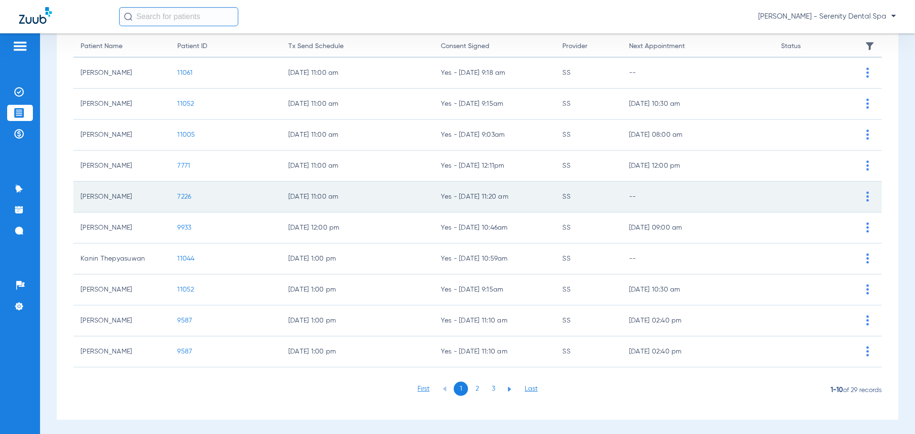
scroll to position [99, 0]
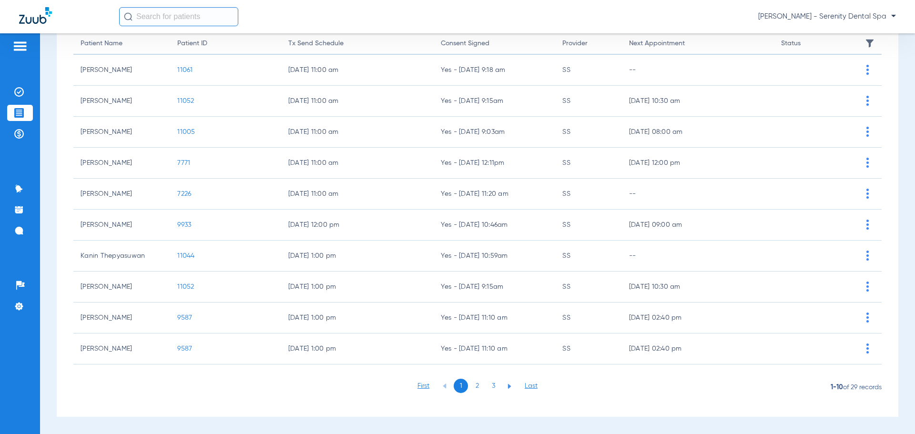
click at [477, 390] on li "2" at bounding box center [477, 386] width 14 height 14
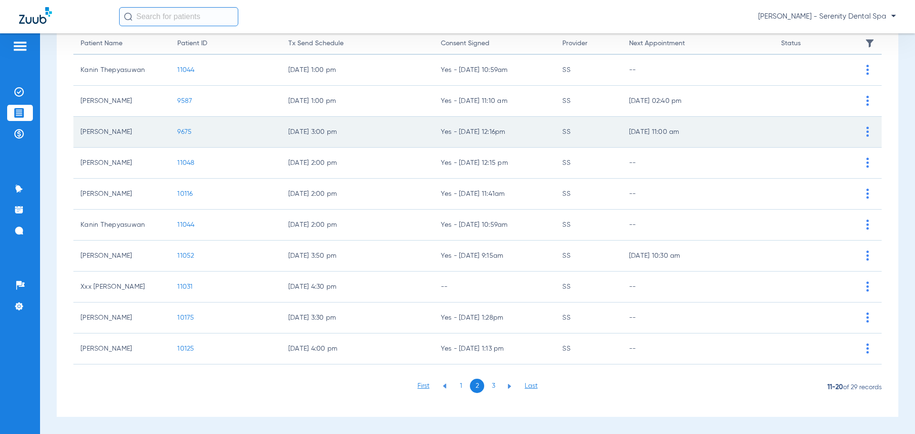
click at [178, 133] on span "9675" at bounding box center [184, 132] width 14 height 7
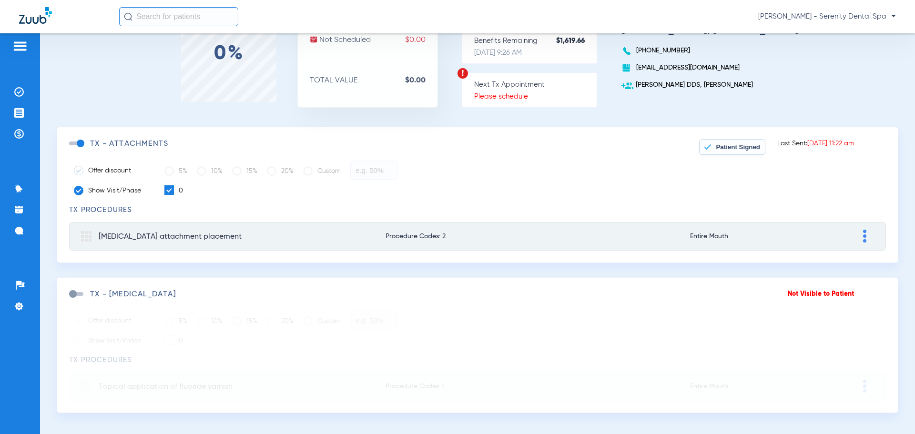
scroll to position [95, 0]
click at [860, 237] on button at bounding box center [865, 235] width 10 height 14
type input "[MEDICAL_DATA] attachment placement"
type input "0.00"
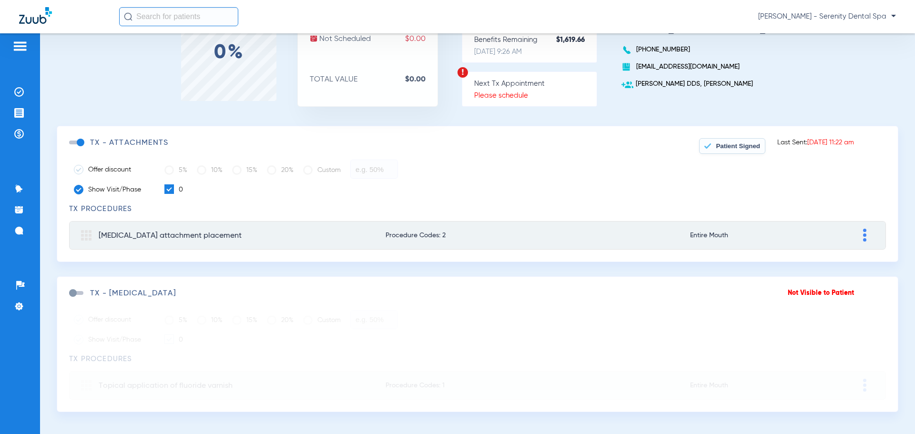
type input "0.00"
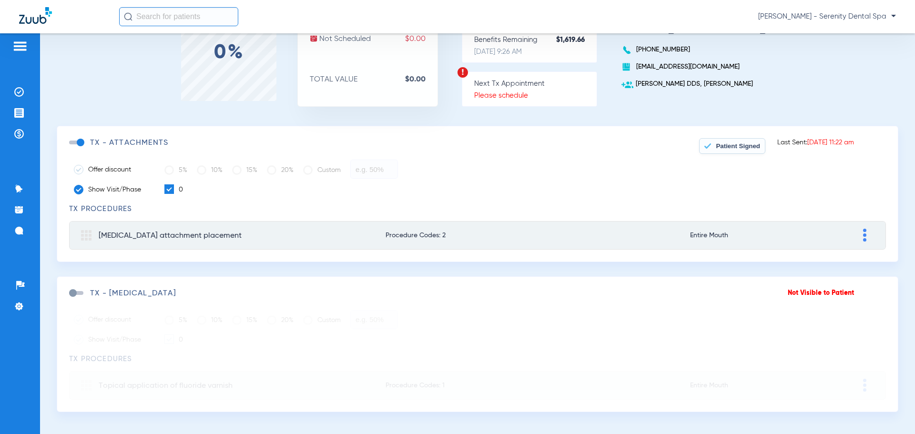
type input "0.00"
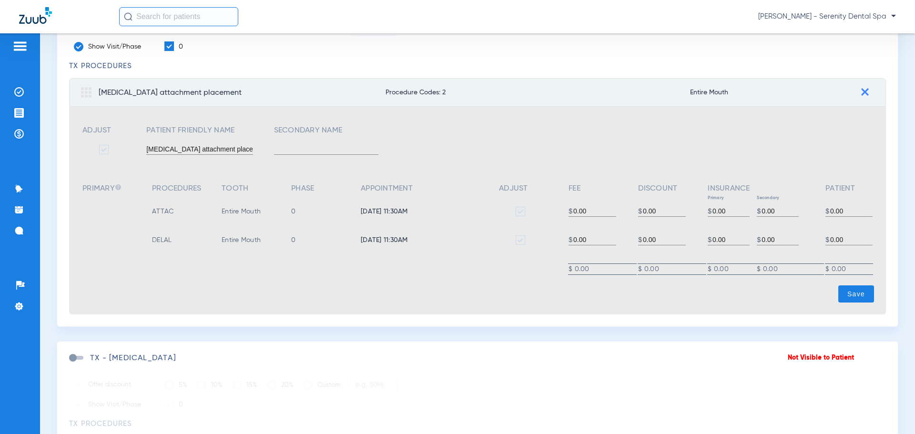
scroll to position [286, 0]
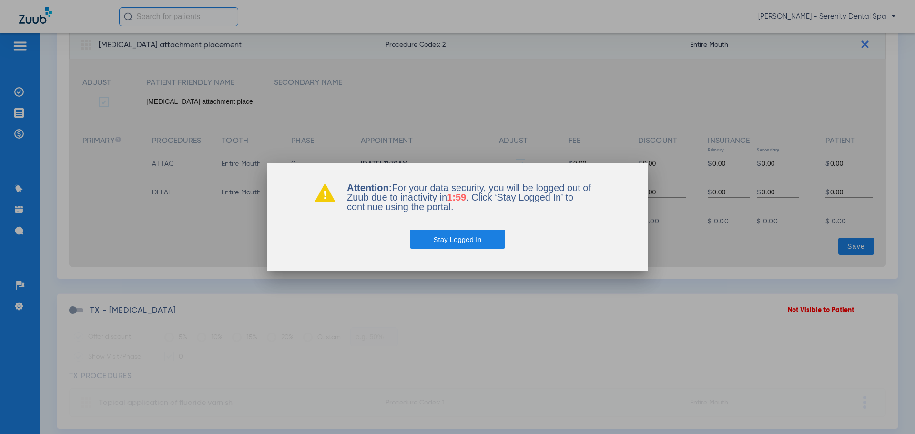
click at [467, 244] on button "Stay Logged In" at bounding box center [458, 239] width 96 height 19
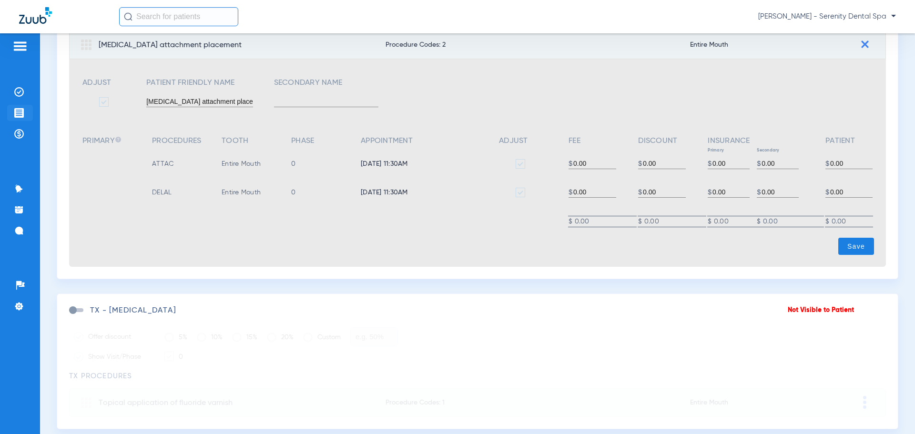
click at [18, 115] on img at bounding box center [19, 113] width 10 height 10
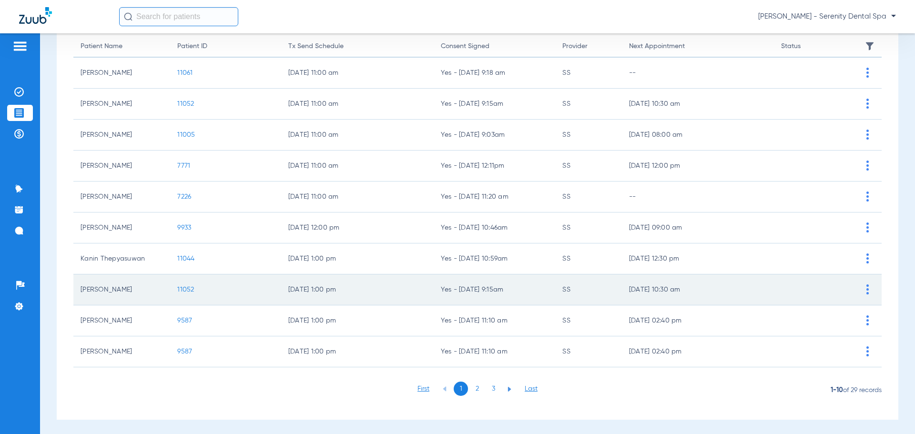
scroll to position [99, 0]
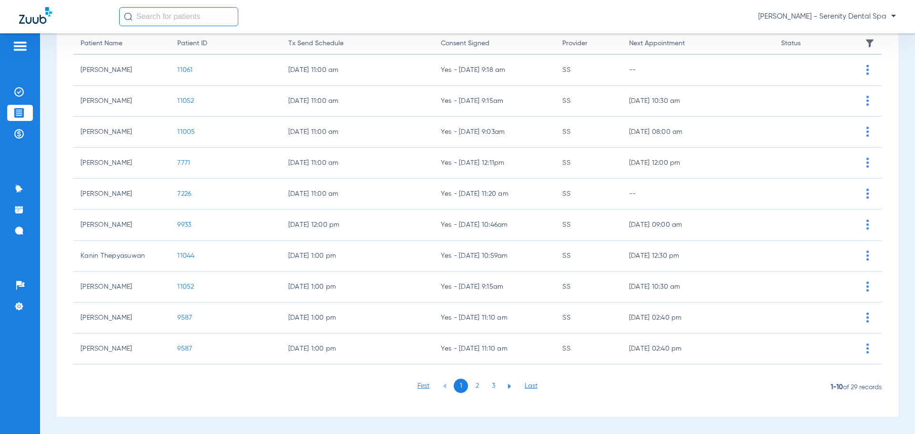
click at [474, 391] on li "2" at bounding box center [477, 386] width 14 height 14
click at [191, 320] on span "10175" at bounding box center [185, 318] width 17 height 7
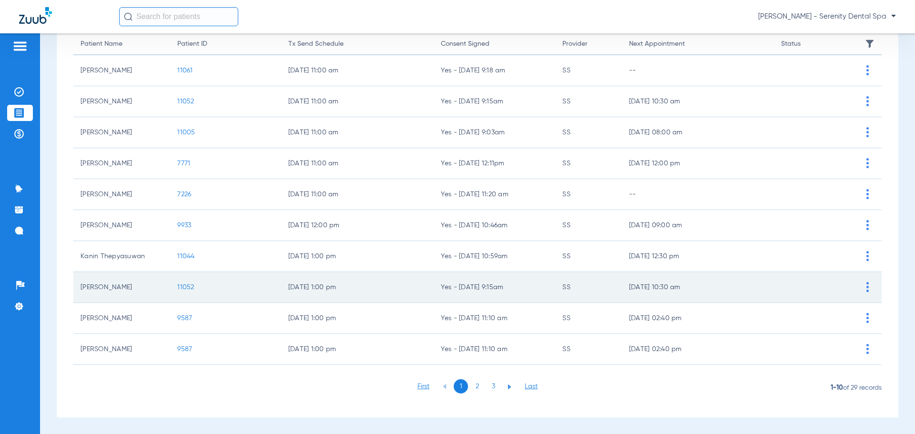
scroll to position [99, 0]
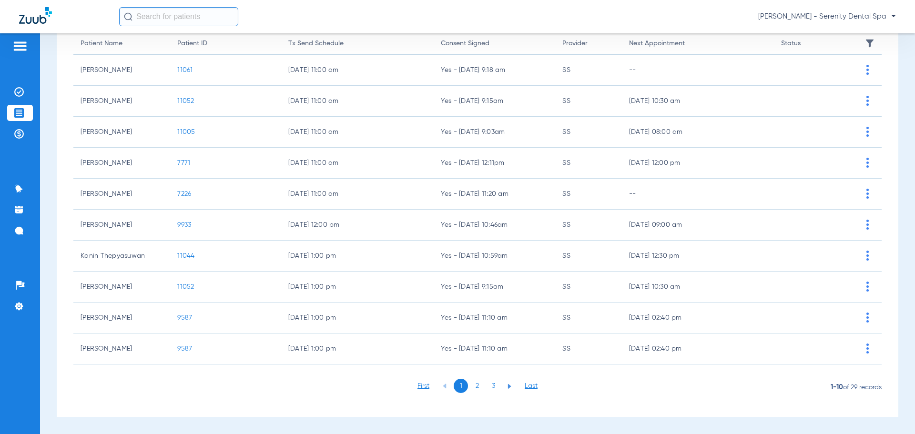
click at [470, 382] on li "2" at bounding box center [477, 386] width 14 height 14
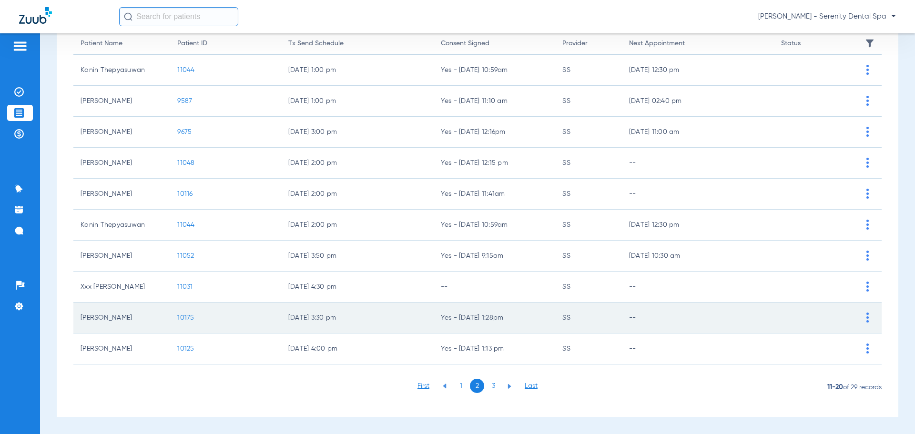
click at [866, 321] on span at bounding box center [867, 317] width 21 height 21
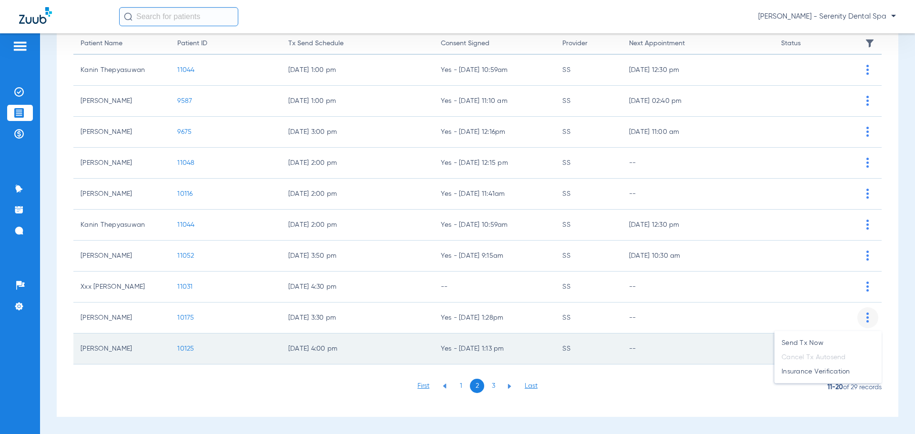
click at [798, 346] on li "Send Tx Now" at bounding box center [828, 343] width 107 height 14
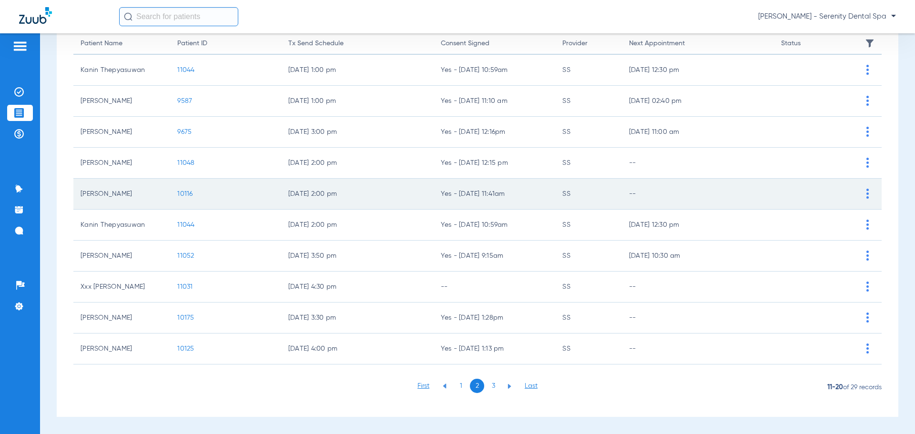
click at [123, 195] on td "[PERSON_NAME]" at bounding box center [121, 194] width 97 height 31
click at [182, 196] on span "10116" at bounding box center [184, 194] width 15 height 7
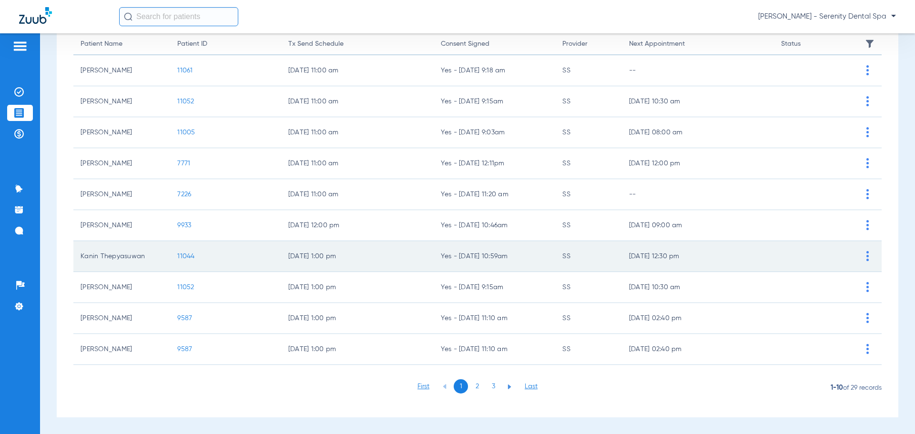
scroll to position [99, 0]
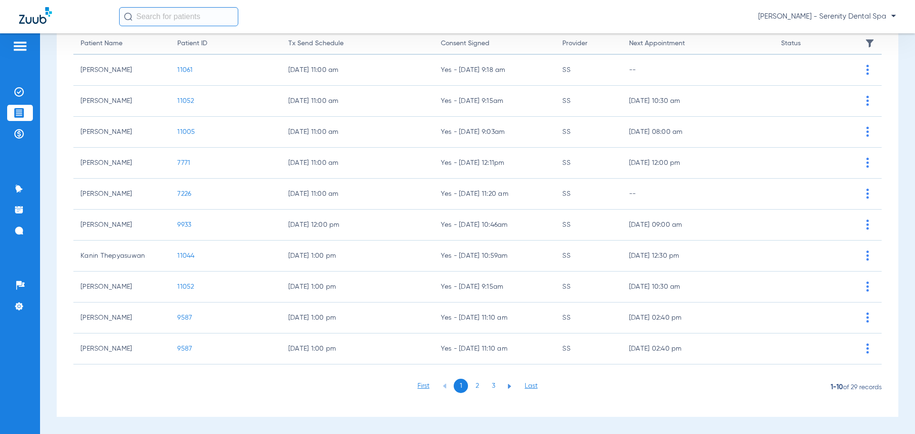
click at [473, 390] on li "2" at bounding box center [477, 386] width 14 height 14
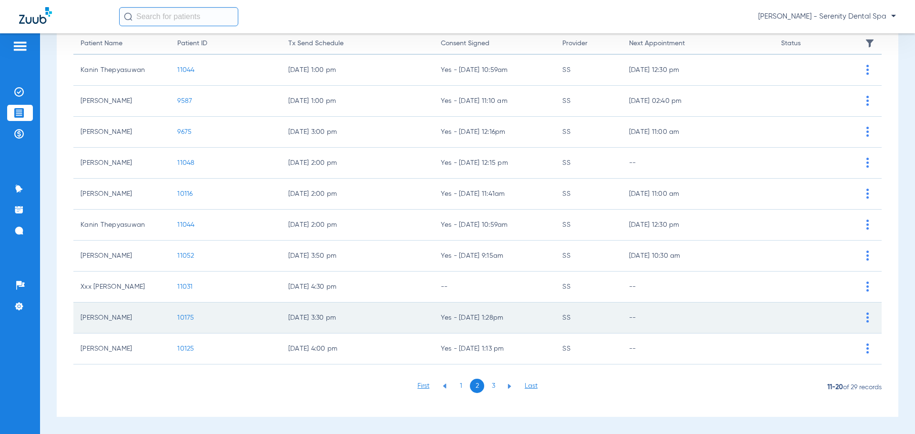
click at [186, 316] on span "10175" at bounding box center [185, 318] width 17 height 7
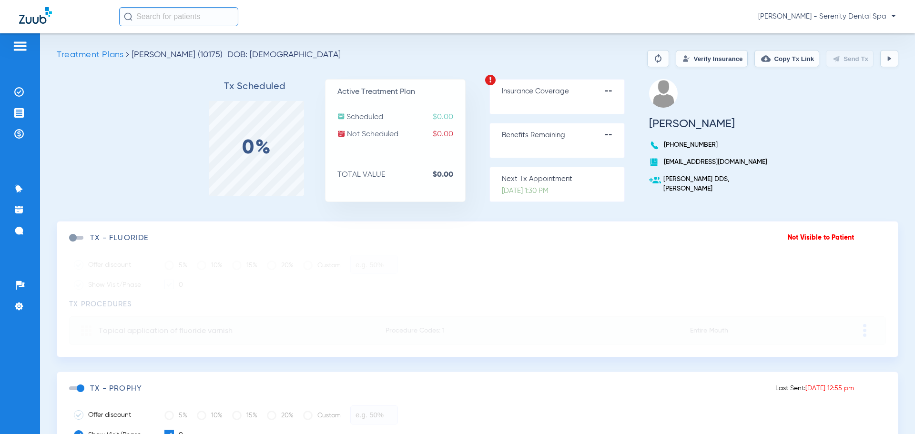
click at [767, 60] on button "Copy Tx Link" at bounding box center [787, 58] width 65 height 17
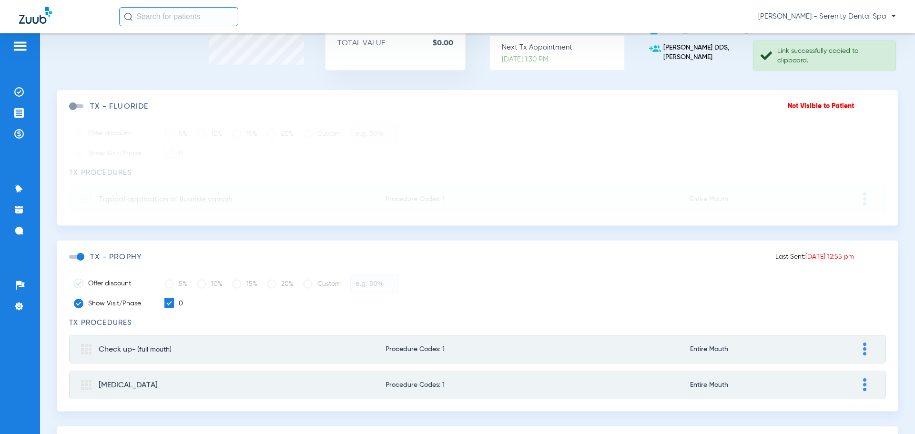
scroll to position [143, 0]
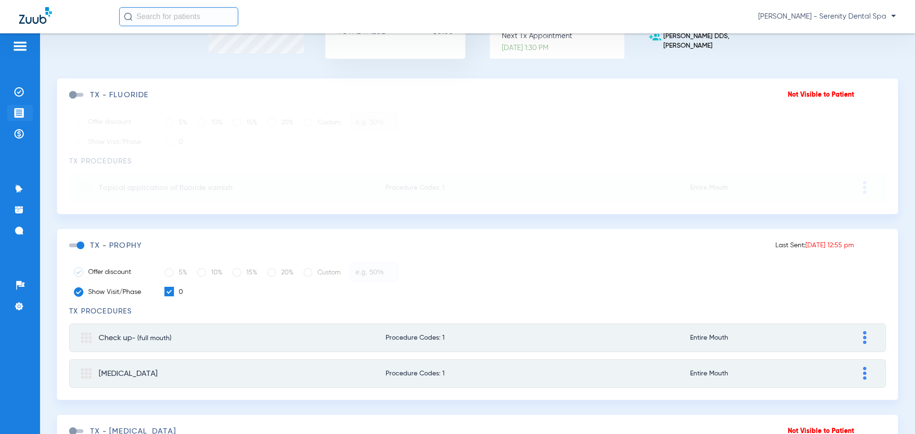
click at [18, 115] on img at bounding box center [19, 113] width 10 height 10
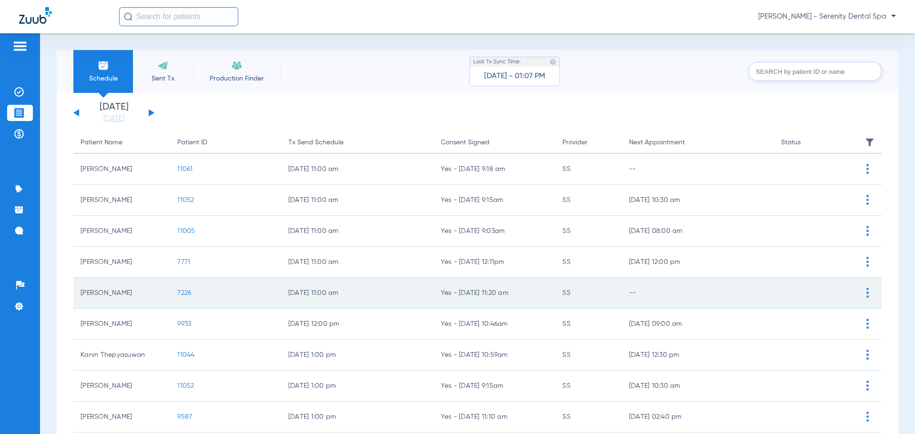
scroll to position [99, 0]
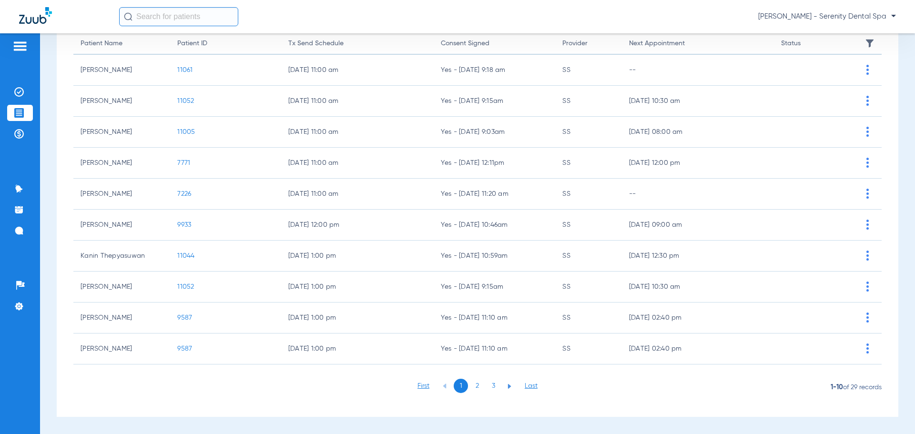
click at [473, 388] on li "2" at bounding box center [477, 386] width 14 height 14
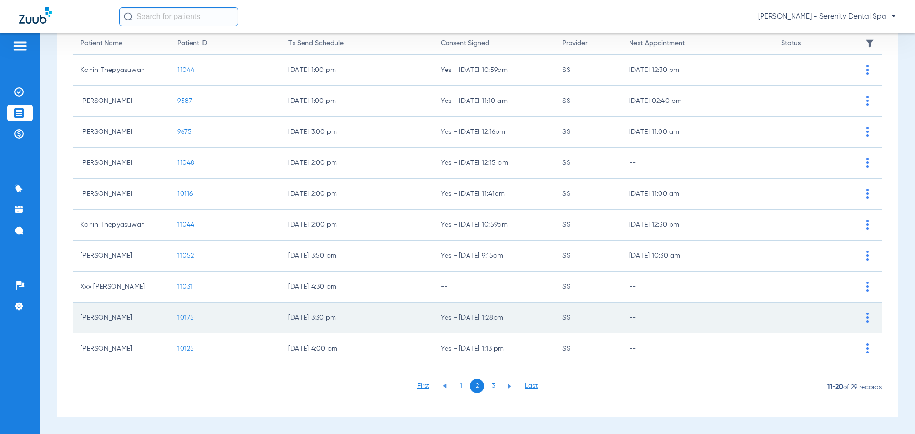
click at [186, 317] on span "10175" at bounding box center [185, 318] width 17 height 7
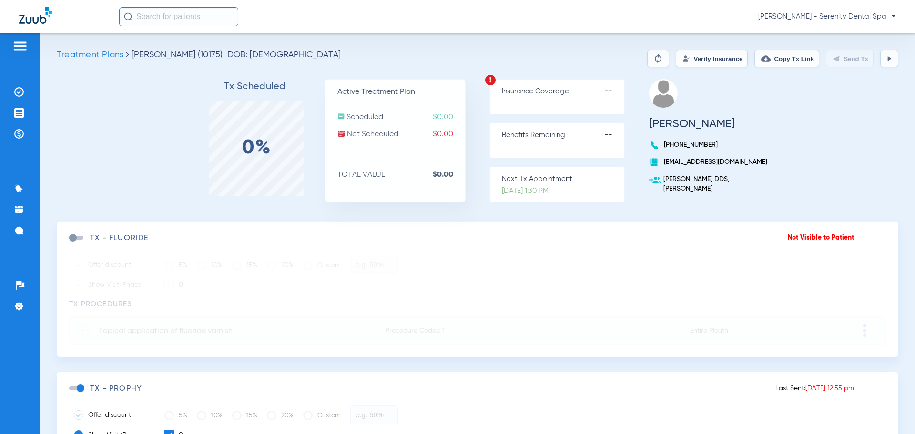
click at [95, 55] on span "Treatment Plans" at bounding box center [90, 55] width 67 height 9
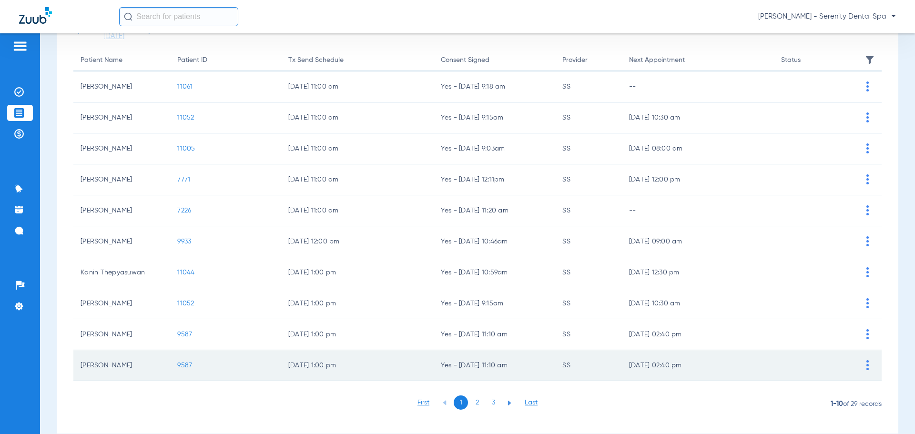
scroll to position [99, 0]
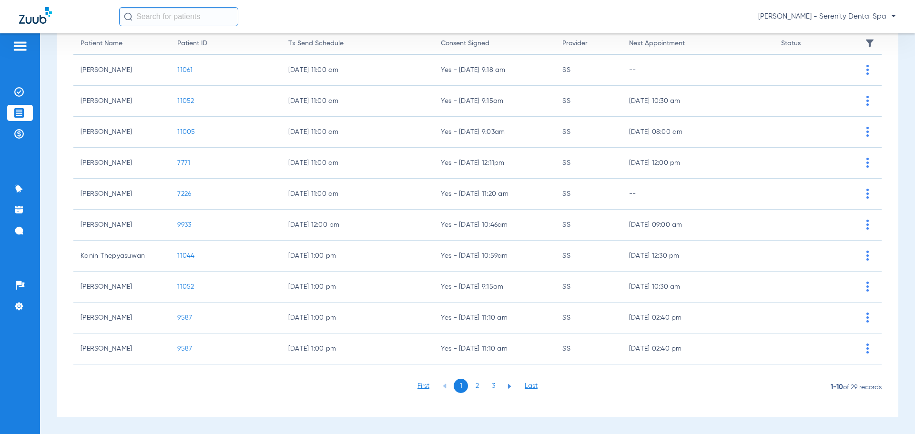
click at [470, 388] on li "2" at bounding box center [477, 386] width 14 height 14
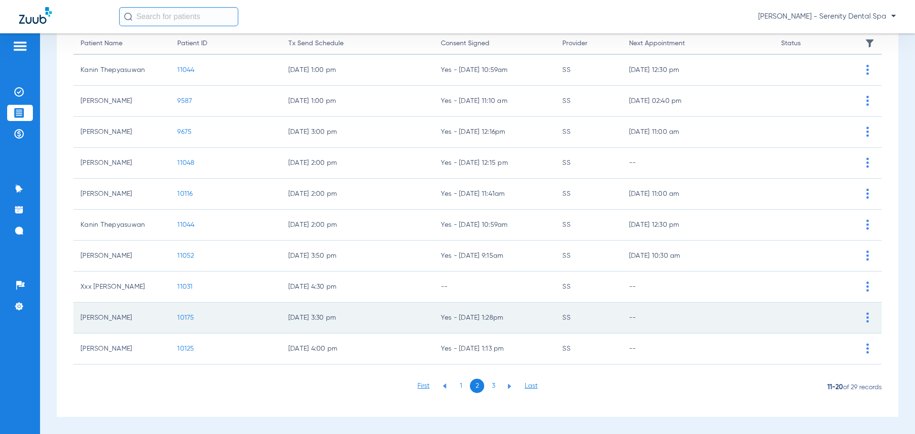
click at [182, 320] on span "10175" at bounding box center [185, 318] width 17 height 7
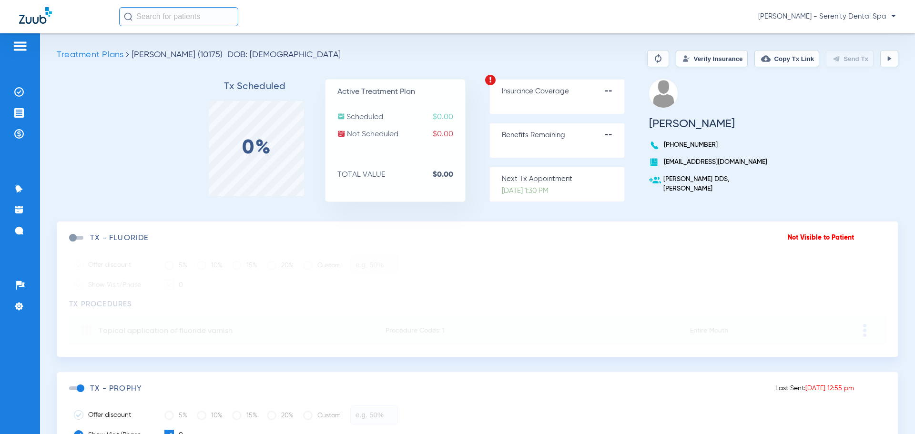
click at [653, 59] on img at bounding box center [658, 58] width 11 height 11
click at [88, 55] on span "Treatment Plans" at bounding box center [90, 55] width 67 height 9
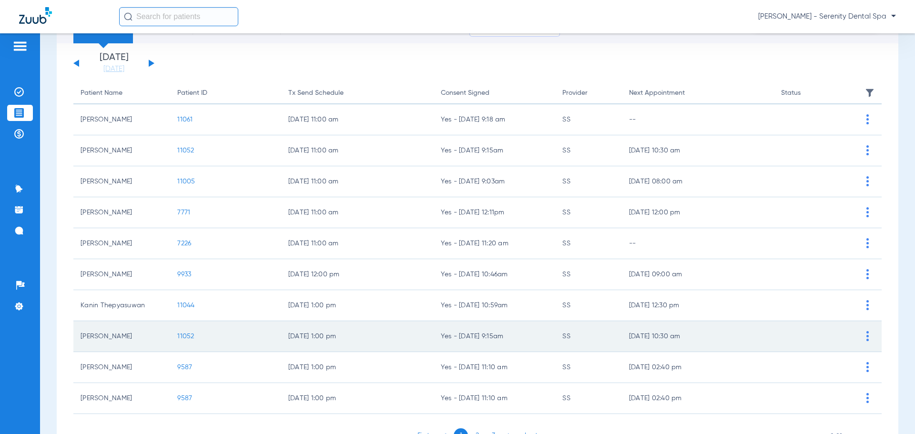
scroll to position [99, 0]
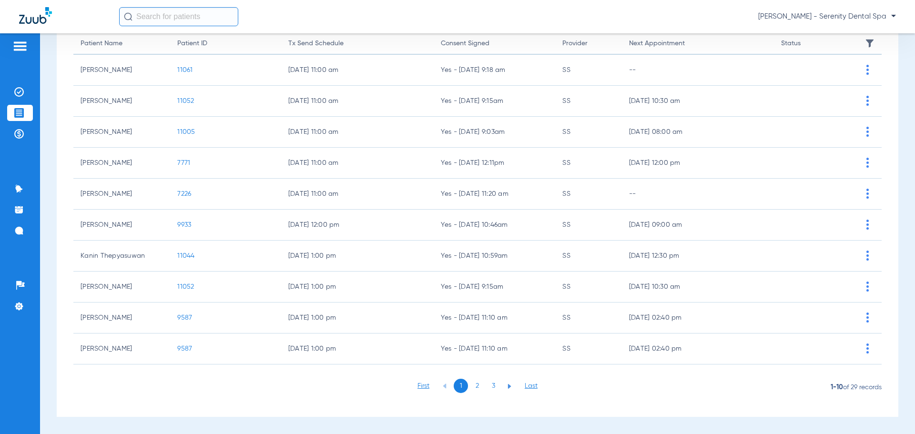
click at [470, 386] on li "2" at bounding box center [477, 386] width 14 height 14
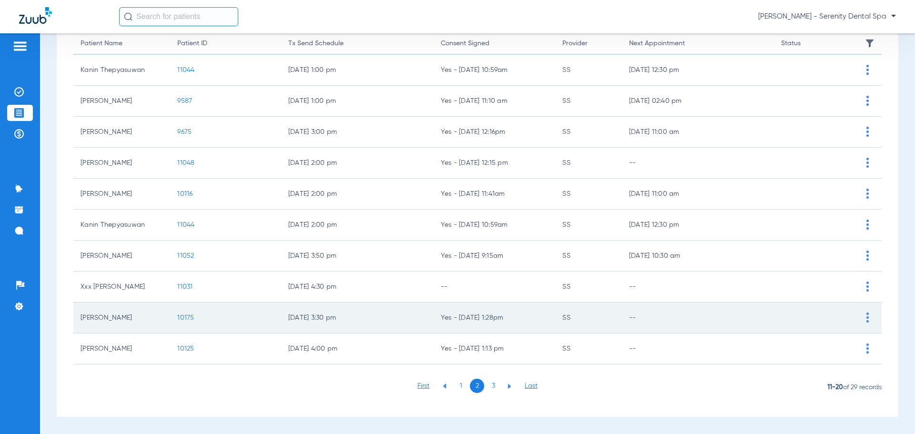
click at [857, 316] on span at bounding box center [867, 317] width 21 height 21
click at [798, 345] on li "Send Tx Now" at bounding box center [828, 343] width 107 height 14
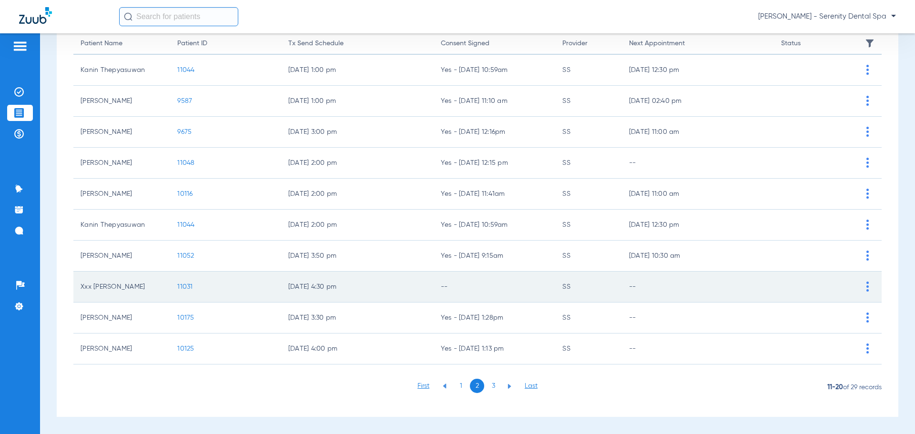
click at [865, 285] on span at bounding box center [867, 286] width 21 height 21
click at [863, 286] on span at bounding box center [867, 286] width 21 height 21
click at [864, 288] on span at bounding box center [867, 286] width 21 height 21
click at [179, 288] on span "11031" at bounding box center [184, 287] width 15 height 7
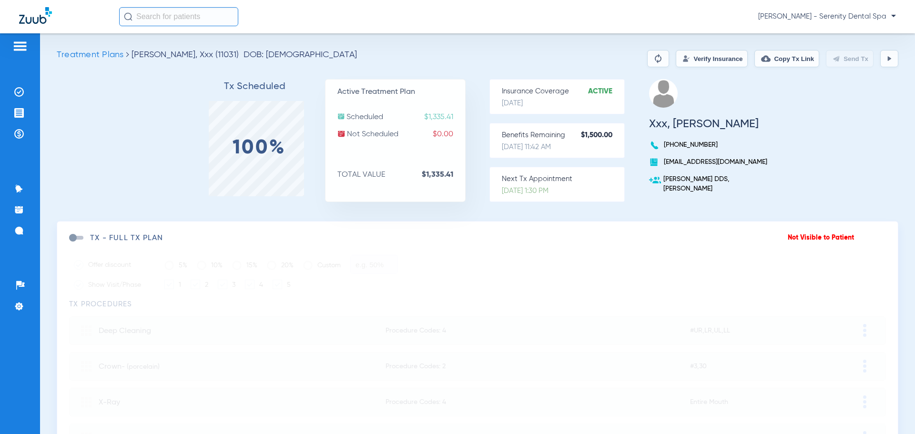
click at [108, 58] on span "Treatment Plans" at bounding box center [90, 55] width 67 height 9
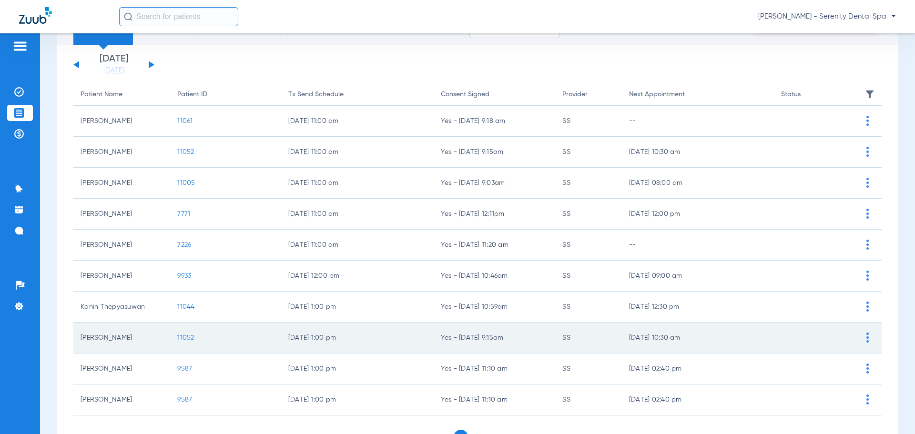
scroll to position [99, 0]
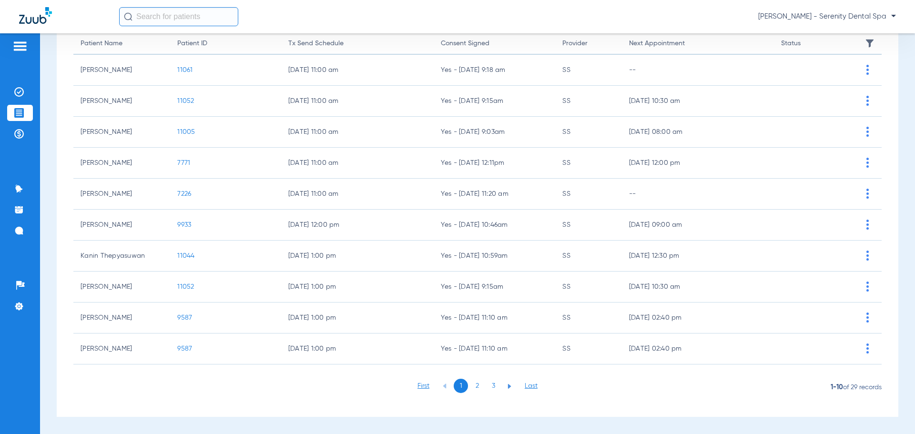
click at [474, 392] on li "2" at bounding box center [477, 386] width 14 height 14
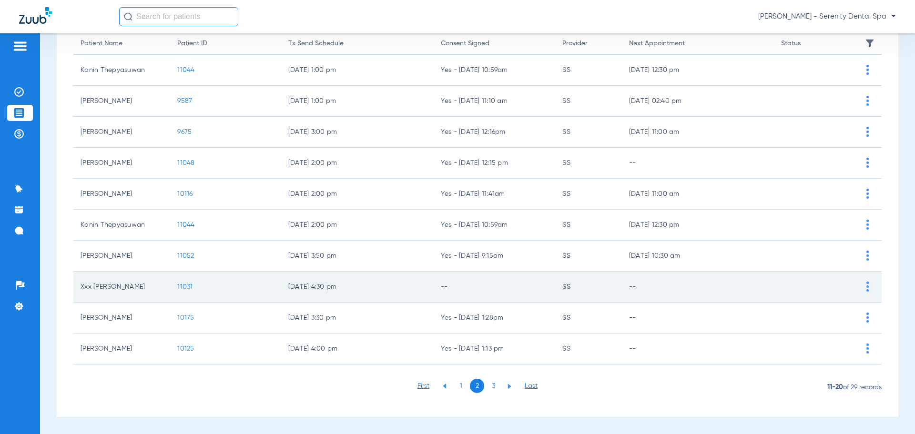
click at [862, 287] on span at bounding box center [867, 286] width 21 height 21
click at [189, 288] on span "11031" at bounding box center [184, 287] width 15 height 7
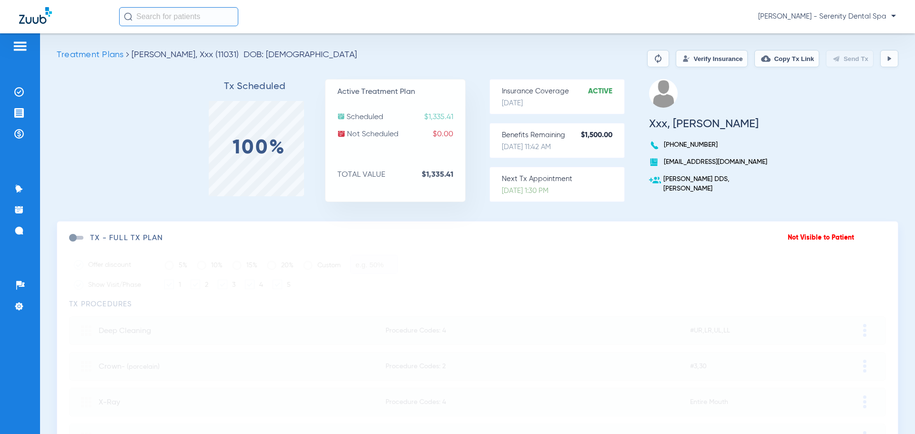
click at [94, 58] on span "Treatment Plans" at bounding box center [90, 55] width 67 height 9
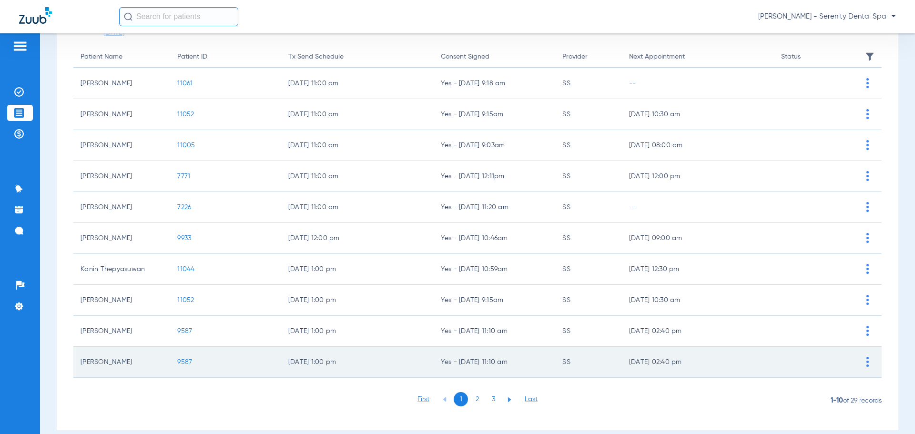
scroll to position [99, 0]
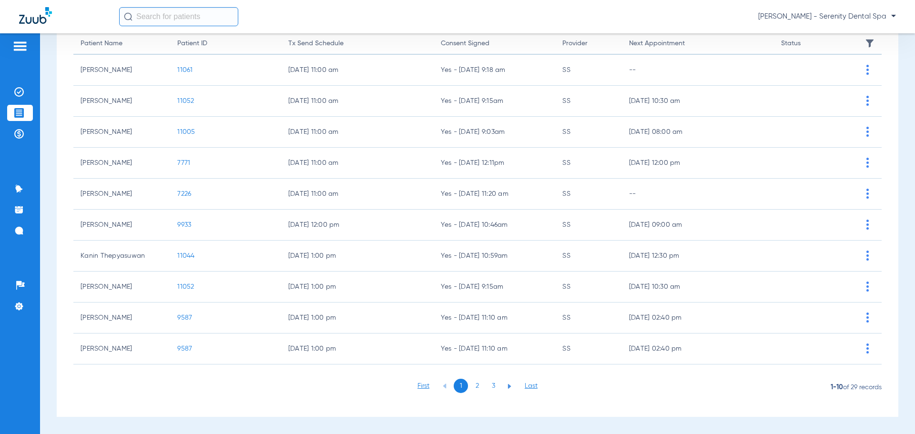
click at [475, 386] on li "2" at bounding box center [477, 386] width 14 height 14
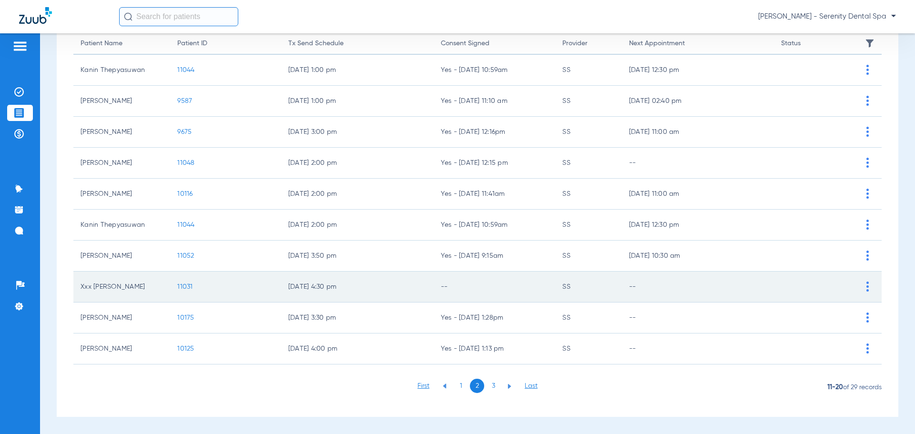
click at [867, 289] on img at bounding box center [868, 287] width 2 height 10
click at [818, 312] on li "Send Tx Now" at bounding box center [828, 312] width 107 height 14
click at [867, 286] on img at bounding box center [868, 287] width 2 height 10
click at [807, 310] on li "Send Tx Now" at bounding box center [828, 312] width 107 height 14
click at [185, 286] on span "11031" at bounding box center [184, 287] width 15 height 7
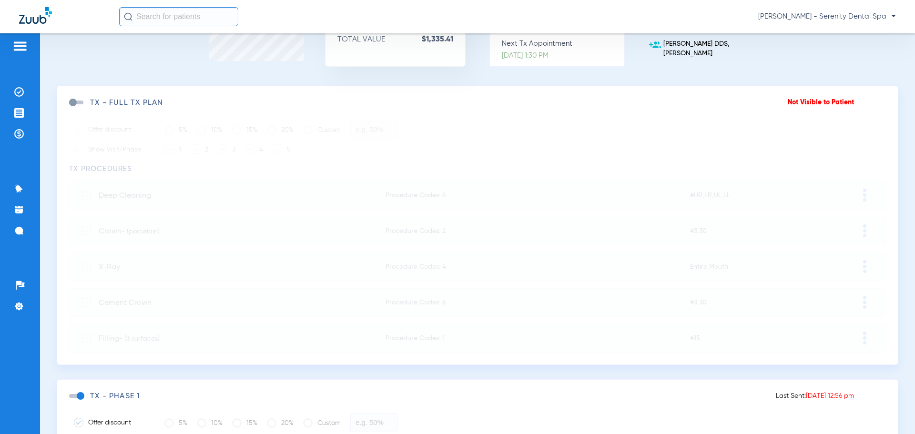
scroll to position [282, 0]
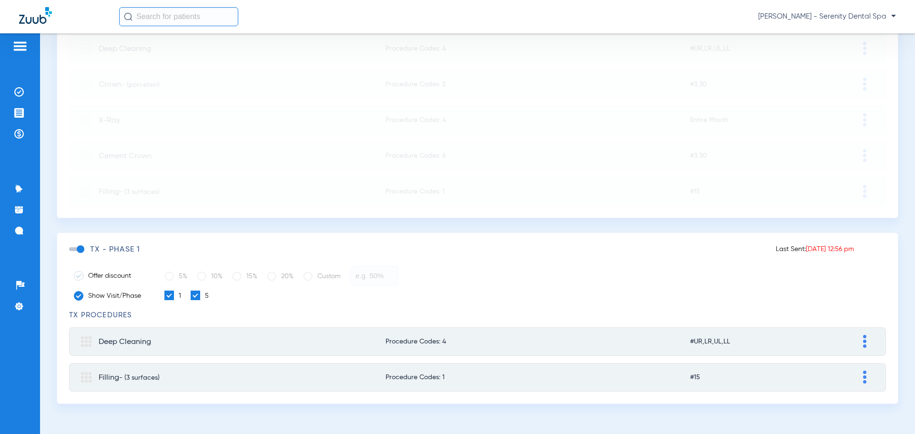
click at [860, 339] on button at bounding box center [865, 342] width 10 height 14
type input "Deep Cleaning"
type input "259.99"
type input "0.00"
type input "188.99"
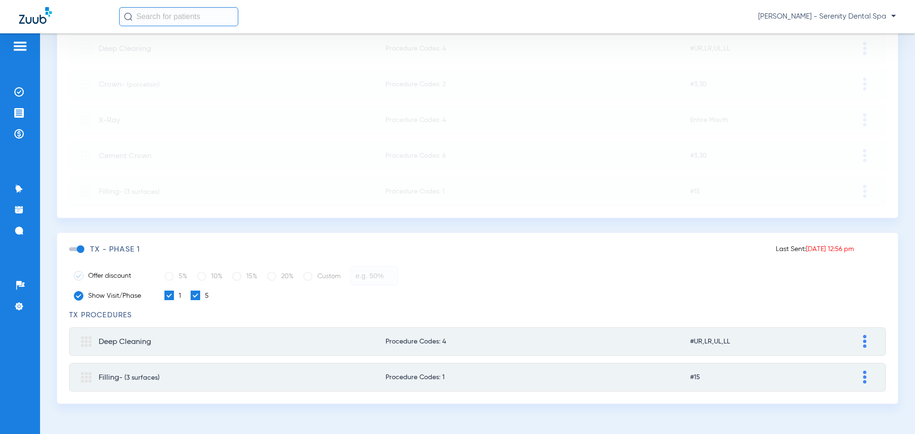
type input "0.00"
type input "71.00"
type input "259.99"
type input "0.00"
type input "233.99"
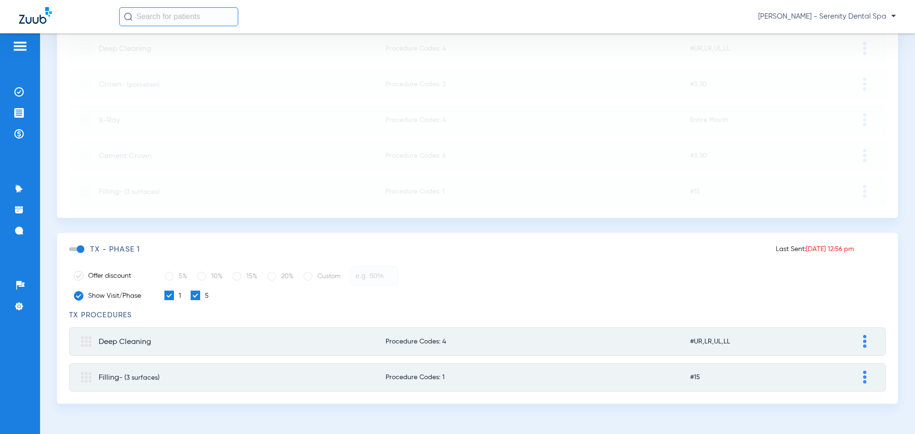
type input "0.00"
type input "26.00"
type input "259.99"
type input "0.00"
type input "233.99"
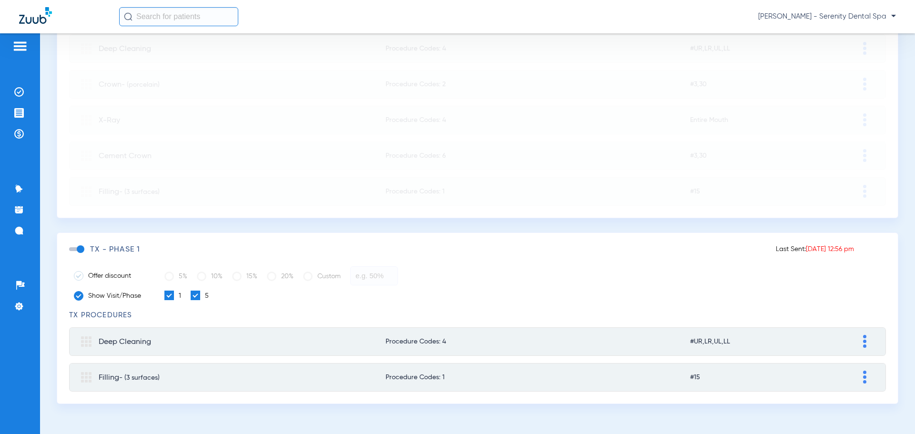
type input "0.00"
type input "26.00"
type input "259.99"
type input "0.00"
type input "233.99"
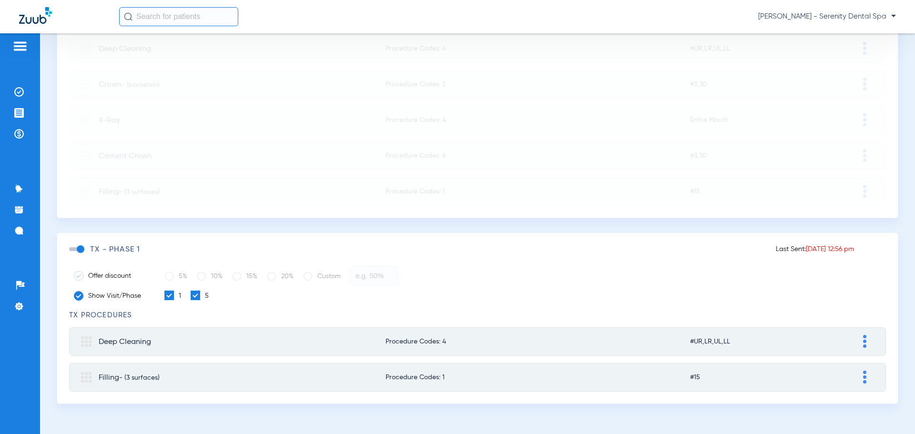
type input "0.00"
type input "26.00"
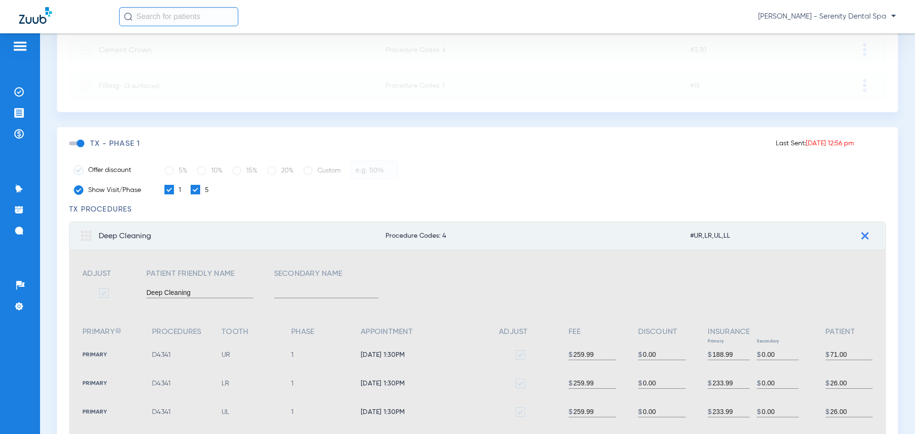
scroll to position [359, 0]
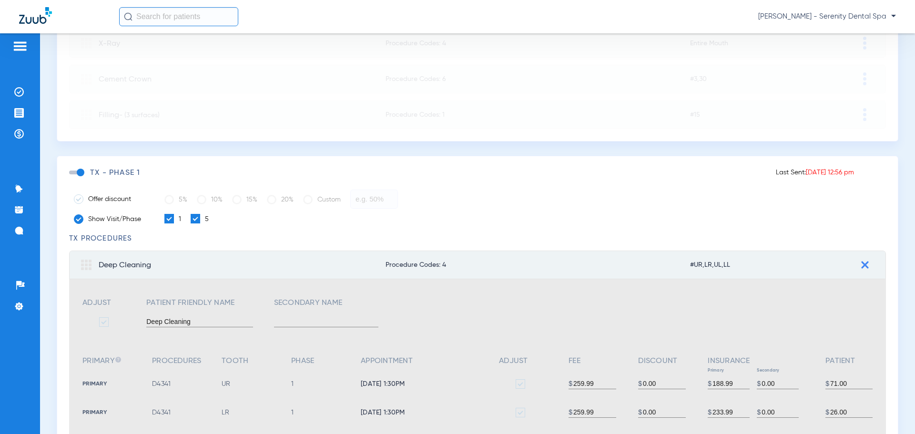
click at [861, 262] on img at bounding box center [865, 265] width 8 height 8
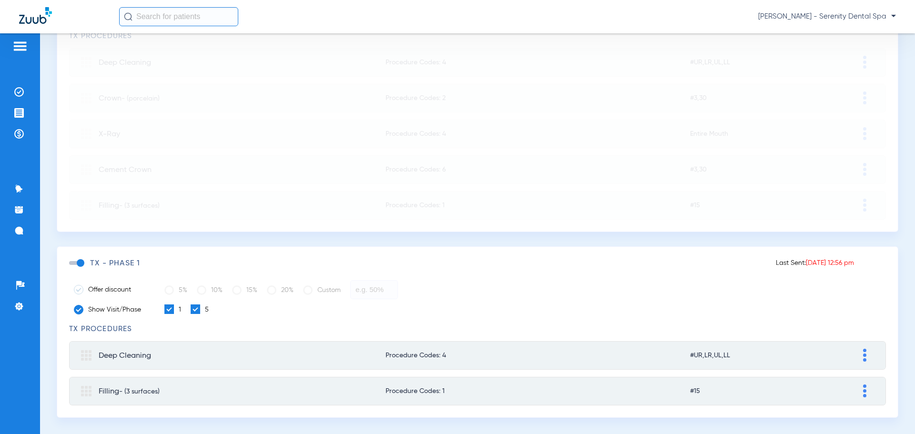
scroll to position [282, 0]
